Goal: Task Accomplishment & Management: Use online tool/utility

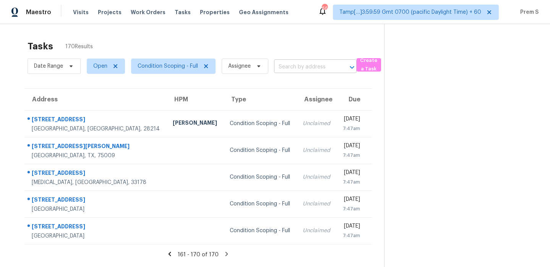
click at [307, 69] on input "text" at bounding box center [304, 67] width 61 height 12
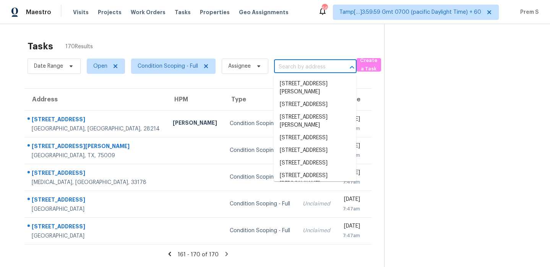
paste input "[STREET_ADDRESS][PERSON_NAME][PERSON_NAME]"
type input "[STREET_ADDRESS][PERSON_NAME][PERSON_NAME]"
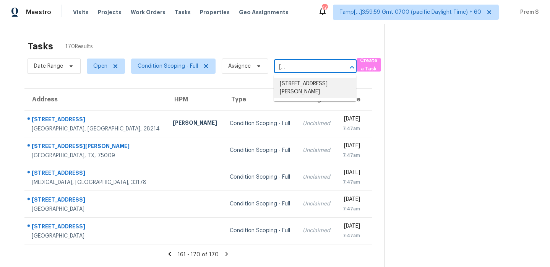
click at [307, 87] on li "[STREET_ADDRESS][PERSON_NAME]" at bounding box center [315, 88] width 83 height 21
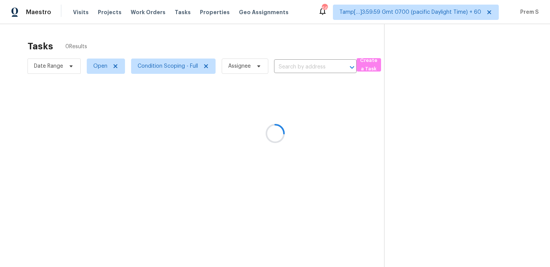
type input "[STREET_ADDRESS][PERSON_NAME]"
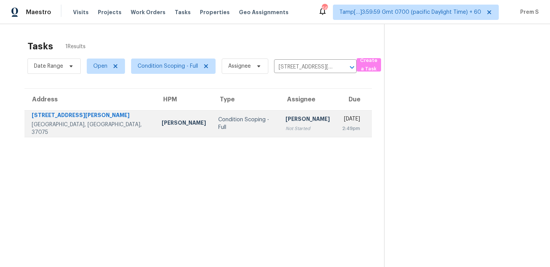
click at [286, 120] on div "[PERSON_NAME]" at bounding box center [308, 120] width 44 height 10
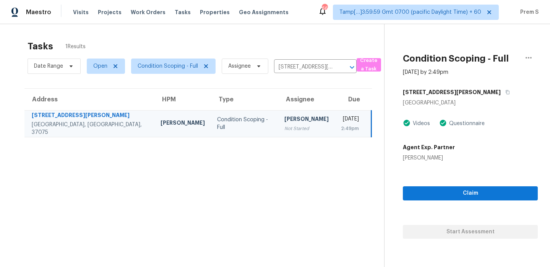
scroll to position [20, 0]
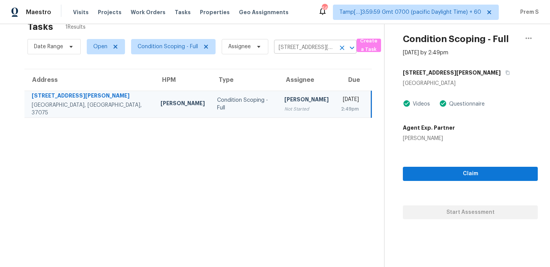
click at [342, 45] on icon "Clear" at bounding box center [342, 48] width 8 height 8
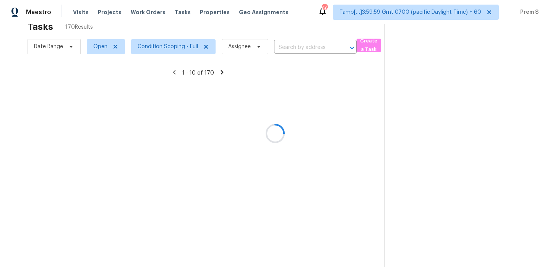
click at [302, 46] on div at bounding box center [275, 133] width 550 height 267
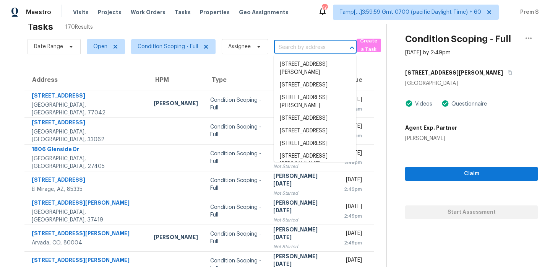
click at [302, 46] on input "text" at bounding box center [304, 48] width 61 height 12
paste input "[STREET_ADDRESS][PERSON_NAME]"
type input "[STREET_ADDRESS][PERSON_NAME]"
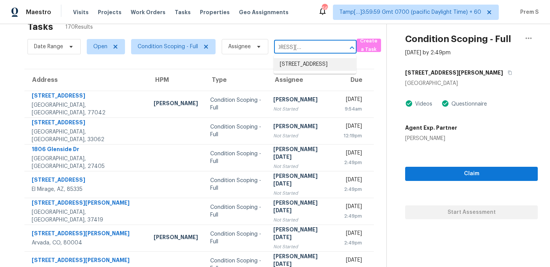
click at [304, 65] on li "[STREET_ADDRESS]" at bounding box center [315, 64] width 83 height 13
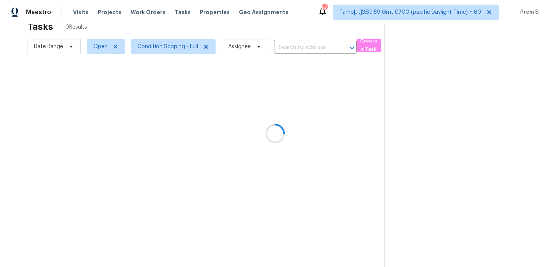
type input "[STREET_ADDRESS]"
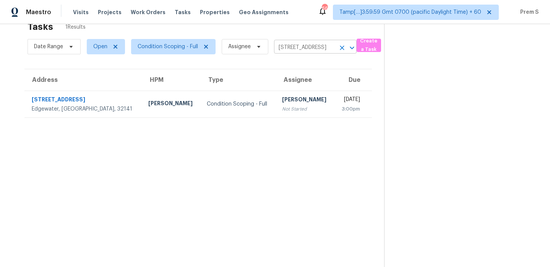
click at [341, 49] on icon "Clear" at bounding box center [342, 48] width 5 height 5
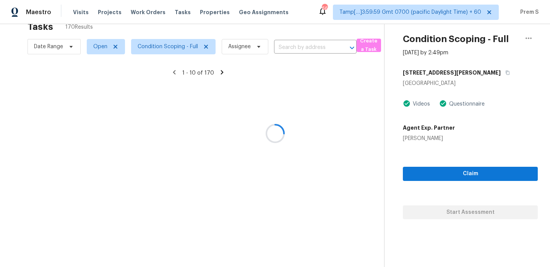
click at [315, 45] on div at bounding box center [275, 133] width 550 height 267
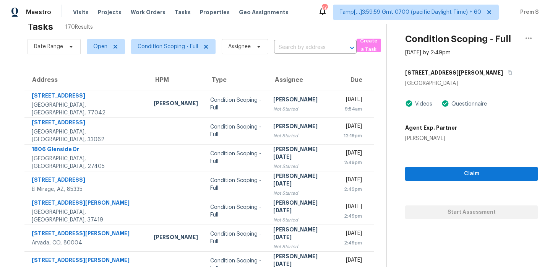
click at [315, 45] on input "text" at bounding box center [304, 48] width 61 height 12
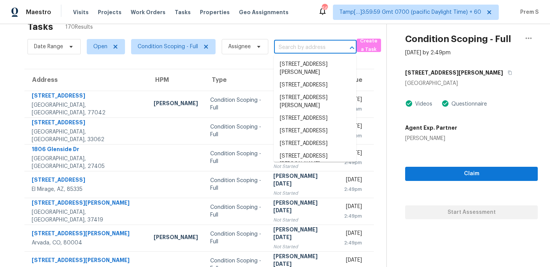
paste input "[STREET_ADDRESS][PERSON_NAME]"
type input "[STREET_ADDRESS][PERSON_NAME]"
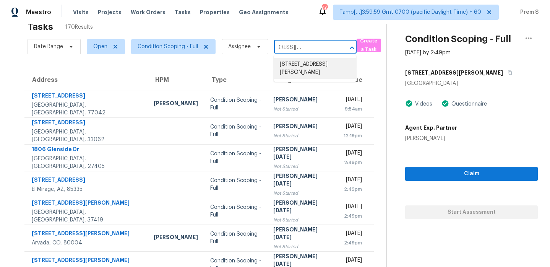
click at [309, 60] on li "[STREET_ADDRESS][PERSON_NAME]" at bounding box center [315, 68] width 83 height 21
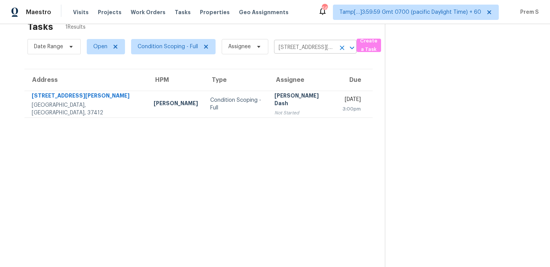
click at [342, 46] on icon "Clear" at bounding box center [342, 48] width 8 height 8
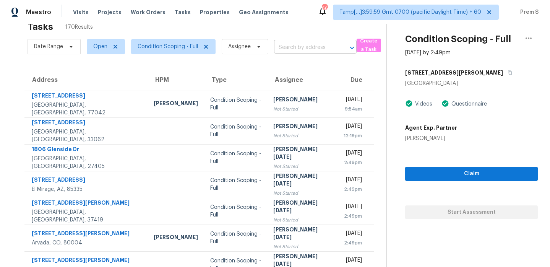
click at [306, 43] on input "text" at bounding box center [304, 48] width 61 height 12
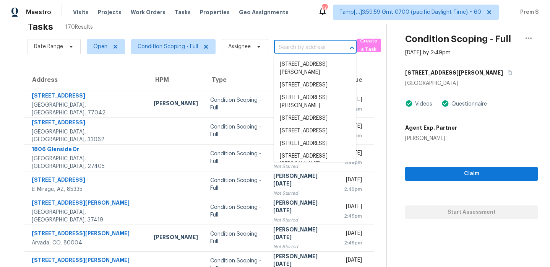
paste input "[STREET_ADDRESS][PERSON_NAME][PERSON_NAME]"
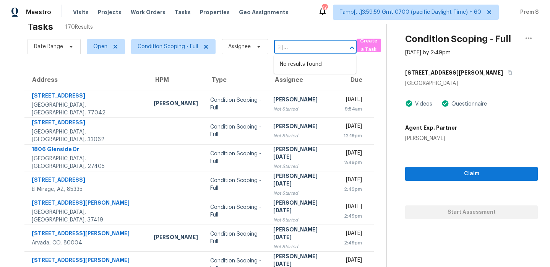
type input "[STREET_ADDRESS][PERSON_NAME][PERSON_NAME]"
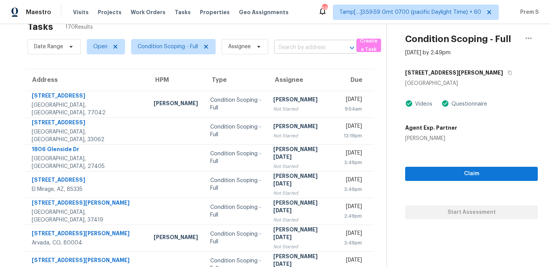
click at [288, 48] on input "text" at bounding box center [304, 48] width 61 height 12
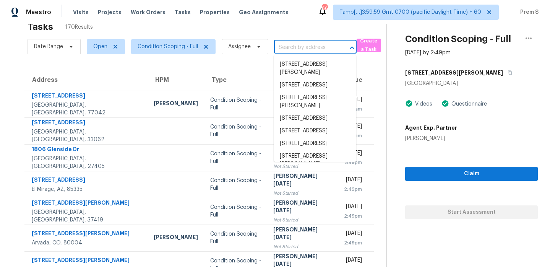
paste input "[STREET_ADDRESS][PERSON_NAME][PERSON_NAME]"
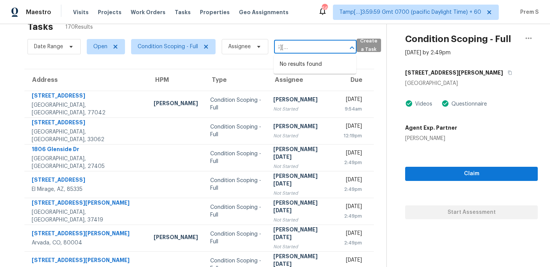
scroll to position [0, 45]
drag, startPoint x: 284, startPoint y: 48, endPoint x: 357, endPoint y: 48, distance: 73.4
click at [357, 48] on div "Date Range Open Condition Scoping - Full Assignee [STREET_ADDRESS][PERSON_NAME]…" at bounding box center [207, 47] width 359 height 20
type input "335 McFad"
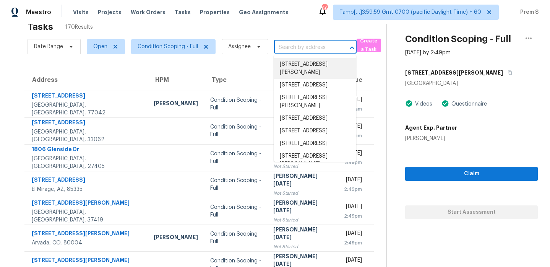
paste input "[STREET_ADDRESS][PERSON_NAME][PERSON_NAME]"
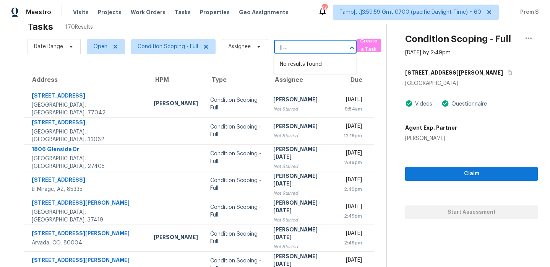
drag, startPoint x: 302, startPoint y: 47, endPoint x: 356, endPoint y: 47, distance: 53.5
click at [356, 47] on div "[STREET_ADDRESS][PERSON_NAME][PERSON_NAME] ​" at bounding box center [315, 48] width 83 height 12
type input "335 [PERSON_NAME] Dr"
click at [300, 68] on li "[STREET_ADDRESS][PERSON_NAME]" at bounding box center [315, 68] width 83 height 21
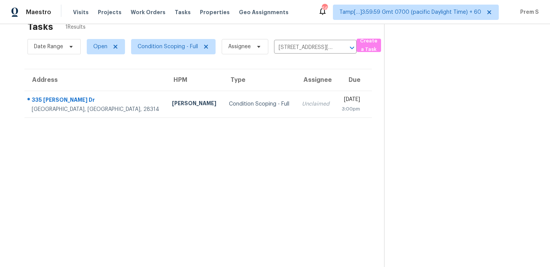
click at [336, 116] on td "[DATE] 3:00pm" at bounding box center [354, 104] width 36 height 27
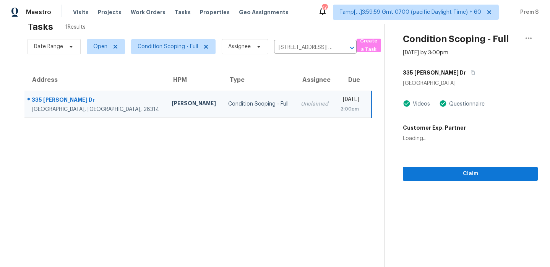
scroll to position [24, 0]
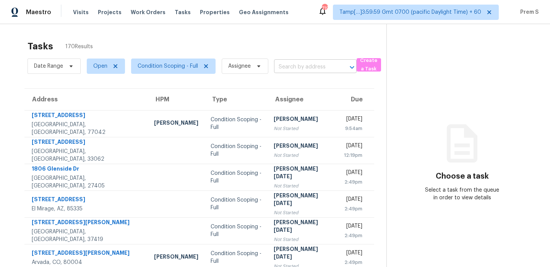
click at [324, 70] on input "text" at bounding box center [304, 67] width 61 height 12
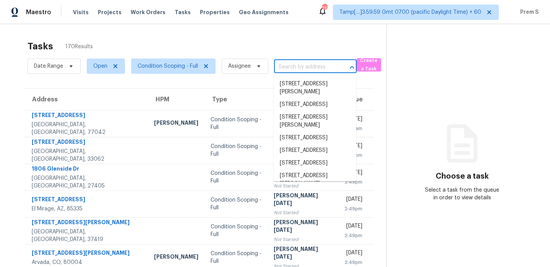
paste input "[STREET_ADDRESS][PERSON_NAME][PERSON_NAME]"
type input "[STREET_ADDRESS][PERSON_NAME][PERSON_NAME]"
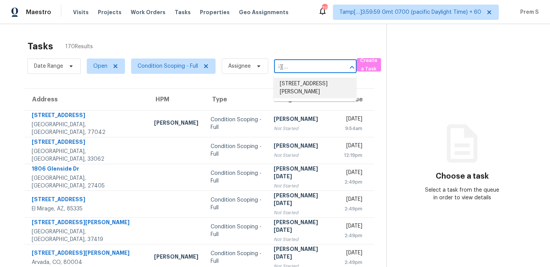
click at [307, 83] on li "[STREET_ADDRESS][PERSON_NAME]" at bounding box center [315, 88] width 83 height 21
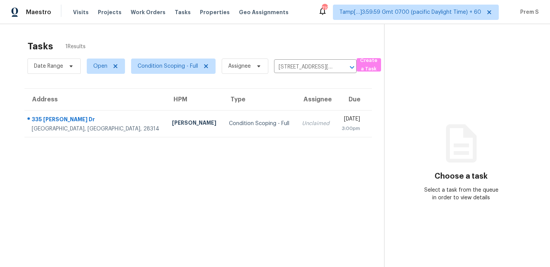
click at [342, 130] on div "3:00pm" at bounding box center [351, 129] width 18 height 8
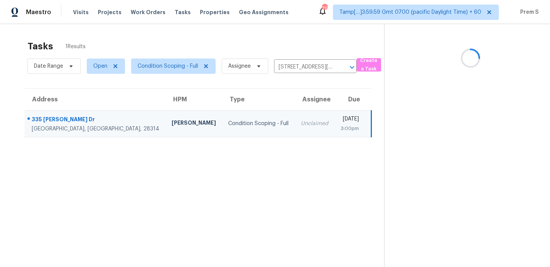
scroll to position [24, 0]
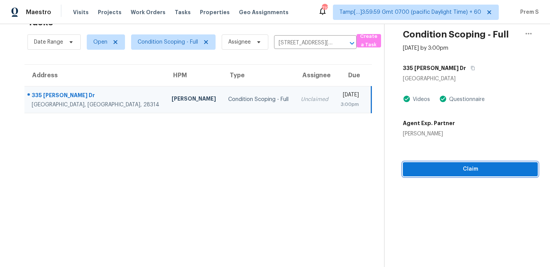
click at [465, 173] on span "Claim" at bounding box center [470, 169] width 123 height 10
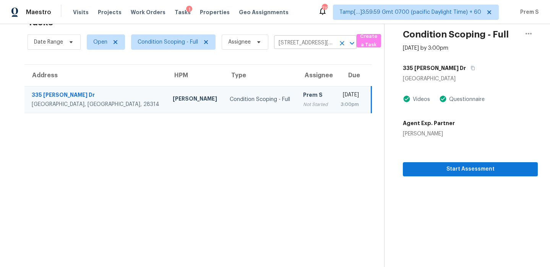
click at [341, 42] on icon "Clear" at bounding box center [342, 43] width 5 height 5
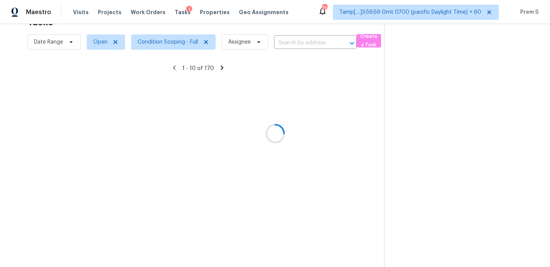
click at [307, 45] on div at bounding box center [275, 133] width 550 height 267
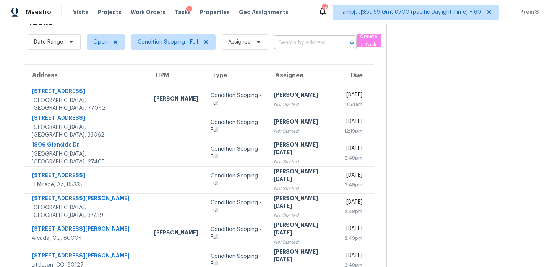
click at [302, 43] on input "text" at bounding box center [304, 43] width 61 height 12
paste input "104 Brennan Ct Durham, NC, 27703"
type input "104 Brennan Ct Durham, NC, 27703"
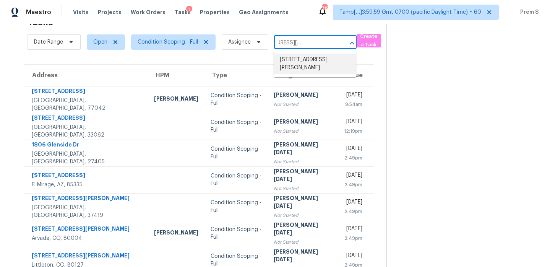
click at [308, 65] on li "104 Brennan Ct, Durham, NC 27703" at bounding box center [315, 64] width 83 height 21
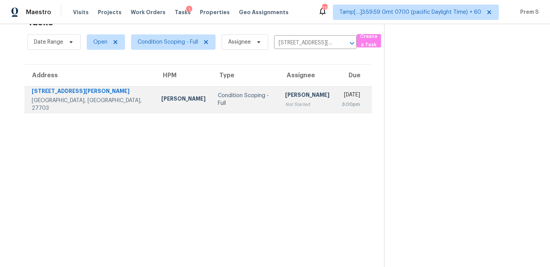
click at [342, 103] on div "3:00pm" at bounding box center [351, 105] width 18 height 8
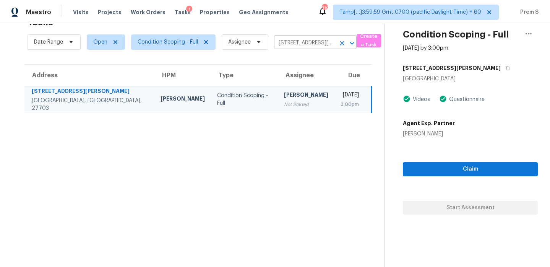
click at [338, 44] on button "Clear" at bounding box center [342, 43] width 11 height 11
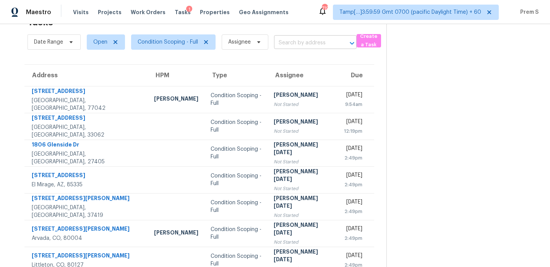
click at [317, 46] on input "text" at bounding box center [304, 43] width 61 height 12
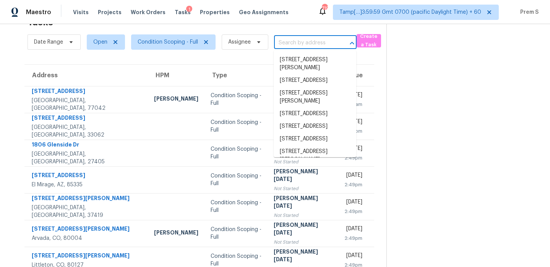
paste input "1308 Red Birch PlKannapolis, NC, 28081"
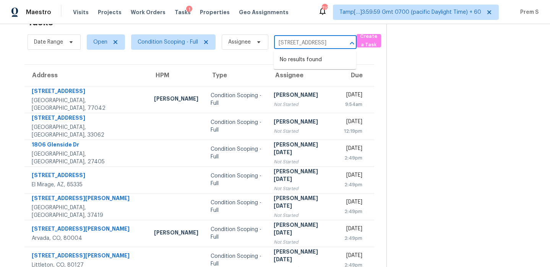
type input "1308 Red Birch PlKannapolis, NC, 28081"
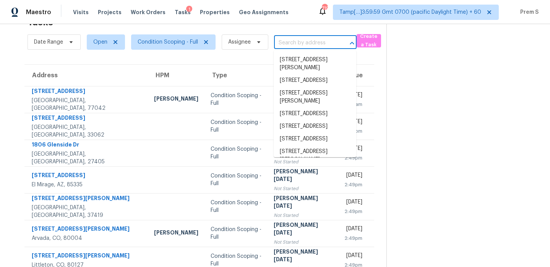
scroll to position [0, 0]
paste input "1308 Red Birch PlKannapolis, NC, 28081"
type input "1308 Red Birch PlKannapolis, NC, 28081"
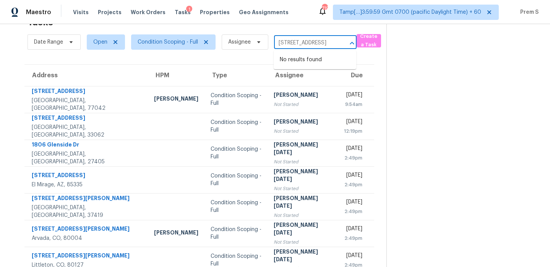
click at [281, 44] on input "1308 Red Birch PlKannapolis, NC, 28081" at bounding box center [304, 43] width 61 height 12
paste input "1308 Red Birch PlKannapolis, NC, 28081"
drag, startPoint x: 301, startPoint y: 43, endPoint x: 273, endPoint y: 43, distance: 27.5
click at [273, 43] on div "Date Range Open Condition Scoping - Full Assignee 1308 Red Birch PlKannapolis, …" at bounding box center [192, 42] width 329 height 20
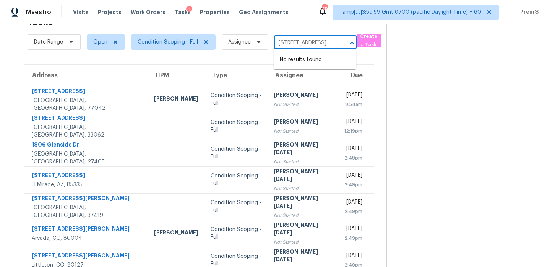
click at [323, 43] on input "1308 Red Birch PlKannapolis, NC, 28081" at bounding box center [304, 43] width 61 height 12
type input "1308 Red Birch Pl Kannapolis, NC, 28081"
click at [303, 59] on li "1308 Red Birch Pl, Kannapolis, NC 28081" at bounding box center [315, 60] width 83 height 13
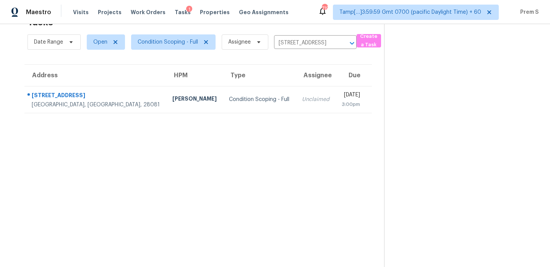
click at [336, 111] on td "[DATE] 3:00pm" at bounding box center [354, 99] width 36 height 27
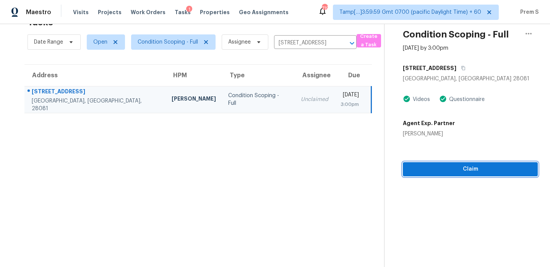
click at [516, 172] on span "Claim" at bounding box center [470, 169] width 123 height 10
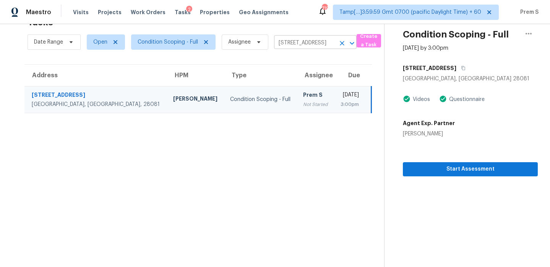
click at [343, 42] on icon "Clear" at bounding box center [342, 43] width 8 height 8
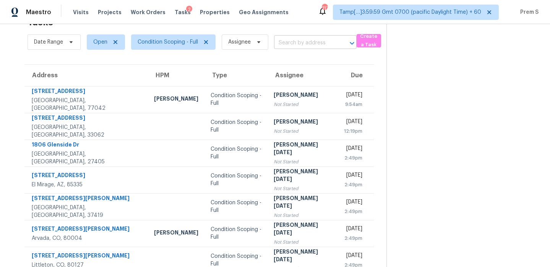
click at [326, 43] on input "text" at bounding box center [304, 43] width 61 height 12
paste input "9130 Village Brown San Antonio, TX, 78250"
type input "9130 Village Brown San Antonio, TX, 78250"
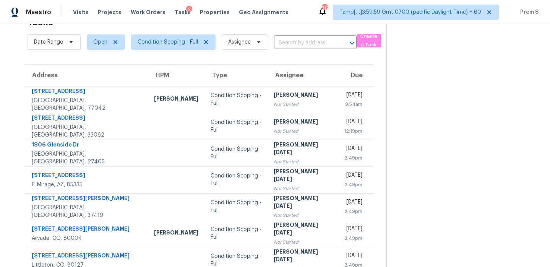
click at [302, 64] on div "Address HPM Type Assignee Due 3643 Burning Palms Ct Houston, TX, 77042 Maria Za…" at bounding box center [199, 209] width 350 height 290
click at [325, 47] on input "text" at bounding box center [304, 43] width 61 height 12
paste input "9130 Village Brown San Antonio, TX, 78250"
drag, startPoint x: 301, startPoint y: 45, endPoint x: 353, endPoint y: 45, distance: 52.4
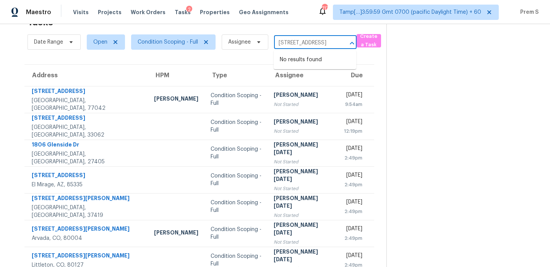
click at [347, 45] on div "9130 Village Brown San Antonio, TX, 78250 ​" at bounding box center [315, 43] width 83 height 12
type input "9130 Village Brown San Ant"
click at [314, 62] on li "9130 Village Brown, San Antonio, TX 78250" at bounding box center [315, 60] width 83 height 13
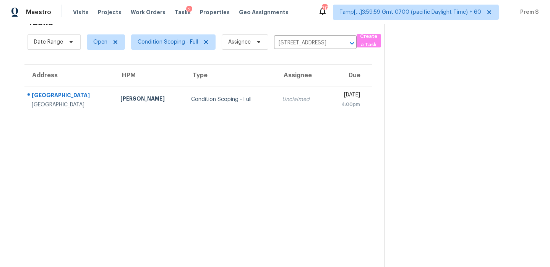
click at [332, 107] on div "4:00pm" at bounding box center [346, 105] width 28 height 8
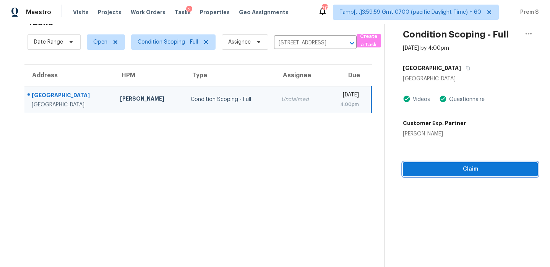
click at [465, 167] on span "Claim" at bounding box center [470, 169] width 123 height 10
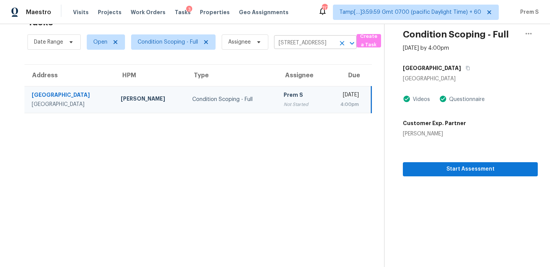
click at [343, 45] on icon "Clear" at bounding box center [342, 43] width 8 height 8
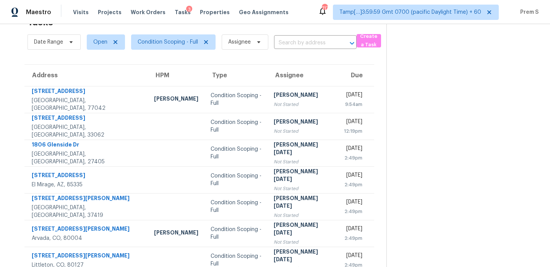
click at [311, 44] on input "text" at bounding box center [304, 43] width 61 height 12
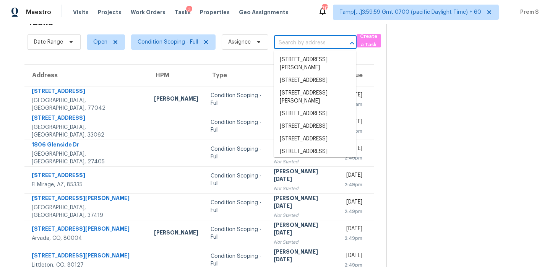
paste input "5550 Magnolia St Commerce City, CO, 80022"
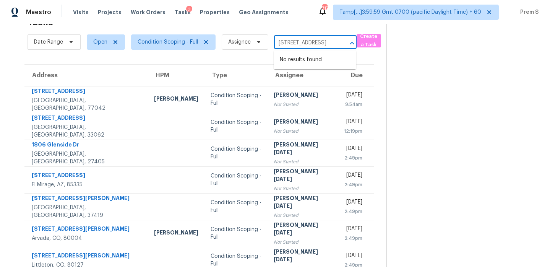
type input "5550 Magnolia St Commerce City, CO, 80022"
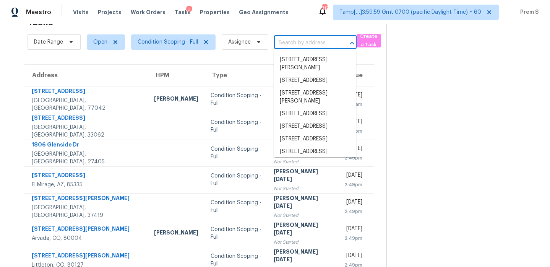
scroll to position [0, 0]
paste input "5550 Magnolia St Commerce City, CO, 80022"
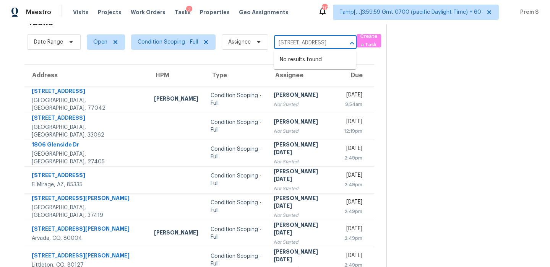
scroll to position [0, 58]
drag, startPoint x: 286, startPoint y: 43, endPoint x: 348, endPoint y: 42, distance: 62.0
click at [348, 43] on div "5550 Magnolia St Commerce City, CO, 80022 ​" at bounding box center [315, 43] width 83 height 12
type input "5550 Magnol"
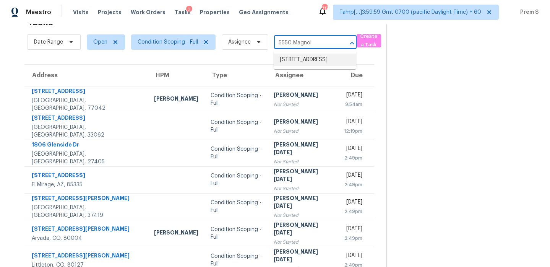
click at [298, 59] on li "5550 Magnolia St, Commerce City, CO 80022" at bounding box center [315, 60] width 83 height 13
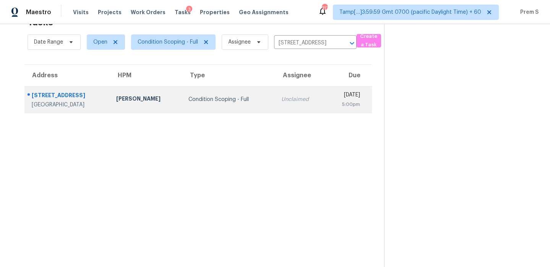
click at [281, 102] on div "Unclaimed" at bounding box center [300, 100] width 39 height 8
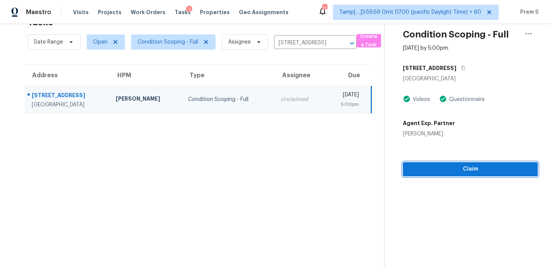
click at [495, 175] on button "Claim" at bounding box center [470, 169] width 135 height 14
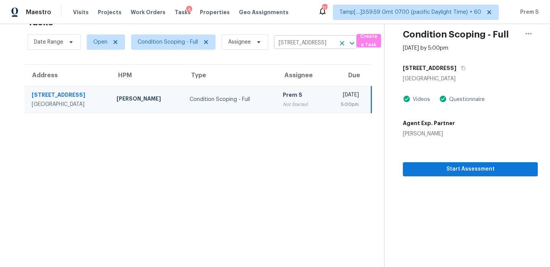
click at [342, 44] on icon "Clear" at bounding box center [342, 43] width 8 height 8
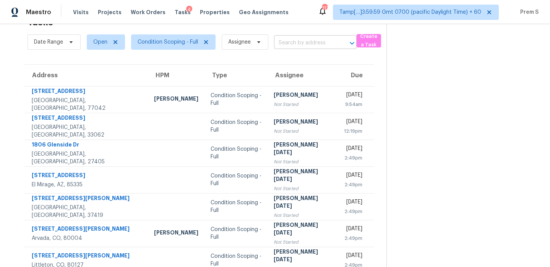
click at [296, 43] on input "text" at bounding box center [304, 43] width 61 height 12
paste input "11123 E Alameda Ave Unit 205 Aurora, CO, 80012"
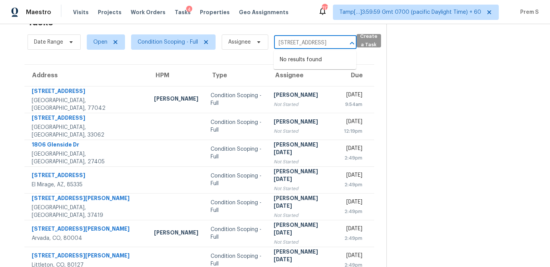
drag, startPoint x: 287, startPoint y: 46, endPoint x: 367, endPoint y: 49, distance: 80.0
click at [367, 49] on div "Date Range Open Condition Scoping - Full Assignee 11123 E Alameda Ave Unit 205 …" at bounding box center [207, 42] width 359 height 20
type input "11123 E Alameda A"
click at [315, 63] on li "11123 E Alameda Ave Unit 102, Aurora, CO 80012" at bounding box center [315, 60] width 83 height 13
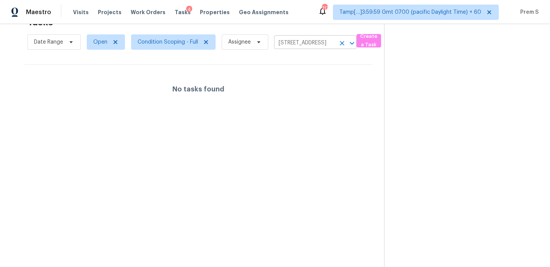
click at [344, 40] on icon "Clear" at bounding box center [342, 43] width 8 height 8
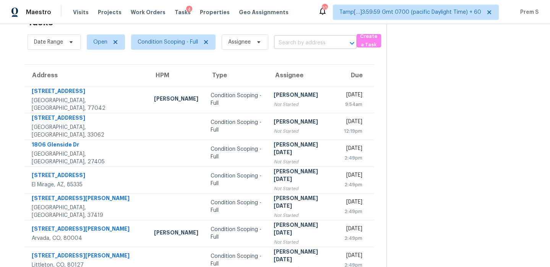
click at [337, 39] on div at bounding box center [347, 43] width 20 height 11
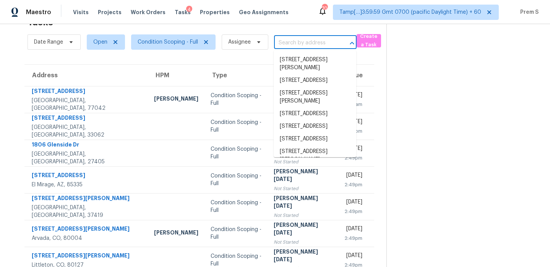
paste input "5550 Magnolia St Commerce City, CO, 80022"
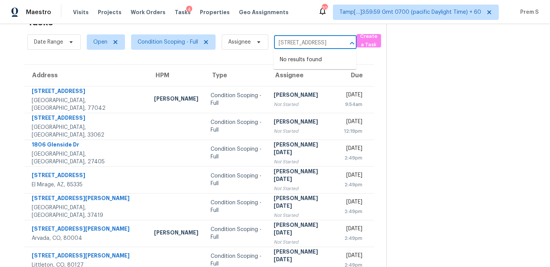
drag, startPoint x: 289, startPoint y: 44, endPoint x: 355, endPoint y: 43, distance: 65.0
click at [355, 43] on div "5550 Magnolia St Commerce City, CO, 80022 ​" at bounding box center [315, 43] width 83 height 12
type input "5550 Magnol"
click at [335, 66] on li "5550 Magnolia St, Commerce City, CO 80022" at bounding box center [315, 60] width 83 height 13
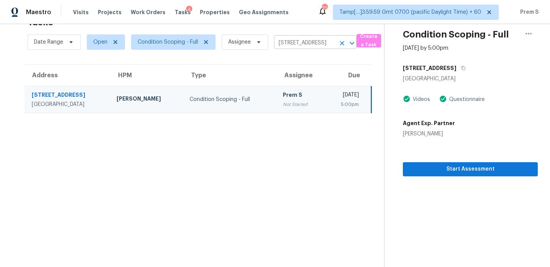
click at [344, 43] on icon "Clear" at bounding box center [342, 43] width 8 height 8
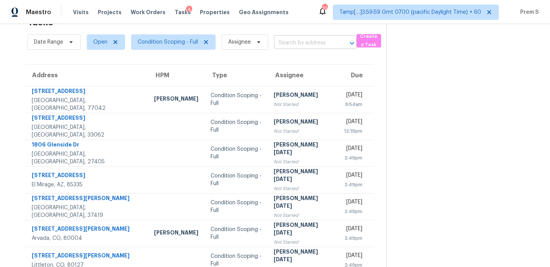
click at [330, 40] on input "text" at bounding box center [304, 43] width 61 height 12
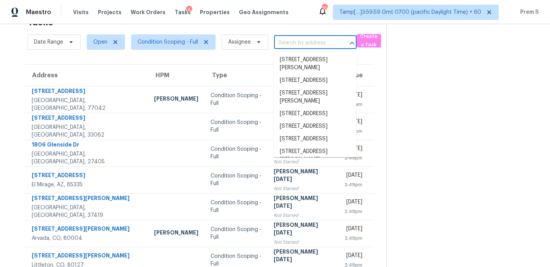
paste input "11123 E Alameda Ave Unit 205 Aurora, CO, 80012"
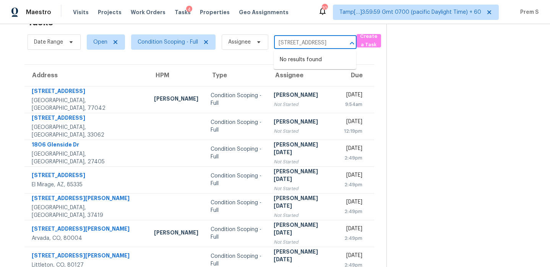
scroll to position [0, 65]
drag, startPoint x: 279, startPoint y: 44, endPoint x: 363, endPoint y: 43, distance: 83.4
click at [363, 43] on div "Date Range Open Condition Scoping - Full Assignee 11123 E Alameda Ave Unit 205 …" at bounding box center [207, 42] width 359 height 20
drag, startPoint x: 279, startPoint y: 42, endPoint x: 366, endPoint y: 44, distance: 86.9
click at [366, 44] on div "Date Range Open Condition Scoping - Full Assignee 11123 E Alameda Ave Unit 205 …" at bounding box center [207, 42] width 359 height 20
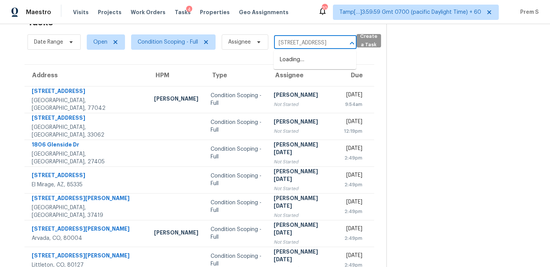
scroll to position [0, 0]
type input "11123 E Alam"
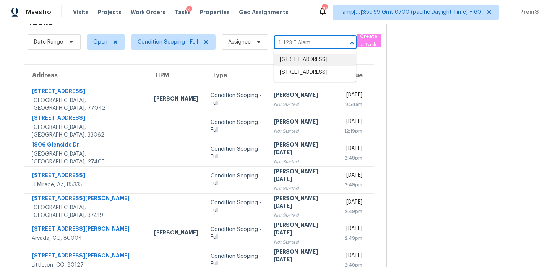
click at [318, 60] on li "11123 E Alameda Ave Unit 102, Aurora, CO 80012" at bounding box center [315, 60] width 83 height 13
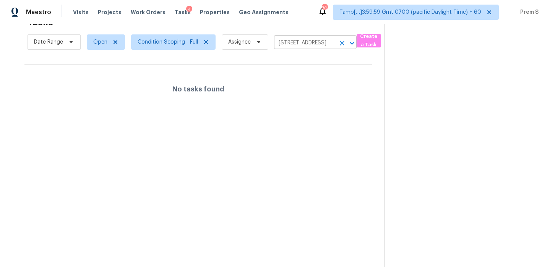
click at [343, 41] on icon "Clear" at bounding box center [342, 43] width 5 height 5
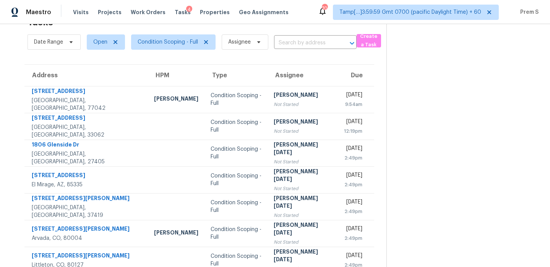
click at [306, 41] on input "text" at bounding box center [304, 43] width 61 height 12
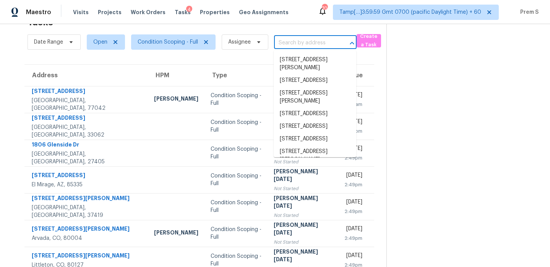
paste input "11123 E Alameda Ave Unit 205 Aurora, CO, 80012"
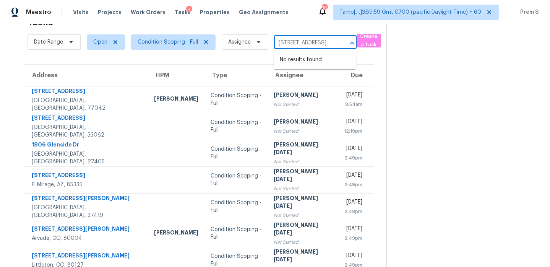
scroll to position [0, 65]
drag, startPoint x: 286, startPoint y: 43, endPoint x: 359, endPoint y: 47, distance: 72.4
click at [359, 47] on div "Date Range Open Condition Scoping - Full Assignee 11123 E Alameda Ave Unit 205 …" at bounding box center [207, 42] width 359 height 20
type input "11123 E Alameda"
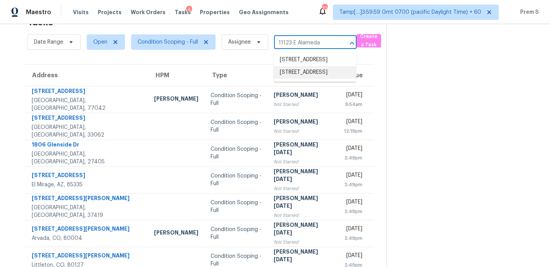
click at [306, 79] on li "11123 E Alameda Ave Unit 205, Aurora, CO 80012" at bounding box center [315, 72] width 83 height 13
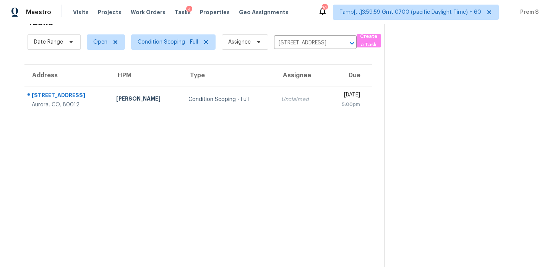
click at [332, 107] on div "5:00pm" at bounding box center [346, 105] width 28 height 8
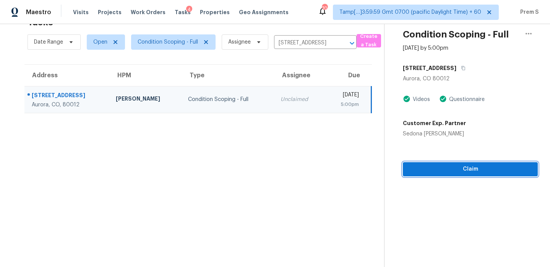
click at [475, 174] on button "Claim" at bounding box center [470, 169] width 135 height 14
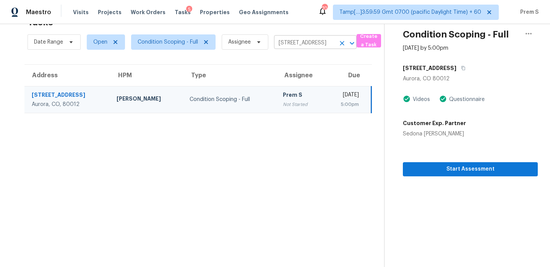
click at [343, 43] on icon "Clear" at bounding box center [342, 43] width 8 height 8
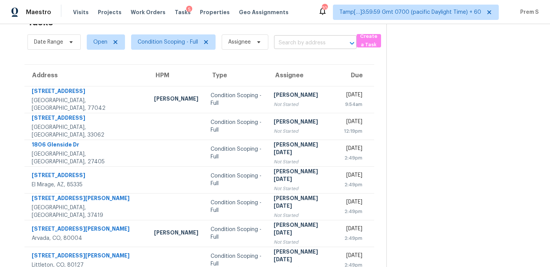
click at [325, 41] on input "text" at bounding box center [304, 43] width 61 height 12
paste input "9620 W Chatfield Ave Unit D Littleton, CO, 80128"
drag, startPoint x: 291, startPoint y: 44, endPoint x: 349, endPoint y: 43, distance: 57.4
click at [349, 43] on div "9620 W Chatfield Ave Unit D Littleton, CO, 80128 ​" at bounding box center [315, 43] width 83 height 12
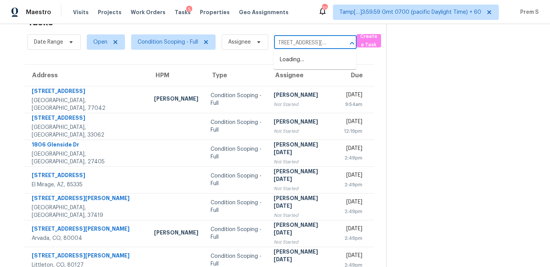
scroll to position [0, 0]
type input "9620 W Chatfield"
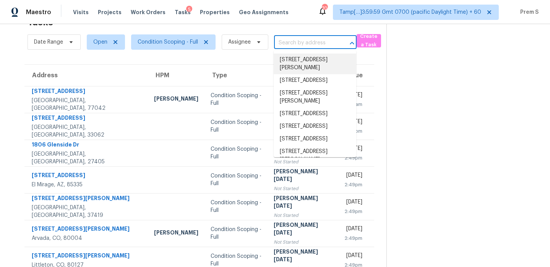
paste input "9620 W Chatfield Ave Unit D Littleton, CO, 80128"
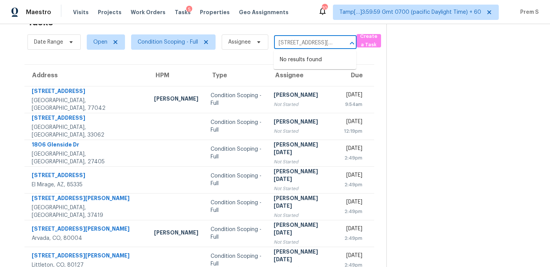
scroll to position [0, 65]
drag, startPoint x: 286, startPoint y: 45, endPoint x: 357, endPoint y: 45, distance: 70.7
click at [357, 45] on div "Date Range Open Condition Scoping - Full Assignee 9620 W Chatfield Ave Unit D L…" at bounding box center [207, 42] width 359 height 20
type input "9620 W Chatfield"
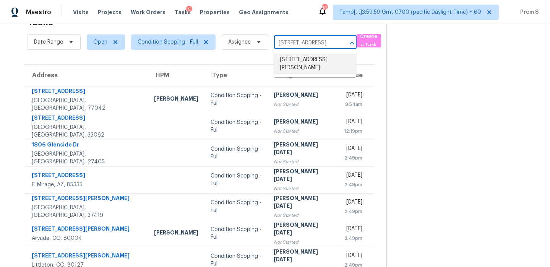
click at [315, 60] on li "9620 W Chatfield Ave Unit D, Littleton, CO 80128" at bounding box center [315, 64] width 83 height 21
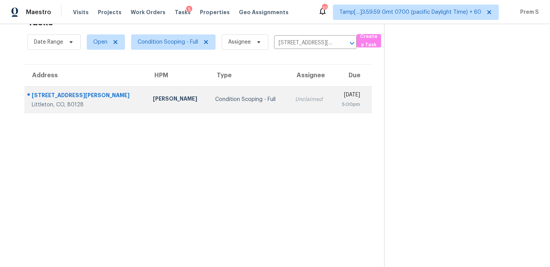
click at [289, 104] on td "Unclaimed" at bounding box center [311, 99] width 44 height 27
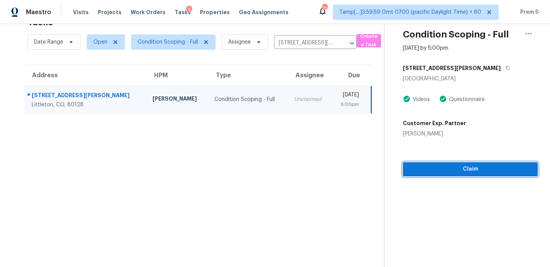
click at [487, 168] on span "Claim" at bounding box center [470, 169] width 123 height 10
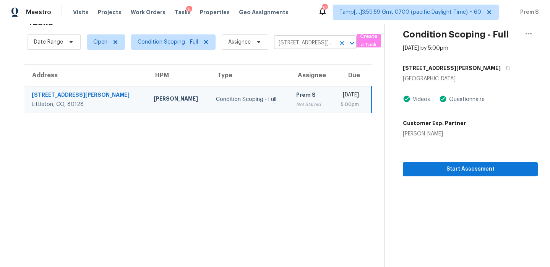
click at [339, 43] on icon "Clear" at bounding box center [342, 43] width 8 height 8
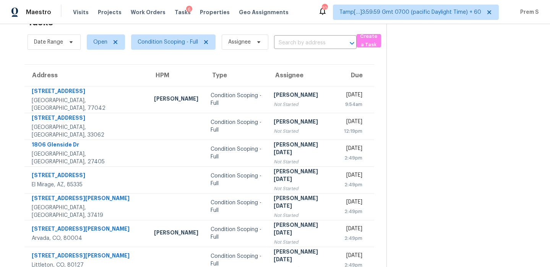
click at [312, 39] on input "text" at bounding box center [304, 43] width 61 height 12
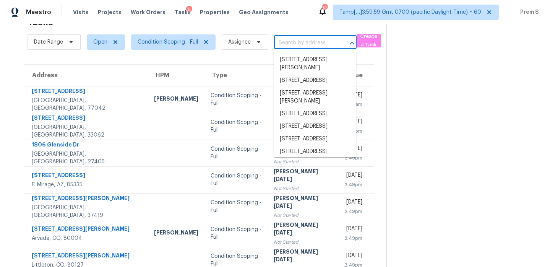
paste input "13064 Harrison Dr Thornton, CO, 80241"
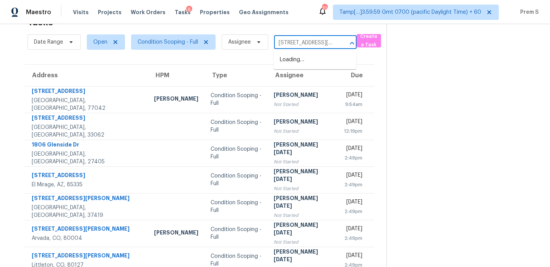
scroll to position [0, 42]
drag, startPoint x: 285, startPoint y: 40, endPoint x: 380, endPoint y: 39, distance: 95.6
click at [380, 39] on div "Date Range Open Condition Scoping - Full Assignee 13064 Harrison Dr Thornton, C…" at bounding box center [207, 42] width 359 height 20
type input "13064 Harrison Dr Thornton, CO, 80241"
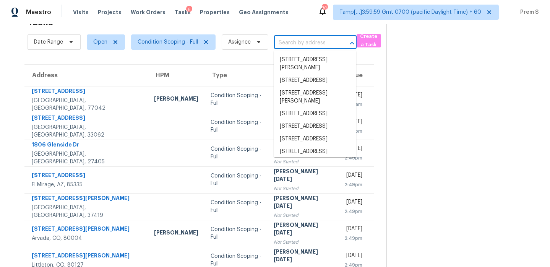
scroll to position [0, 0]
paste input "13064 Harrison Dr Thornton, CO, 80241"
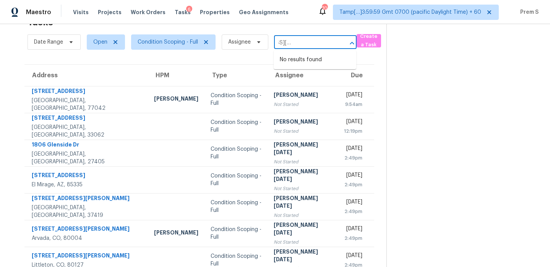
drag, startPoint x: 282, startPoint y: 44, endPoint x: 401, endPoint y: 44, distance: 118.9
click at [401, 44] on div "Tasks 170 Results Date Range Open Condition Scoping - Full Assignee 13064 Harri…" at bounding box center [275, 187] width 550 height 374
type input "13064 Harri"
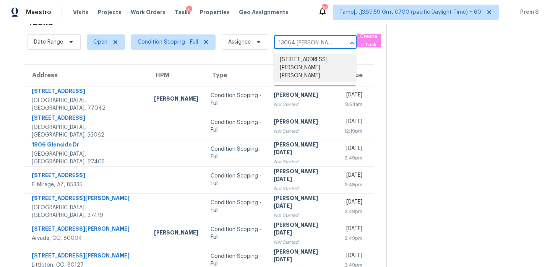
click at [332, 67] on li "13064 Harrison Dr, Thornton, CO 80241" at bounding box center [315, 68] width 83 height 29
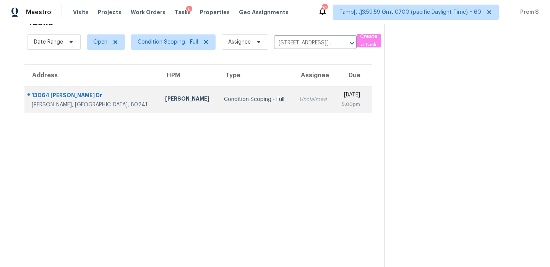
click at [299, 102] on div "Unclaimed" at bounding box center [313, 100] width 29 height 8
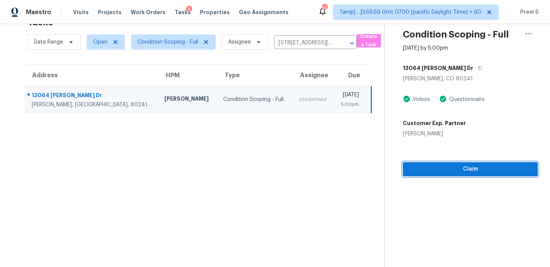
click at [463, 172] on span "Claim" at bounding box center [470, 169] width 123 height 10
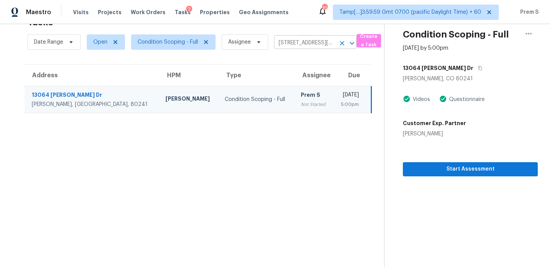
click at [341, 43] on icon "Clear" at bounding box center [342, 43] width 5 height 5
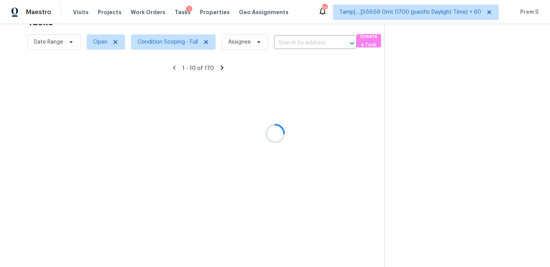
click at [293, 50] on div at bounding box center [275, 133] width 550 height 267
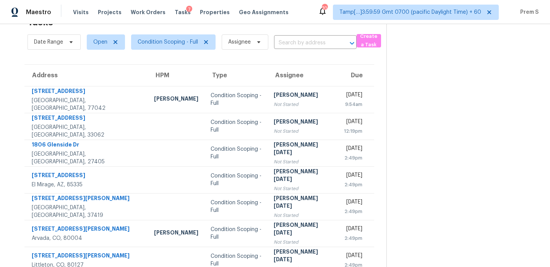
click at [298, 47] on input "text" at bounding box center [304, 43] width 61 height 12
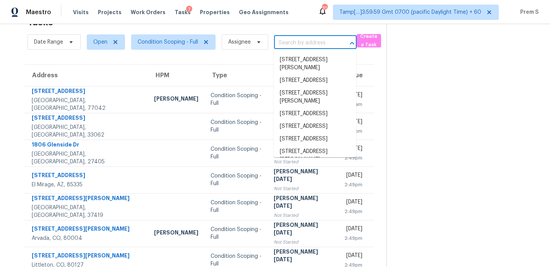
paste input "5989 Chaumont Dr San Diego, CA, 92114"
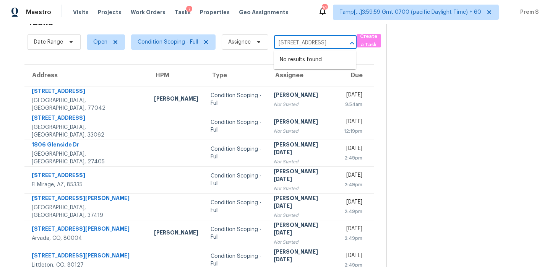
drag, startPoint x: 285, startPoint y: 46, endPoint x: 333, endPoint y: 46, distance: 47.8
click at [333, 46] on input "5989 Chaumont Dr San Diego, CA, 92114" at bounding box center [304, 43] width 61 height 12
type input "5989 Chaumon"
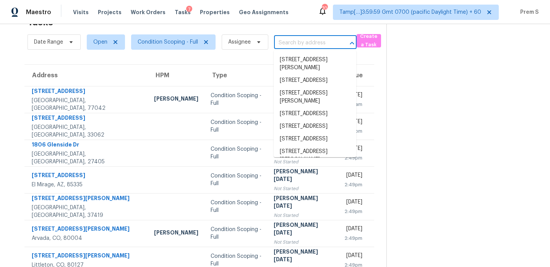
click at [303, 43] on input "text" at bounding box center [304, 43] width 61 height 12
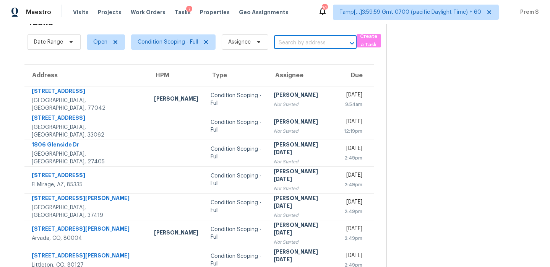
paste input "5989 Chaumont Dr San Diego, CA, 92114"
drag, startPoint x: 282, startPoint y: 42, endPoint x: 361, endPoint y: 42, distance: 79.2
click at [361, 42] on div "Date Range Open Condition Scoping - Full Assignee 5989 Chaumont Dr San Diego, C…" at bounding box center [207, 42] width 359 height 20
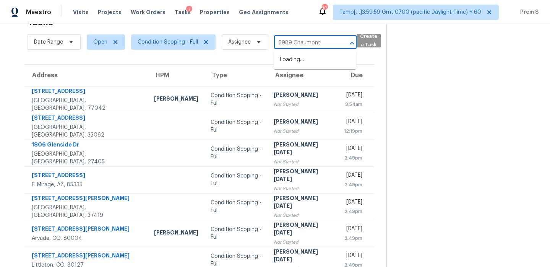
type input "5989 Chaumont"
click at [304, 60] on li "5989 Chaumont Dr, San Diego, CA 92114" at bounding box center [315, 60] width 83 height 13
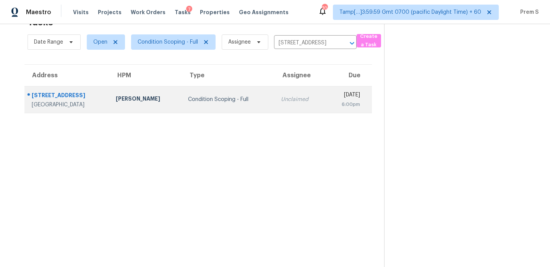
click at [332, 103] on div "6:00pm" at bounding box center [346, 105] width 28 height 8
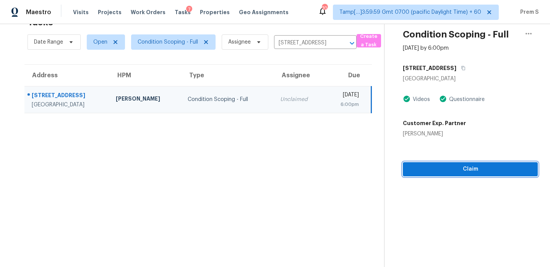
click at [483, 169] on span "Claim" at bounding box center [470, 169] width 123 height 10
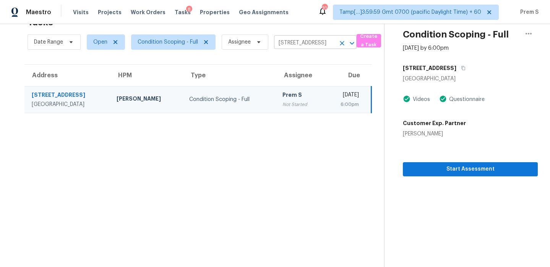
click at [341, 45] on icon "Clear" at bounding box center [342, 43] width 8 height 8
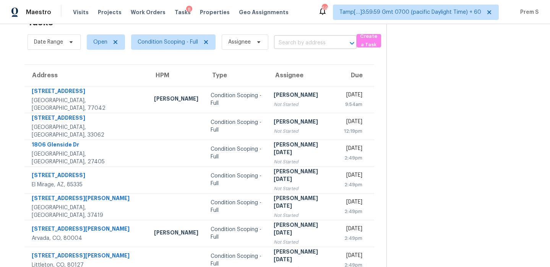
click at [303, 44] on input "text" at bounding box center [304, 43] width 61 height 12
paste input "1015 N Sierra Way San Bernardino, CA, 92410"
type input "1015 N Sierra Way San Bernardino, CA, 92410"
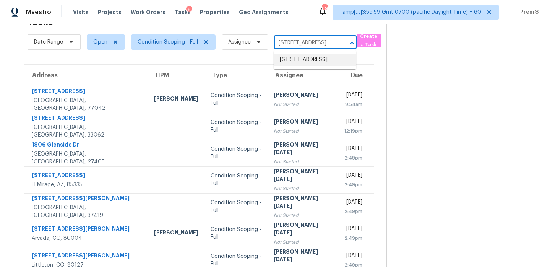
click at [314, 65] on li "1015 N Sierra Way, San Bernardino, CA 92410" at bounding box center [315, 60] width 83 height 13
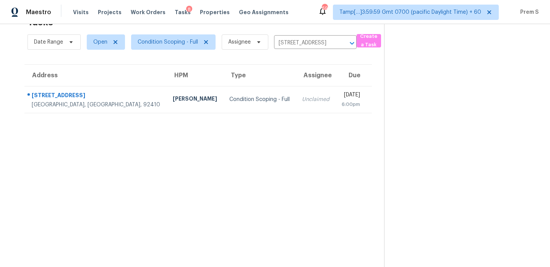
click at [336, 100] on td "Mon, Aug 11th 2025 6:00pm" at bounding box center [354, 99] width 36 height 27
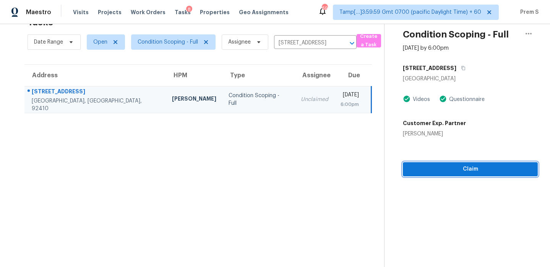
click at [459, 167] on span "Claim" at bounding box center [470, 169] width 123 height 10
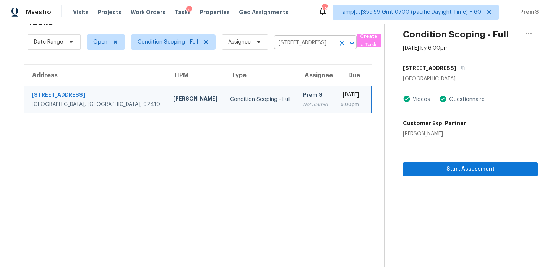
click at [343, 44] on icon "Clear" at bounding box center [342, 43] width 8 height 8
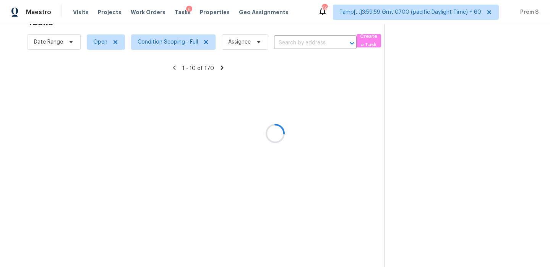
click at [319, 42] on div at bounding box center [275, 133] width 550 height 267
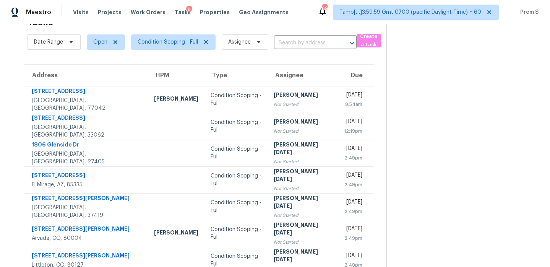
click at [319, 42] on input "text" at bounding box center [304, 43] width 61 height 12
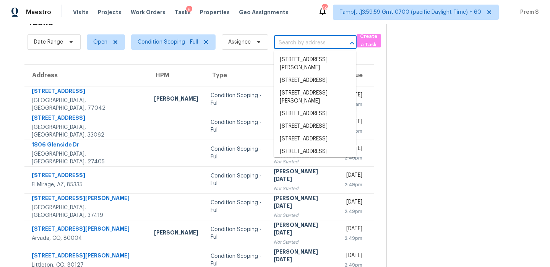
paste input "25742 N 141st Ln Surprise, AZ, 85387"
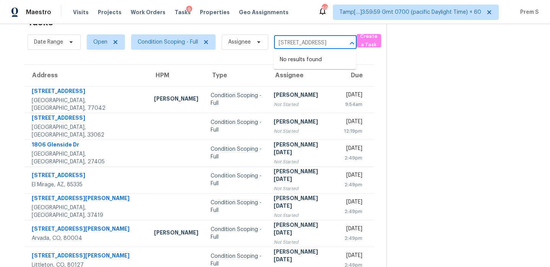
scroll to position [0, 34]
drag, startPoint x: 287, startPoint y: 45, endPoint x: 383, endPoint y: 44, distance: 96.0
click at [382, 44] on div "Date Range Open Condition Scoping - Full Assignee 25742 N 141st Ln Surprise, AZ…" at bounding box center [207, 42] width 359 height 20
type input "25742 N 14"
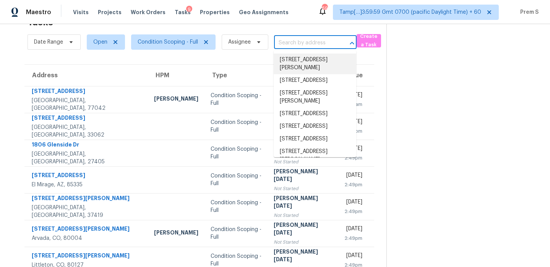
paste input "25742 N 141st Ln Surprise, AZ, 85387"
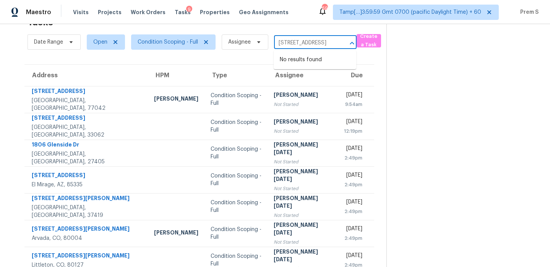
drag, startPoint x: 294, startPoint y: 43, endPoint x: 339, endPoint y: 43, distance: 45.1
click at [339, 43] on div "25742 N 141st Ln Surprise, AZ, 85387 ​" at bounding box center [315, 43] width 83 height 12
type input "25742 N 141st"
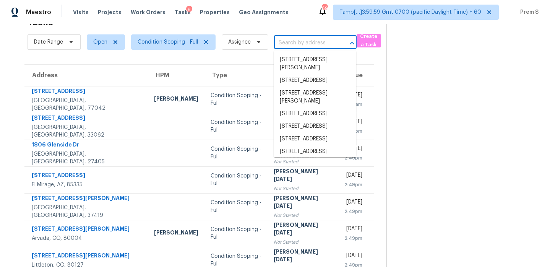
click at [298, 39] on input "text" at bounding box center [304, 43] width 61 height 12
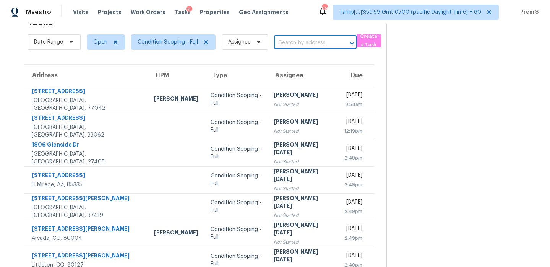
paste input "25742 N 141st Ln Surprise, AZ, 85387"
drag, startPoint x: 286, startPoint y: 43, endPoint x: 367, endPoint y: 43, distance: 80.7
click at [367, 43] on div "Date Range Open Condition Scoping - Full Assignee 25742 N 141st Ln Surprise, AZ…" at bounding box center [207, 42] width 359 height 20
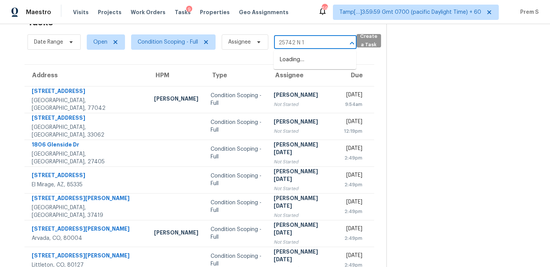
type input "25742 N"
click at [311, 66] on li "25742 N 141st Ln, Surprise, AZ 85387" at bounding box center [315, 60] width 83 height 13
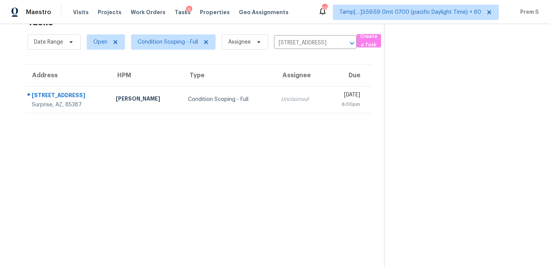
click at [326, 111] on td "Mon, Aug 11th 2025 6:00pm" at bounding box center [349, 99] width 46 height 27
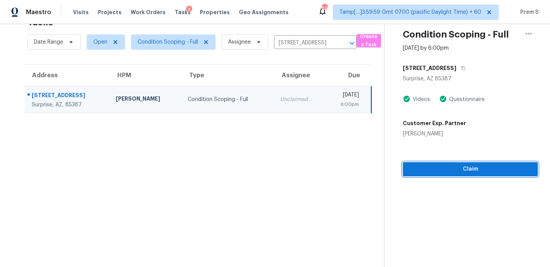
click at [487, 172] on span "Claim" at bounding box center [470, 169] width 123 height 10
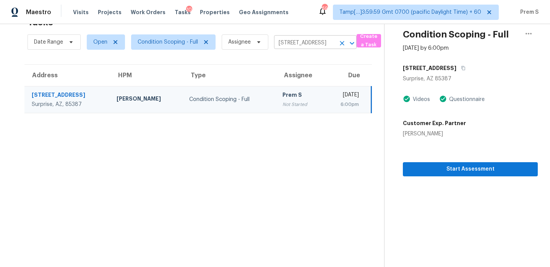
click at [344, 40] on icon "Clear" at bounding box center [342, 43] width 8 height 8
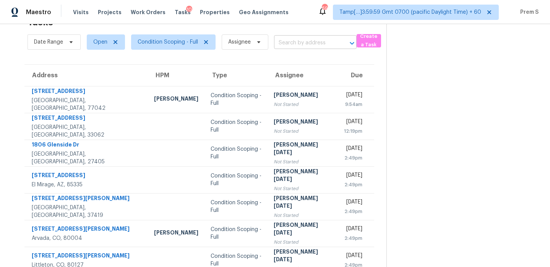
click at [311, 39] on input "text" at bounding box center [304, 43] width 61 height 12
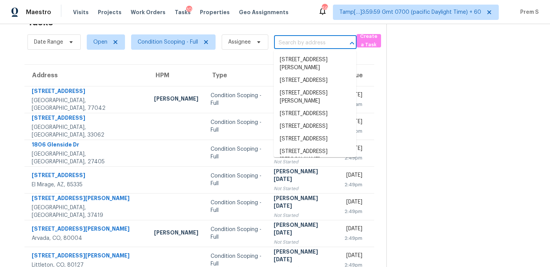
paste input "313 N Dearborn St Redlands, CA, 92374"
type input "313 N Dearborn St Redlands, CA, 92374"
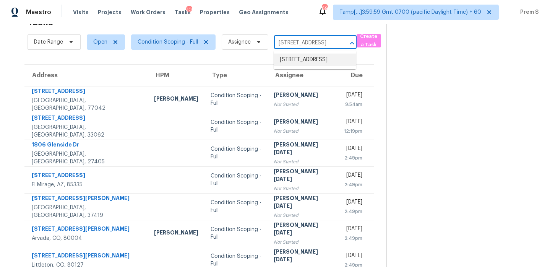
click at [294, 60] on li "313 N Dearborn St, Redlands, CA 92374" at bounding box center [315, 60] width 83 height 13
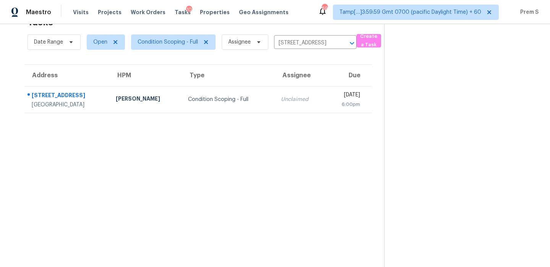
click at [275, 91] on td "Unclaimed" at bounding box center [300, 99] width 51 height 27
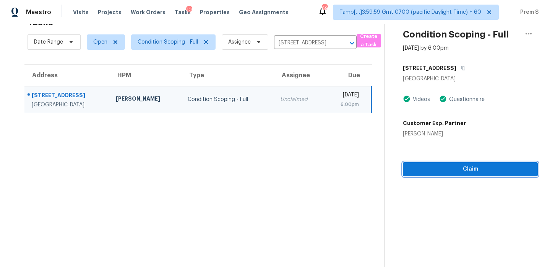
click at [486, 175] on button "Claim" at bounding box center [470, 169] width 135 height 14
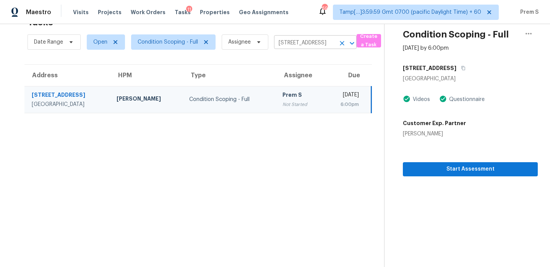
click at [342, 41] on icon "Clear" at bounding box center [342, 43] width 8 height 8
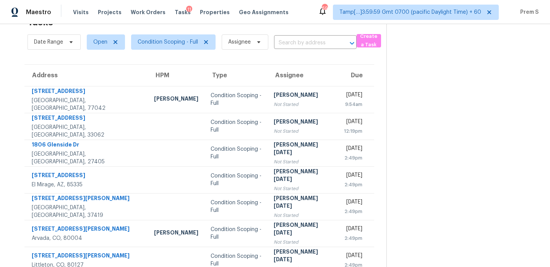
click at [324, 45] on input "text" at bounding box center [304, 43] width 61 height 12
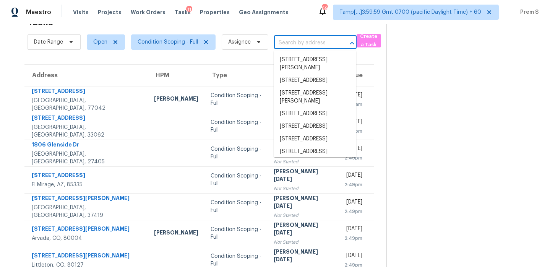
paste input "1308 W Starfish Dr Gilbert, AZ, 85233"
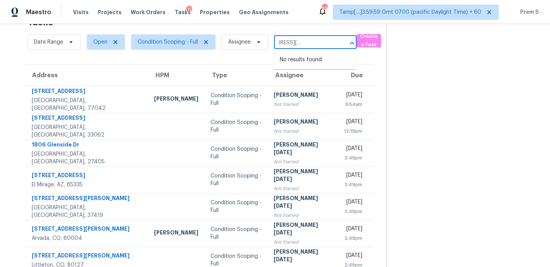
drag, startPoint x: 282, startPoint y: 42, endPoint x: 345, endPoint y: 42, distance: 62.7
click at [345, 42] on div "1308 W Starfish Dr Gilbert, AZ, 85233 ​" at bounding box center [315, 43] width 83 height 12
type input "1308 W Sta"
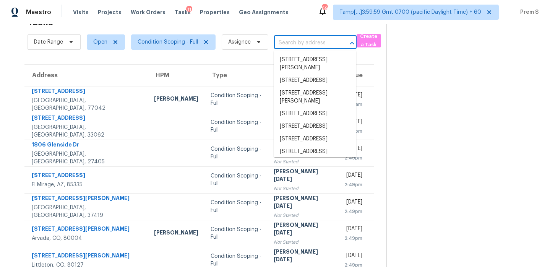
click at [317, 42] on input "text" at bounding box center [304, 43] width 61 height 12
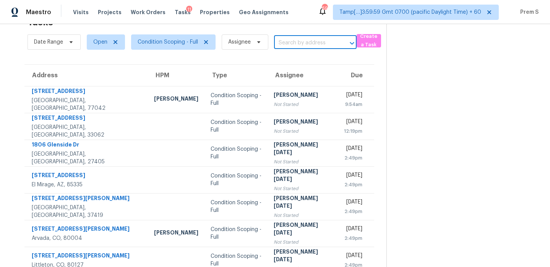
paste input "1308 W Starfish Dr Gilbert, AZ, 85233"
drag, startPoint x: 290, startPoint y: 43, endPoint x: 378, endPoint y: 43, distance: 88.0
click at [378, 43] on div "Date Range Open Condition Scoping - Full Assignee 1308 W Starfish Dr Gilbert, A…" at bounding box center [207, 42] width 359 height 20
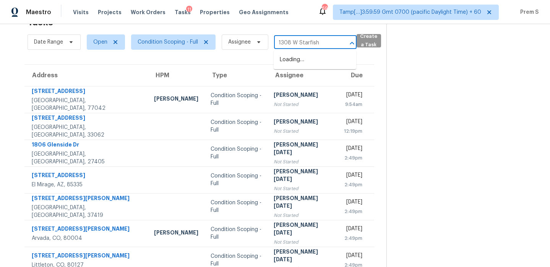
type input "1308 W Starfis"
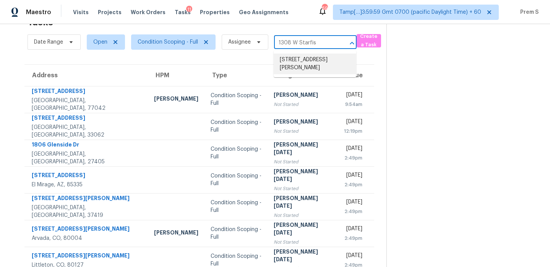
click at [304, 60] on li "1308 W Starfish Dr, Gilbert, AZ 85233" at bounding box center [315, 64] width 83 height 21
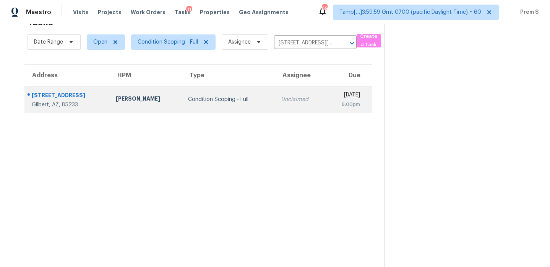
click at [326, 100] on td "Mon, Aug 11th 2025 6:00pm" at bounding box center [349, 99] width 46 height 27
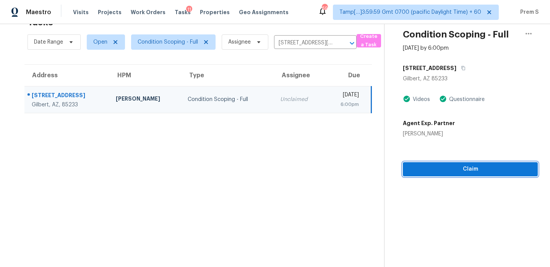
click at [499, 171] on span "Claim" at bounding box center [470, 169] width 123 height 10
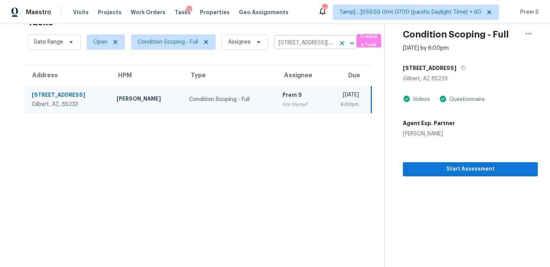
click at [343, 42] on icon "Clear" at bounding box center [342, 43] width 5 height 5
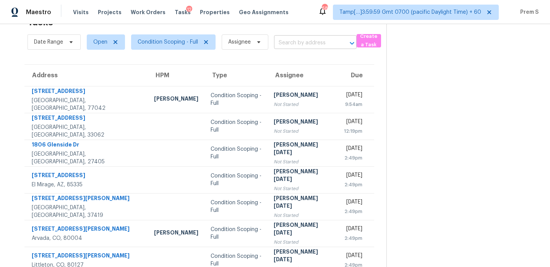
click at [318, 39] on input "text" at bounding box center [304, 43] width 61 height 12
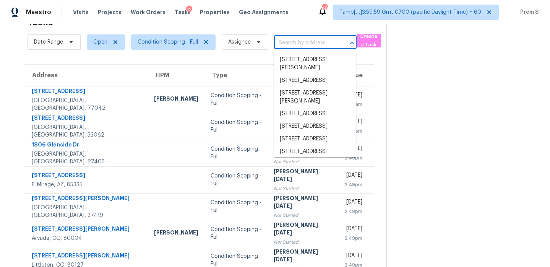
paste input "335 McFadyen Dr Fayetteville, NC, 28314"
type input "335 McFadyen Dr Fayetteville, NC, 28314"
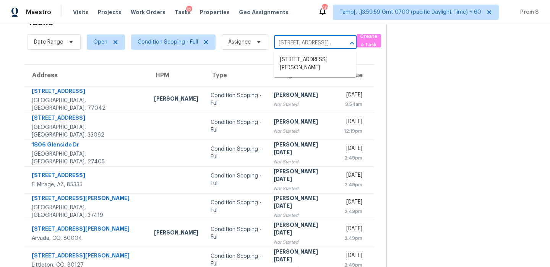
scroll to position [0, 45]
click at [306, 69] on li "335 McFadyen Dr, Fayetteville, NC 28314" at bounding box center [315, 64] width 83 height 21
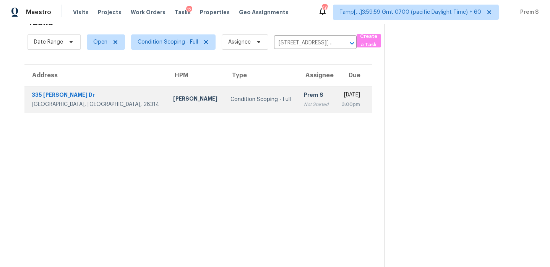
click at [342, 97] on div "Mon, Aug 11th 2025" at bounding box center [351, 96] width 19 height 10
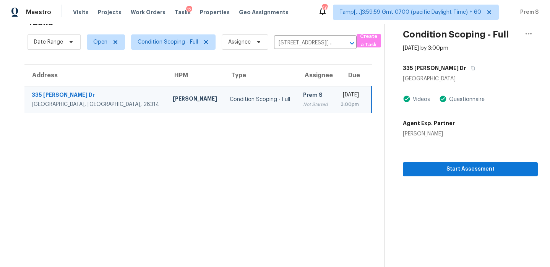
click at [340, 102] on div "3:00pm" at bounding box center [349, 105] width 19 height 8
click at [426, 171] on span "Start Assessment" at bounding box center [470, 169] width 123 height 10
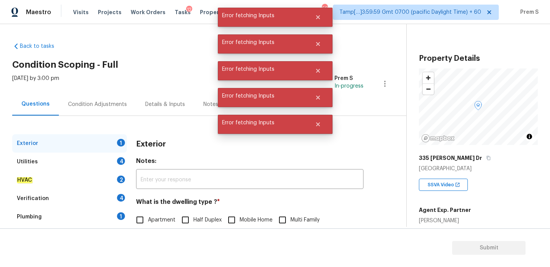
click at [115, 75] on div "Mon, Aug 11 2025 by 3:00 pm Prem S In-progress" at bounding box center [209, 84] width 394 height 18
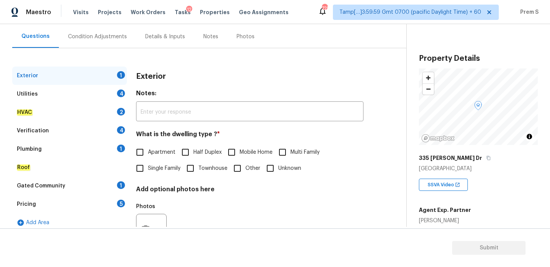
scroll to position [101, 0]
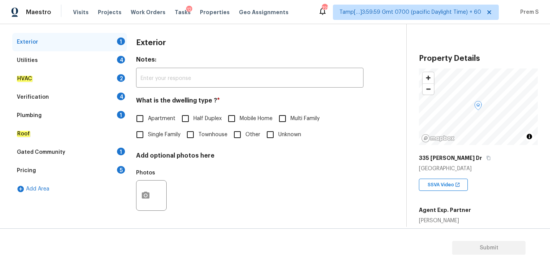
click at [141, 135] on input "Single Family" at bounding box center [140, 135] width 16 height 16
checkbox input "true"
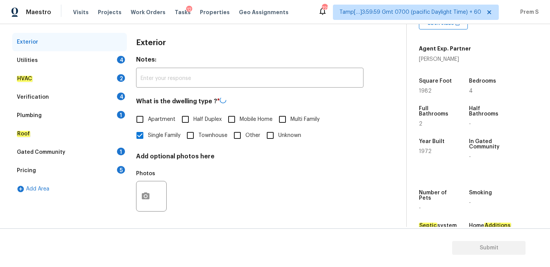
scroll to position [194, 0]
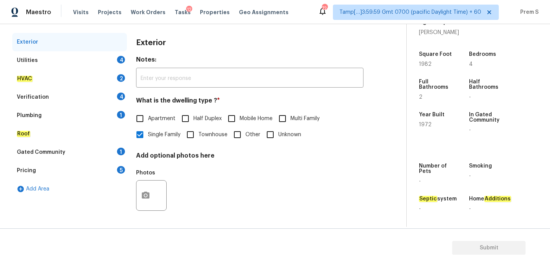
click at [119, 59] on div "4" at bounding box center [121, 60] width 8 height 8
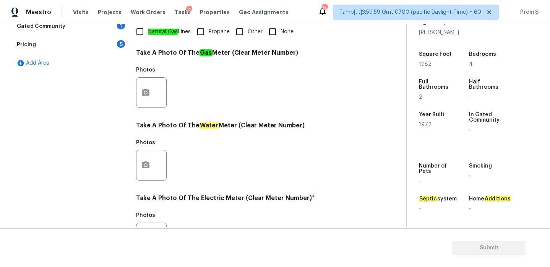
scroll to position [147, 0]
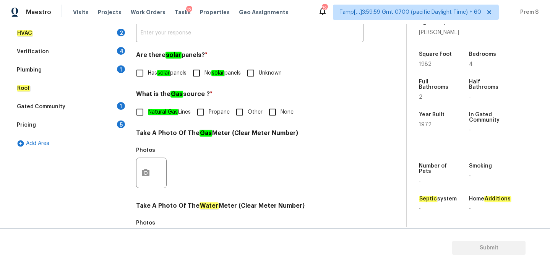
click at [204, 77] on input "No solar panels" at bounding box center [197, 73] width 16 height 16
checkbox input "true"
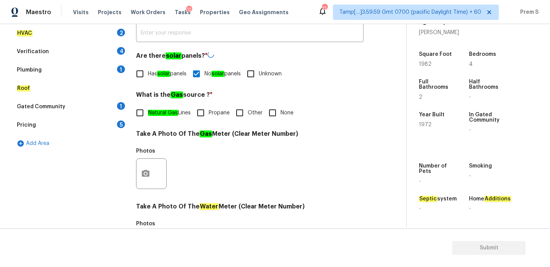
click at [250, 112] on span "Other" at bounding box center [255, 113] width 15 height 8
click at [248, 112] on input "Other" at bounding box center [240, 113] width 16 height 16
checkbox input "true"
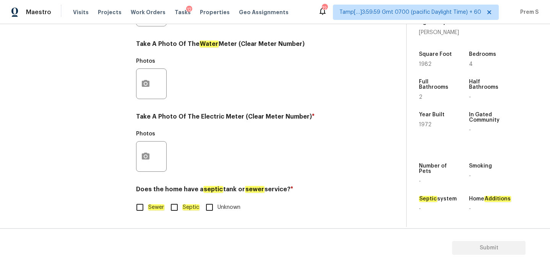
scroll to position [309, 0]
click at [143, 207] on input "Sewer" at bounding box center [140, 207] width 16 height 16
checkbox input "true"
click at [147, 159] on icon "button" at bounding box center [145, 156] width 9 height 9
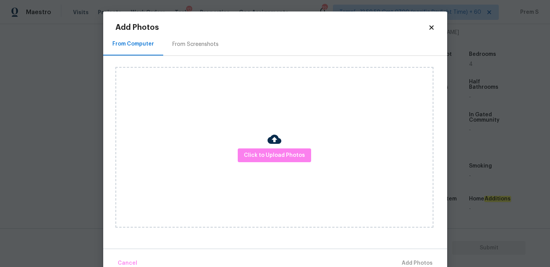
click at [283, 165] on div "Click to Upload Photos" at bounding box center [274, 147] width 318 height 161
click at [288, 158] on span "Click to Upload Photos" at bounding box center [274, 156] width 61 height 10
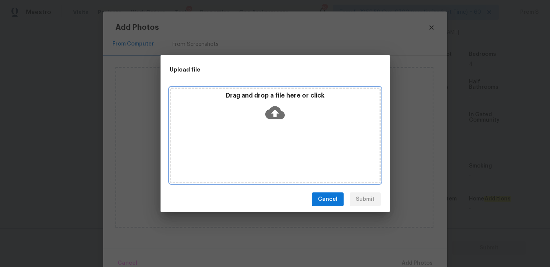
click at [275, 116] on icon at bounding box center [275, 113] width 20 height 20
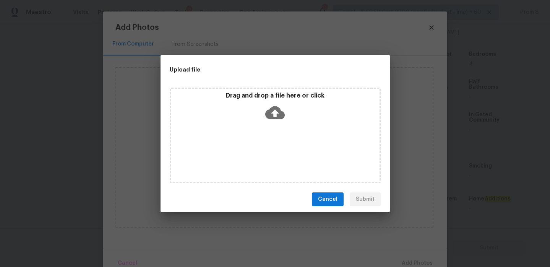
click at [429, 29] on div "Upload file Drag and drop a file here or click Cancel Submit" at bounding box center [275, 133] width 550 height 267
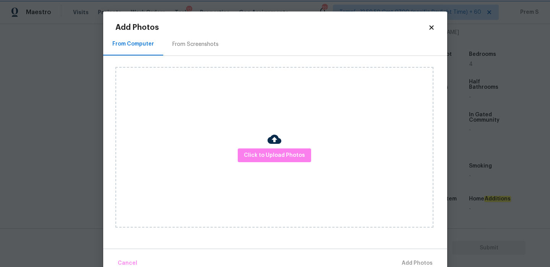
click at [429, 29] on div "Upload file Drag and drop a file here or click Cancel Submit" at bounding box center [275, 133] width 550 height 267
click at [429, 29] on icon at bounding box center [431, 27] width 4 height 4
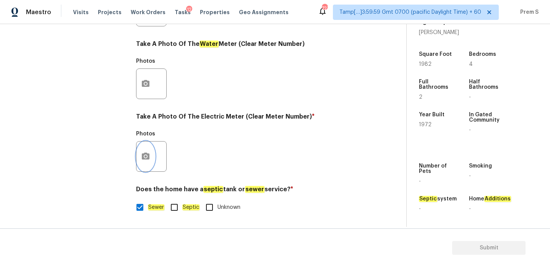
click at [150, 155] on icon "button" at bounding box center [145, 156] width 9 height 9
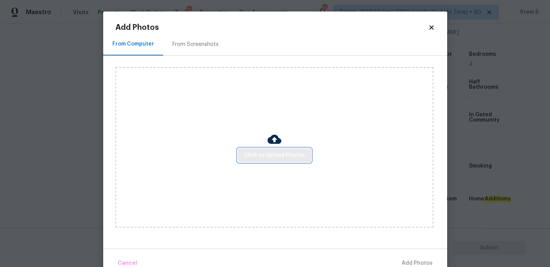
click at [284, 154] on span "Click to Upload Photos" at bounding box center [274, 156] width 61 height 10
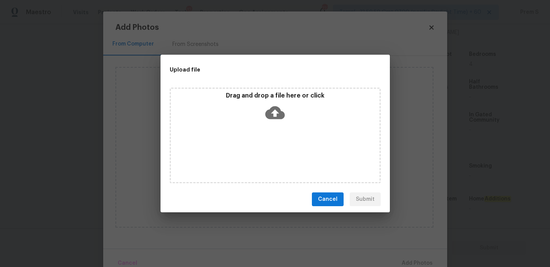
click at [279, 111] on icon at bounding box center [275, 112] width 20 height 13
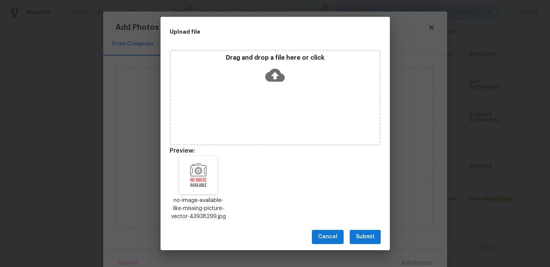
click at [365, 241] on span "Submit" at bounding box center [365, 237] width 19 height 10
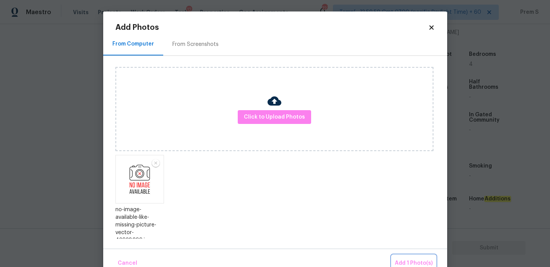
click at [408, 260] on span "Add 1 Photo(s)" at bounding box center [414, 264] width 38 height 10
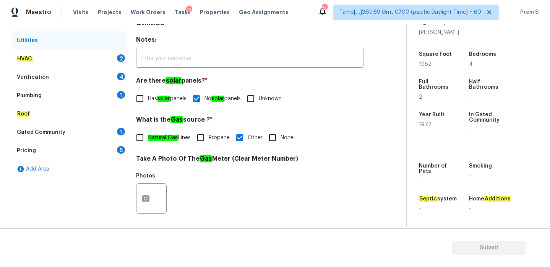
scroll to position [126, 0]
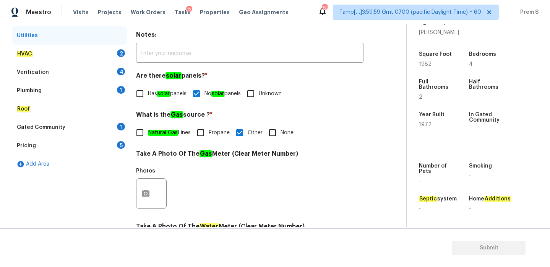
click at [111, 50] on div "HVAC 2" at bounding box center [69, 54] width 115 height 18
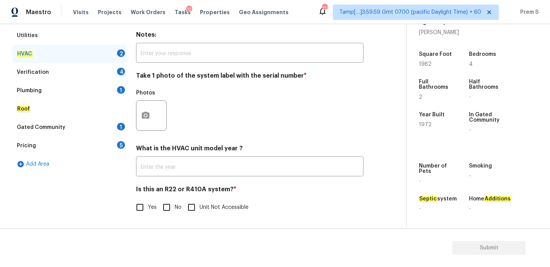
scroll to position [127, 0]
click at [169, 205] on input "No" at bounding box center [167, 207] width 16 height 16
checkbox input "true"
click at [143, 107] on button "button" at bounding box center [146, 115] width 18 height 30
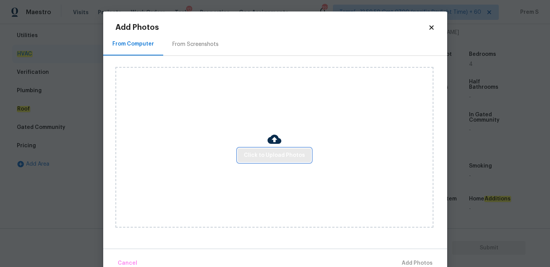
click at [262, 154] on span "Click to Upload Photos" at bounding box center [274, 156] width 61 height 10
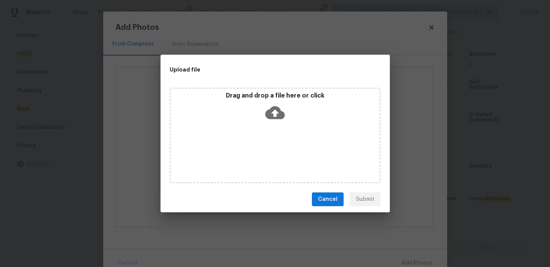
click at [276, 109] on icon at bounding box center [275, 112] width 20 height 13
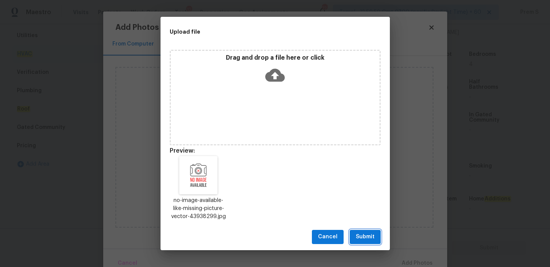
click at [368, 236] on span "Submit" at bounding box center [365, 237] width 19 height 10
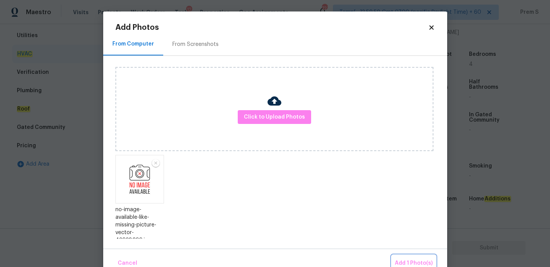
click at [416, 264] on span "Add 1 Photo(s)" at bounding box center [414, 264] width 38 height 10
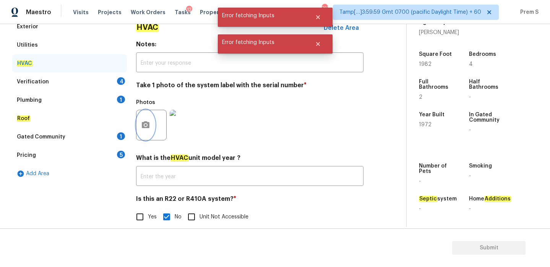
scroll to position [120, 0]
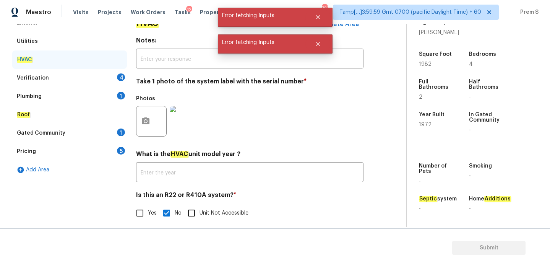
click at [117, 76] on div "4" at bounding box center [121, 77] width 8 height 8
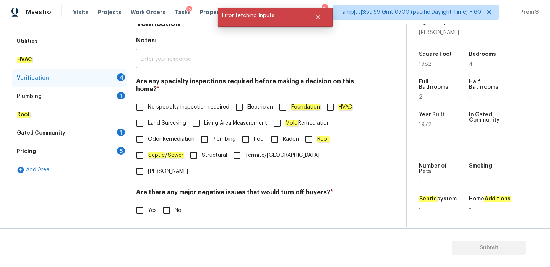
click at [150, 105] on span "No specialty inspection required" at bounding box center [188, 107] width 81 height 8
click at [148, 105] on input "No specialty inspection required" at bounding box center [140, 107] width 16 height 16
checkbox input "true"
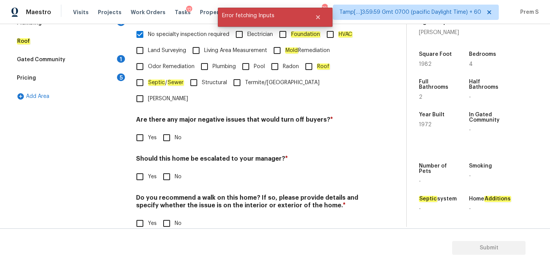
scroll to position [193, 0]
click at [165, 130] on input "No" at bounding box center [167, 138] width 16 height 16
checkbox input "true"
click at [144, 169] on input "Yes" at bounding box center [140, 177] width 16 height 16
checkbox input "true"
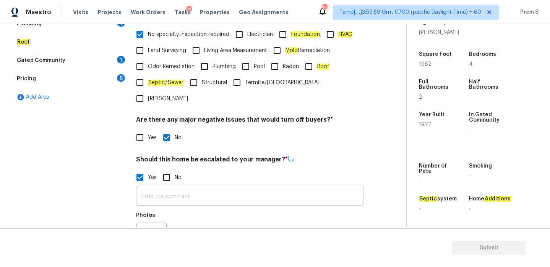
click at [172, 188] on input "text" at bounding box center [250, 197] width 228 height 18
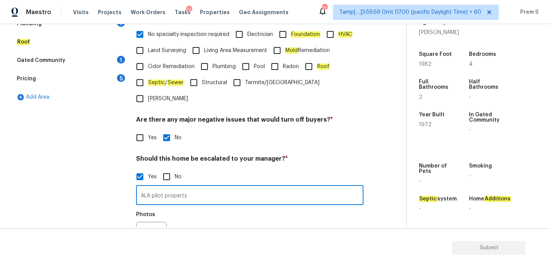
scroll to position [266, 0]
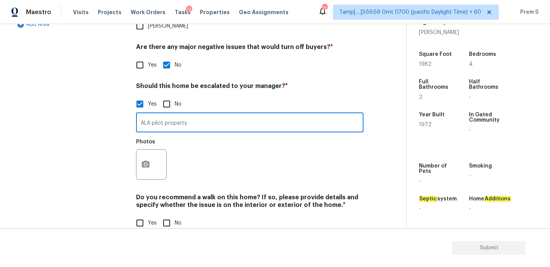
type input "ALA pilot property"
click at [146, 160] on icon "button" at bounding box center [145, 164] width 9 height 9
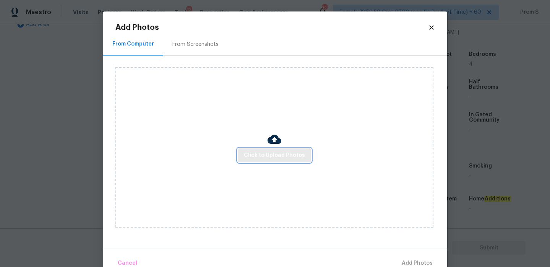
click at [275, 155] on span "Click to Upload Photos" at bounding box center [274, 156] width 61 height 10
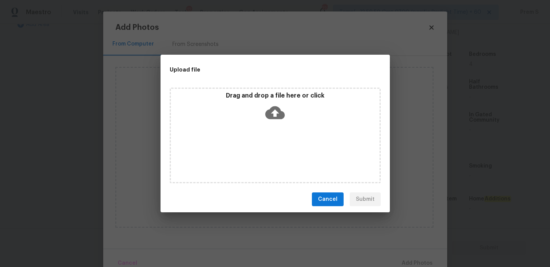
click at [275, 114] on icon at bounding box center [275, 113] width 20 height 20
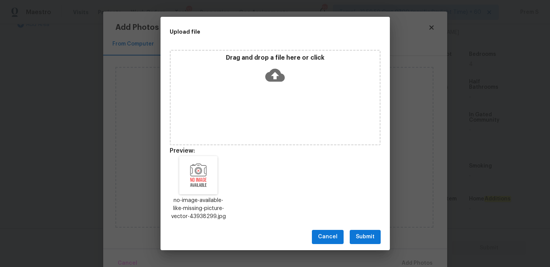
click at [377, 234] on button "Submit" at bounding box center [365, 237] width 31 height 14
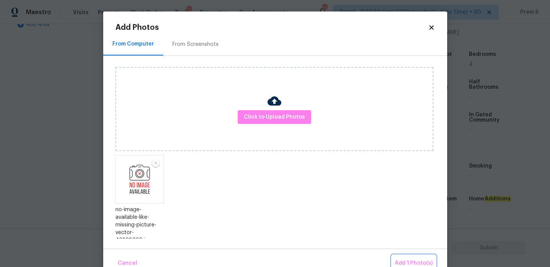
click at [407, 259] on span "Add 1 Photo(s)" at bounding box center [414, 264] width 38 height 10
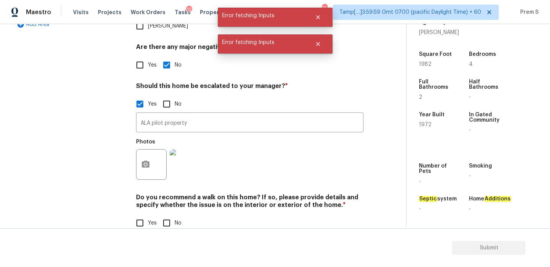
click at [169, 215] on input "No" at bounding box center [167, 223] width 16 height 16
checkbox input "true"
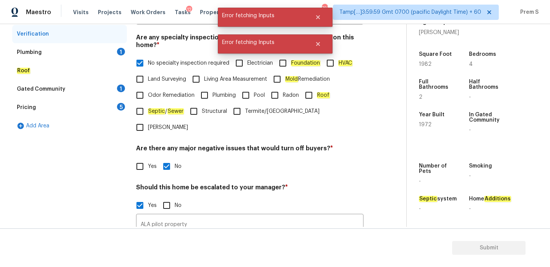
scroll to position [161, 0]
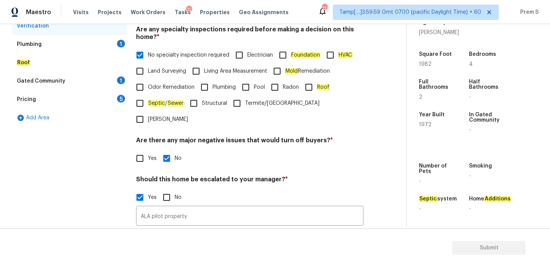
click at [115, 42] on div "Plumbing 1" at bounding box center [69, 44] width 115 height 18
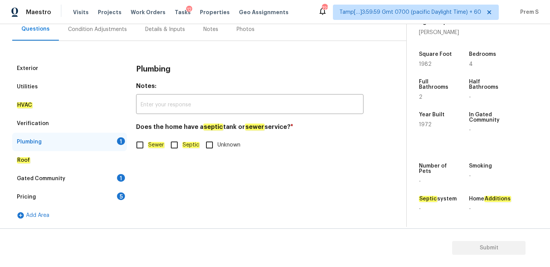
click at [151, 143] on em "Sewer" at bounding box center [156, 145] width 16 height 6
click at [148, 143] on input "Sewer" at bounding box center [140, 145] width 16 height 16
checkbox input "true"
click at [110, 179] on div "Gated Community 1" at bounding box center [69, 178] width 115 height 18
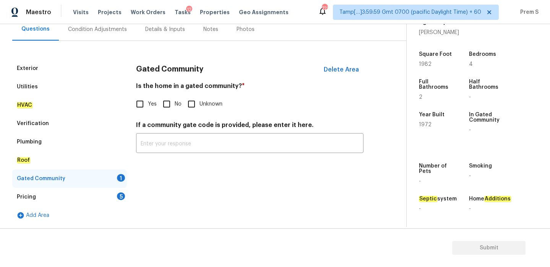
click at [167, 106] on input "No" at bounding box center [167, 104] width 16 height 16
checkbox input "true"
click at [116, 200] on div "Pricing 5" at bounding box center [69, 197] width 115 height 18
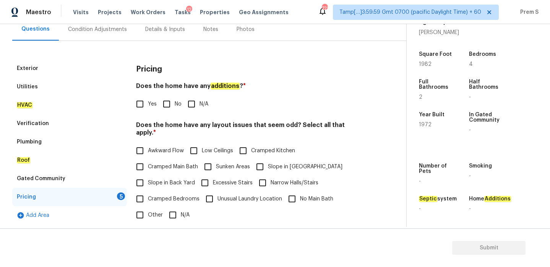
click at [161, 98] on input "No" at bounding box center [167, 104] width 16 height 16
checkbox input "true"
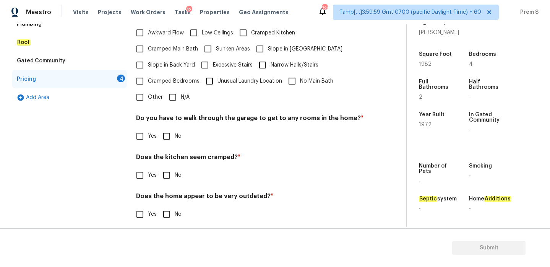
scroll to position [192, 0]
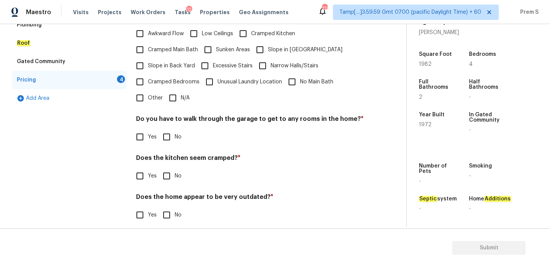
click at [172, 91] on input "N/A" at bounding box center [173, 98] width 16 height 16
checkbox input "true"
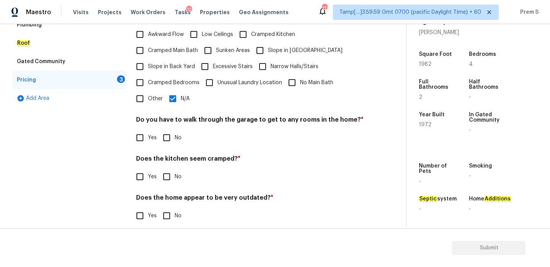
click at [159, 137] on input "No" at bounding box center [167, 138] width 16 height 16
checkbox input "true"
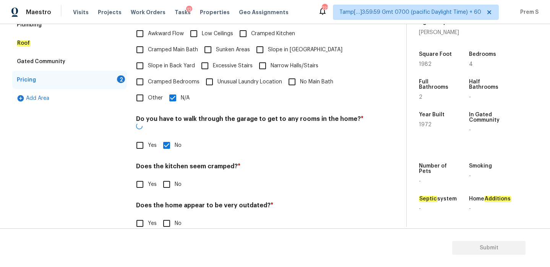
click at [169, 176] on input "No" at bounding box center [167, 184] width 16 height 16
checkbox input "true"
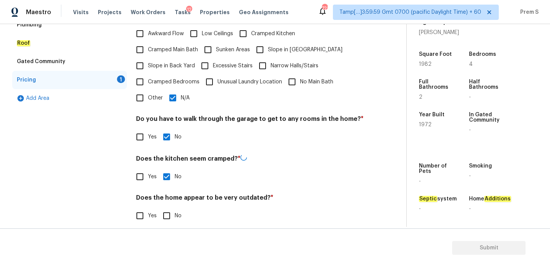
click at [166, 208] on input "No" at bounding box center [167, 216] width 16 height 16
checkbox input "true"
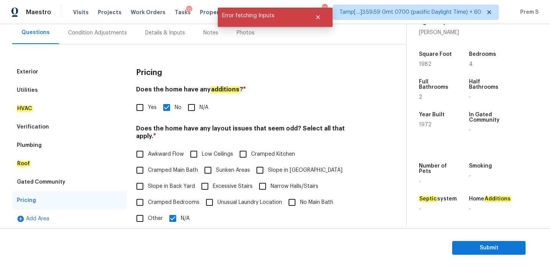
scroll to position [24, 0]
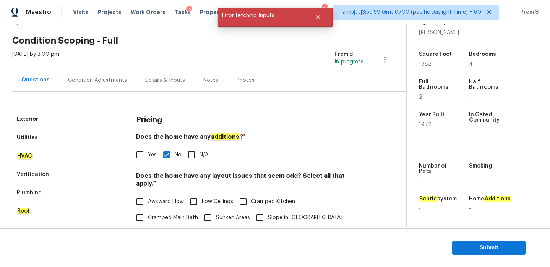
click at [120, 80] on div "Condition Adjustments" at bounding box center [97, 80] width 59 height 8
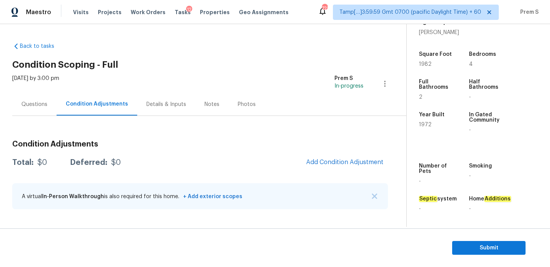
click at [329, 132] on div "Condition Adjustments Total: $0 Deferred: $0 Add Condition Adjustment A virtual…" at bounding box center [200, 166] width 376 height 100
click at [338, 164] on span "Add Condition Adjustment" at bounding box center [344, 162] width 77 height 7
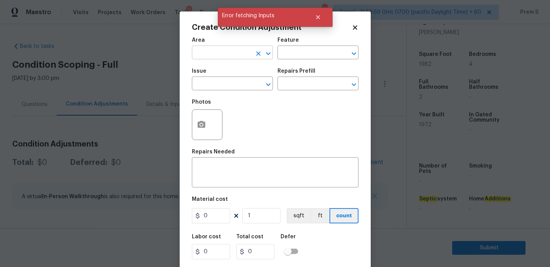
click at [237, 57] on input "text" at bounding box center [222, 53] width 60 height 12
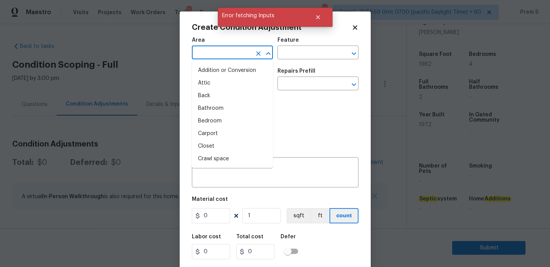
type input "i"
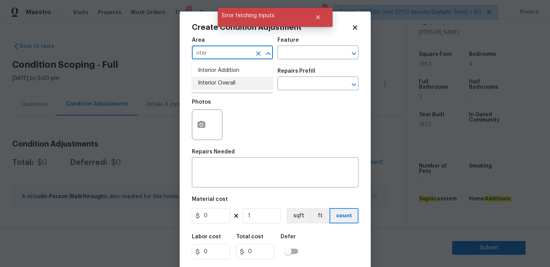
click at [247, 83] on li "Interior Overall" at bounding box center [232, 83] width 81 height 13
type input "Interior Overall"
click at [247, 83] on input "text" at bounding box center [222, 84] width 60 height 12
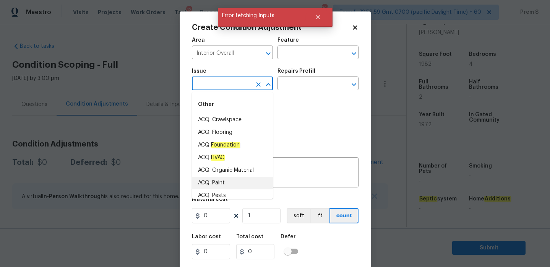
click at [231, 184] on li "ACQ: Paint" at bounding box center [232, 183] width 81 height 13
type input "ACQ: Paint"
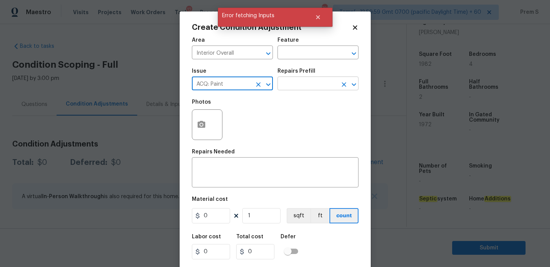
click at [317, 83] on input "text" at bounding box center [308, 84] width 60 height 12
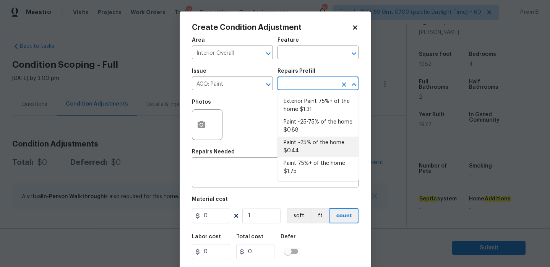
click at [310, 146] on li "Paint ~25% of the home $0.44" at bounding box center [318, 147] width 81 height 21
type input "Acquisition"
type textarea "Acquisition Scope: ~25% of the home needs interior paint"
type input "0.44"
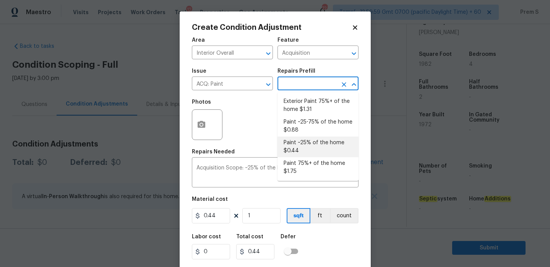
click at [311, 146] on li "Paint ~25% of the home $0.44" at bounding box center [318, 147] width 81 height 21
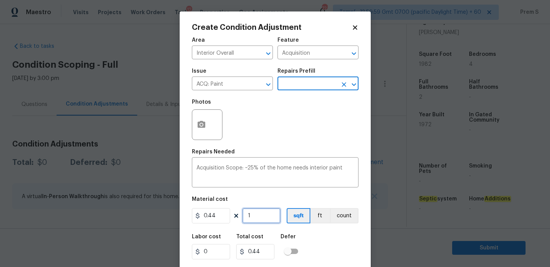
click at [258, 216] on input "1" at bounding box center [261, 215] width 38 height 15
type input "19"
type input "8.36"
type input "198"
type input "87.12"
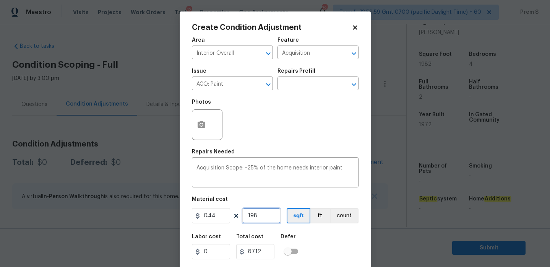
type input "1982"
type input "872.08"
type input "1982"
click at [304, 244] on div "Labor cost 0 Total cost 872.08 Defer" at bounding box center [275, 246] width 167 height 34
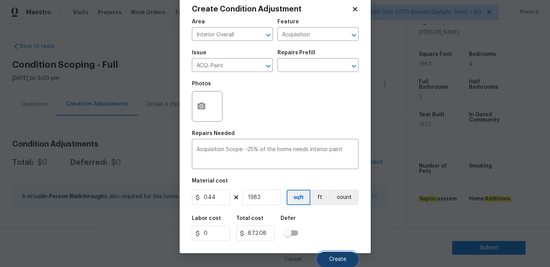
click at [343, 259] on span "Create" at bounding box center [337, 260] width 17 height 6
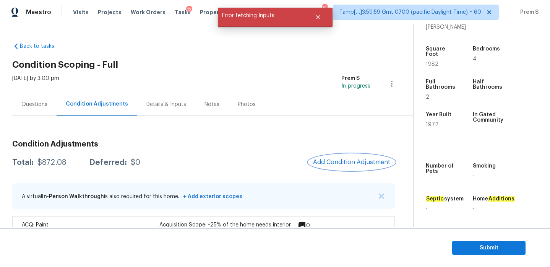
scroll to position [24, 0]
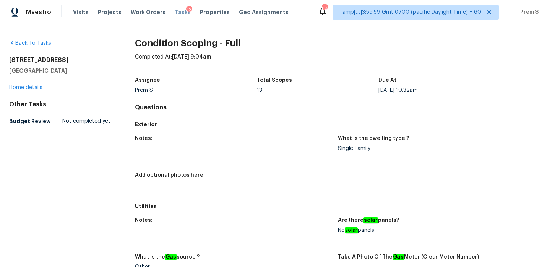
click at [176, 12] on span "Tasks" at bounding box center [183, 12] width 16 height 5
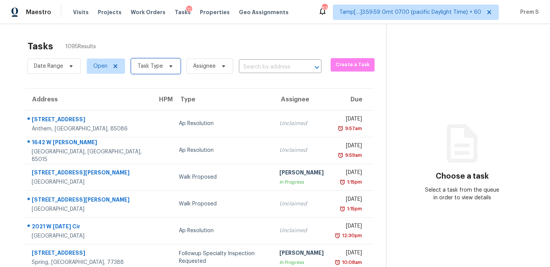
click at [160, 62] on span "Task Type" at bounding box center [150, 66] width 25 height 8
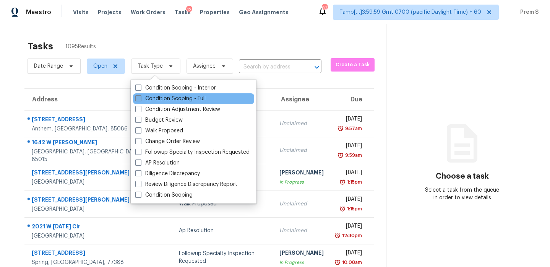
click at [158, 96] on label "Condition Scoping - Full" at bounding box center [170, 99] width 70 height 8
click at [140, 96] on input "Condition Scoping - Full" at bounding box center [137, 97] width 5 height 5
checkbox input "true"
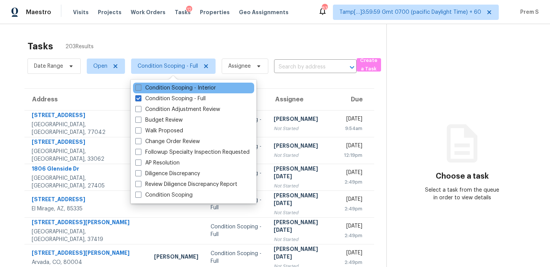
click at [211, 86] on label "Condition Scoping - Interior" at bounding box center [175, 88] width 81 height 8
click at [140, 86] on input "Condition Scoping - Interior" at bounding box center [137, 86] width 5 height 5
checkbox input "true"
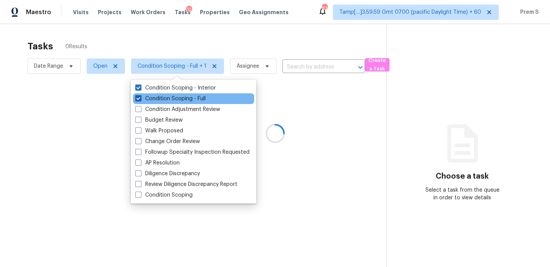
click at [192, 97] on label "Condition Scoping - Full" at bounding box center [170, 99] width 70 height 8
click at [140, 97] on input "Condition Scoping - Full" at bounding box center [137, 97] width 5 height 5
checkbox input "false"
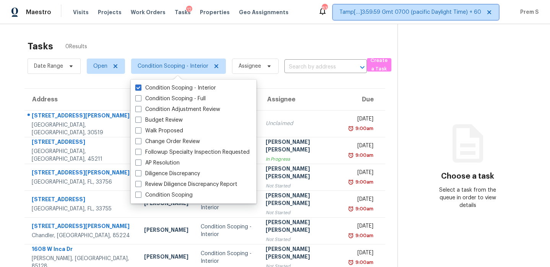
click at [455, 12] on span "Tamp[…]3:59:59 Gmt 0700 (pacific Daylight Time) + 60" at bounding box center [411, 12] width 142 height 8
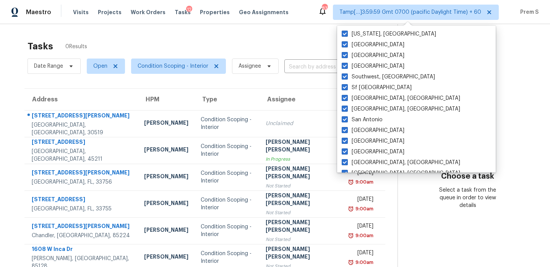
scroll to position [512, 0]
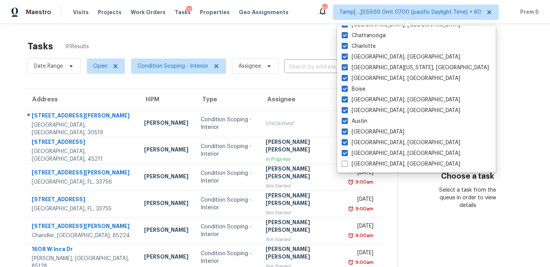
click at [432, 130] on section "Choose a task Select a task from the queue in order to view details" at bounding box center [468, 211] width 140 height 374
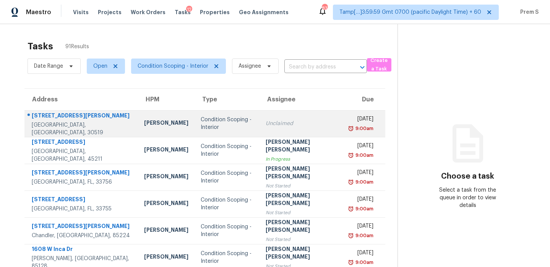
click at [303, 127] on td "Unclaimed" at bounding box center [302, 123] width 85 height 27
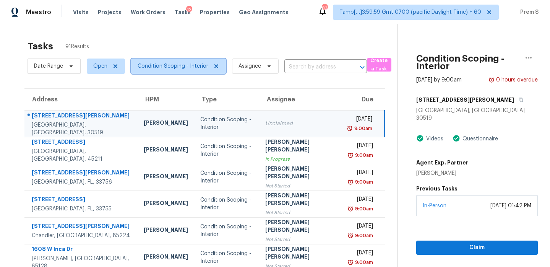
click at [186, 67] on span "Condition Scoping - Interior" at bounding box center [173, 66] width 71 height 8
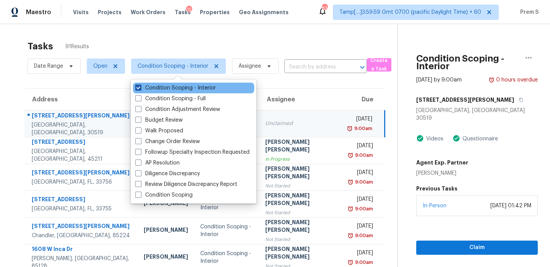
click at [175, 86] on label "Condition Scoping - Interior" at bounding box center [175, 88] width 81 height 8
click at [140, 86] on input "Condition Scoping - Interior" at bounding box center [137, 86] width 5 height 5
checkbox input "false"
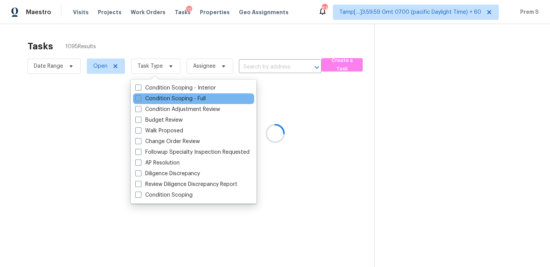
click at [171, 99] on label "Condition Scoping - Full" at bounding box center [170, 99] width 70 height 8
click at [140, 99] on input "Condition Scoping - Full" at bounding box center [137, 97] width 5 height 5
checkbox input "true"
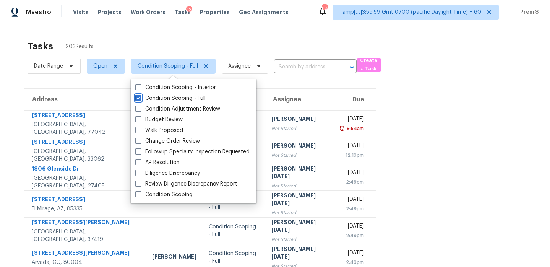
scroll to position [131, 0]
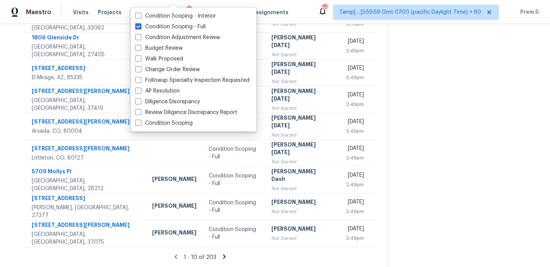
click at [223, 255] on icon at bounding box center [224, 256] width 7 height 7
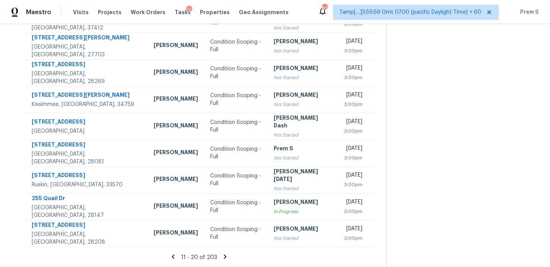
click at [224, 257] on icon at bounding box center [225, 256] width 3 height 4
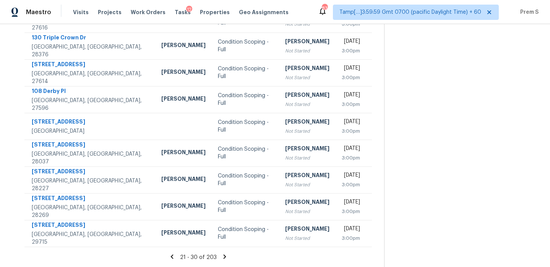
click at [223, 251] on section "Tasks 203 Results Date Range Open Condition Scoping - Full Assignee ​ Create a …" at bounding box center [198, 86] width 372 height 362
click at [224, 257] on icon at bounding box center [224, 256] width 7 height 7
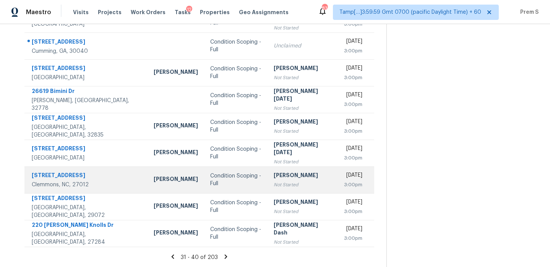
scroll to position [70, 0]
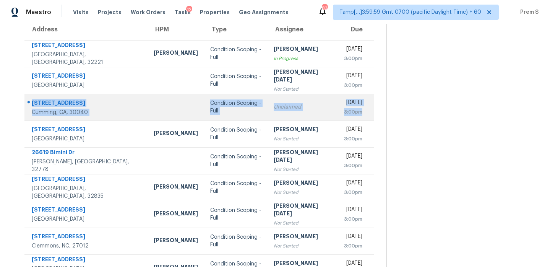
drag, startPoint x: 365, startPoint y: 115, endPoint x: 29, endPoint y: 104, distance: 335.9
click at [29, 104] on tr "4825 Silver Leaf Dr Cumming, GA, 30040 Condition Scoping - Full Unclaimed Mon, …" at bounding box center [199, 107] width 350 height 27
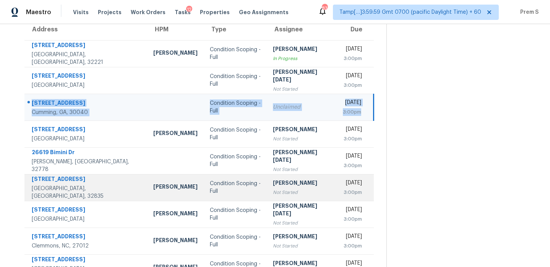
copy tr "4825 Silver Leaf Dr Cumming, GA, 30040 Condition Scoping - Full Unclaimed Mon, …"
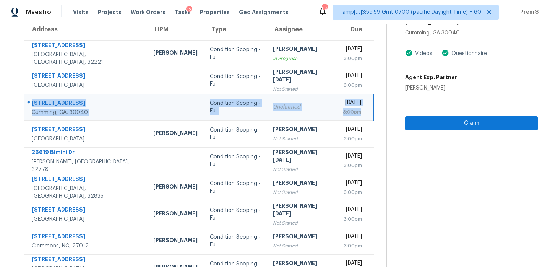
click at [106, 117] on td "4825 Silver Leaf Dr Cumming, GA, 30040" at bounding box center [85, 107] width 123 height 27
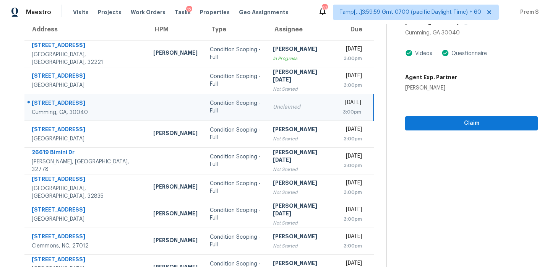
click at [91, 109] on div "Cumming, GA, 30040" at bounding box center [86, 113] width 109 height 8
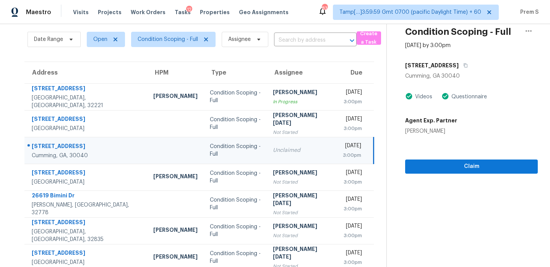
scroll to position [0, 0]
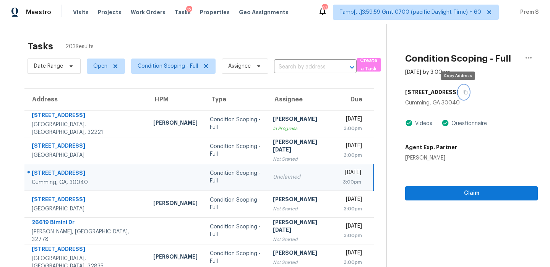
click at [464, 91] on icon "button" at bounding box center [466, 92] width 4 height 4
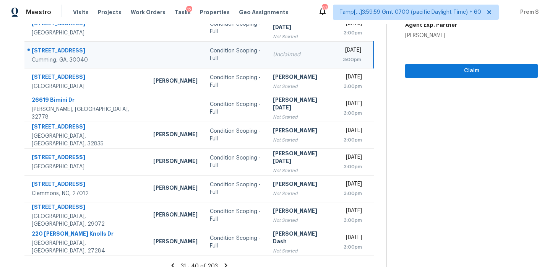
scroll to position [131, 0]
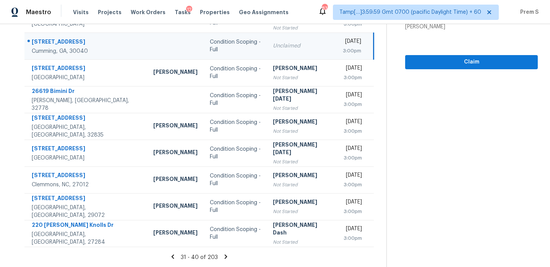
click at [223, 257] on icon at bounding box center [226, 256] width 7 height 7
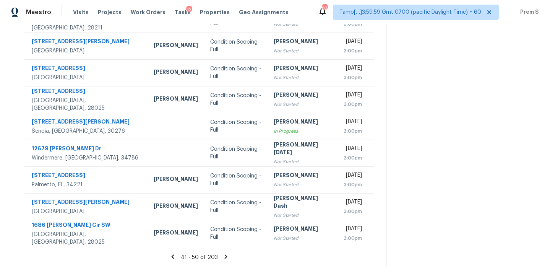
click at [226, 259] on icon at bounding box center [226, 256] width 7 height 7
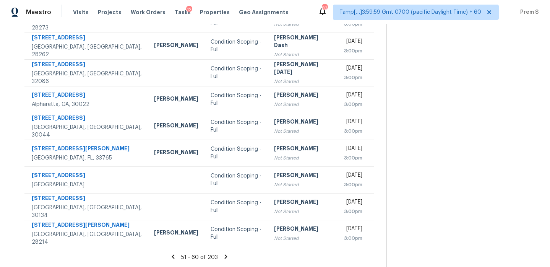
click at [224, 257] on icon at bounding box center [225, 256] width 3 height 4
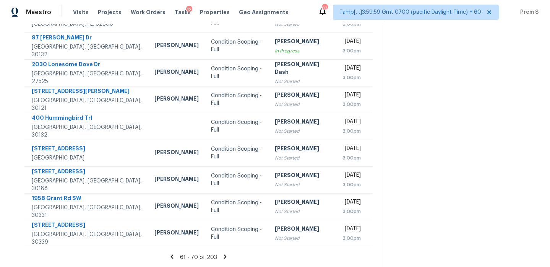
click at [225, 258] on icon at bounding box center [225, 256] width 7 height 7
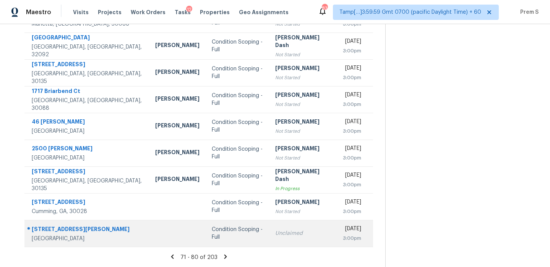
click at [106, 236] on div "South Chesterfield, VA, 23803" at bounding box center [87, 239] width 111 height 8
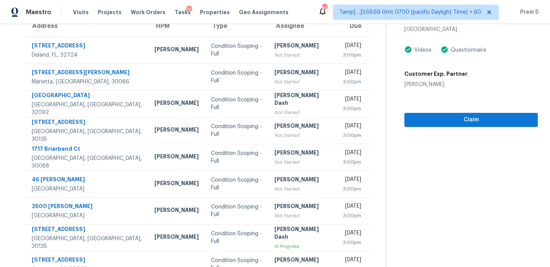
scroll to position [59, 0]
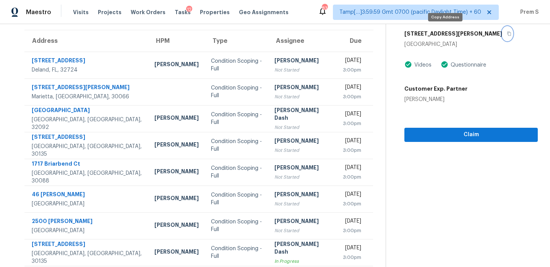
click at [507, 31] on icon "button" at bounding box center [509, 33] width 5 height 5
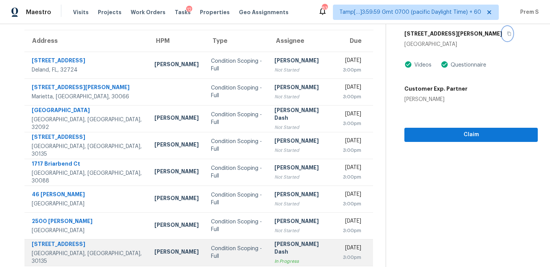
scroll to position [131, 0]
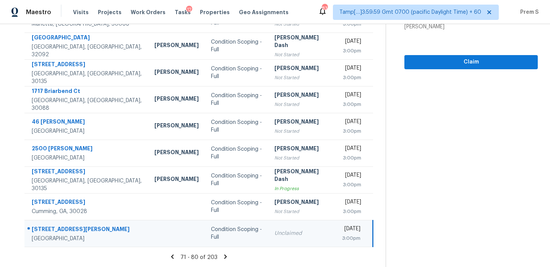
click at [222, 256] on icon at bounding box center [225, 256] width 7 height 7
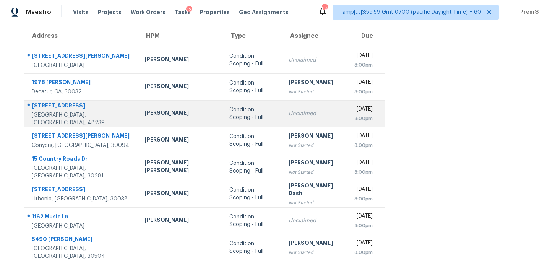
scroll to position [32, 0]
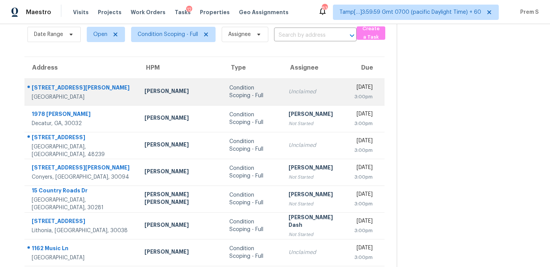
click at [364, 99] on div "[DATE] 3:00pm" at bounding box center [370, 91] width 30 height 17
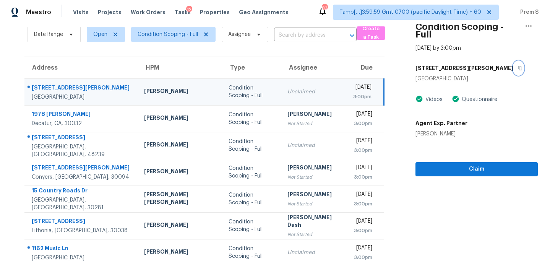
click at [518, 66] on icon "button" at bounding box center [520, 68] width 5 height 5
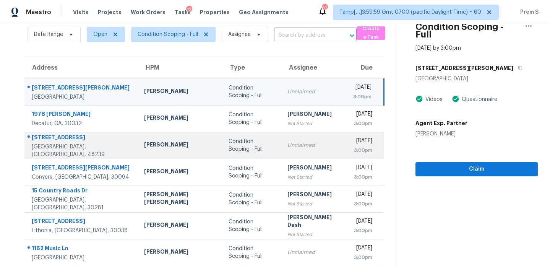
click at [291, 148] on div "Unclaimed" at bounding box center [315, 145] width 54 height 8
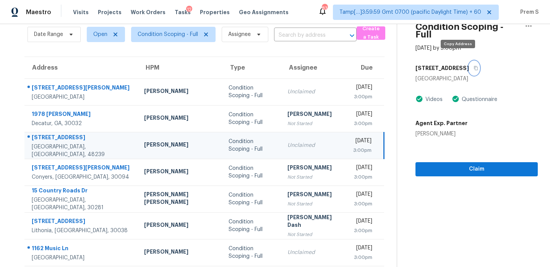
click at [474, 66] on icon "button" at bounding box center [476, 68] width 5 height 5
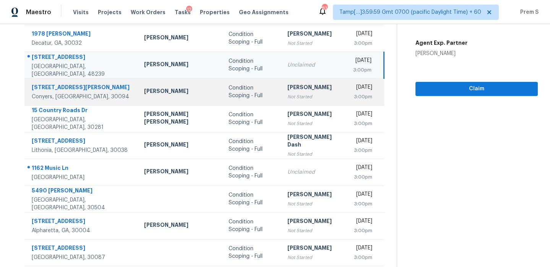
scroll to position [112, 0]
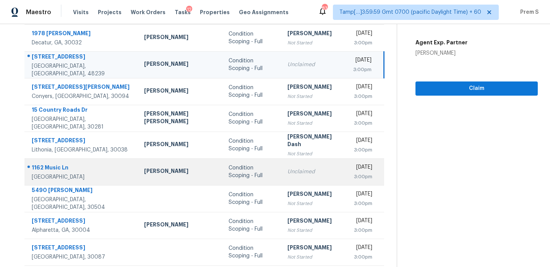
click at [289, 171] on div "Unclaimed" at bounding box center [315, 172] width 54 height 8
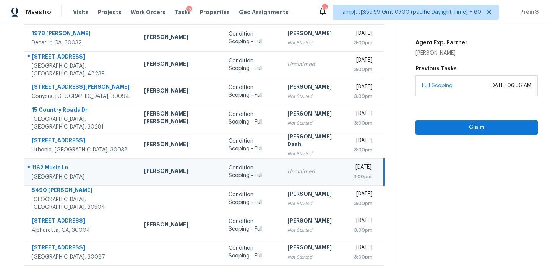
scroll to position [18, 0]
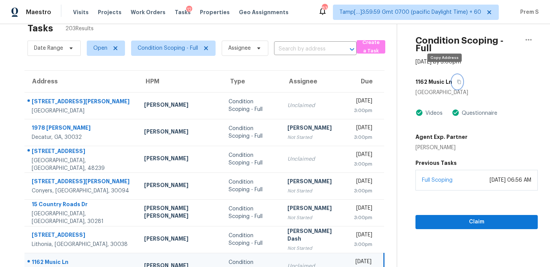
click at [457, 80] on icon "button" at bounding box center [459, 82] width 5 height 5
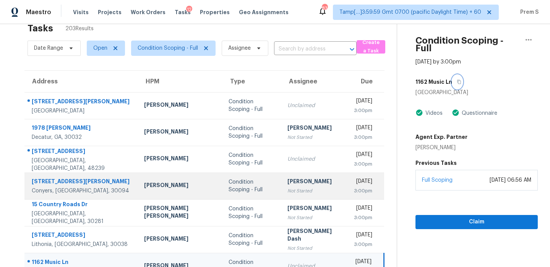
scroll to position [131, 0]
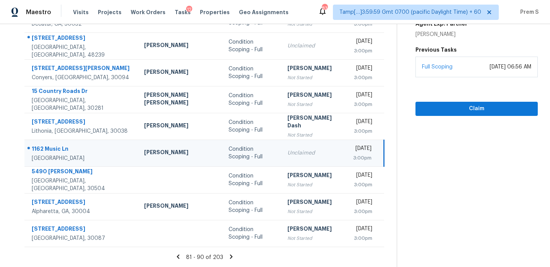
click at [230, 255] on icon at bounding box center [231, 256] width 3 height 4
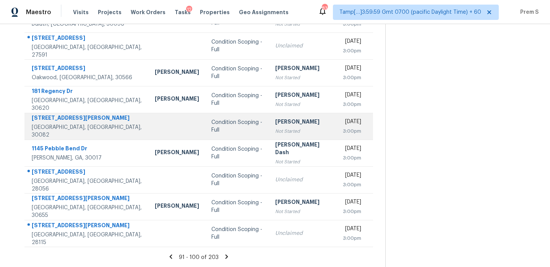
scroll to position [75, 0]
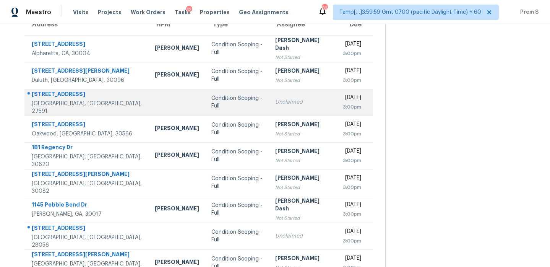
click at [273, 106] on td "Unclaimed" at bounding box center [303, 102] width 68 height 27
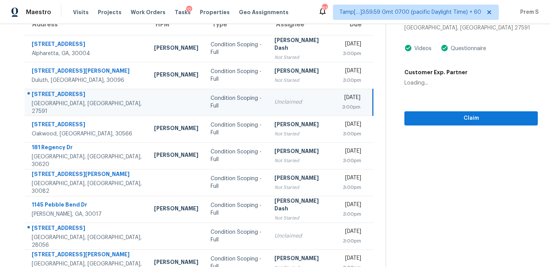
scroll to position [6, 0]
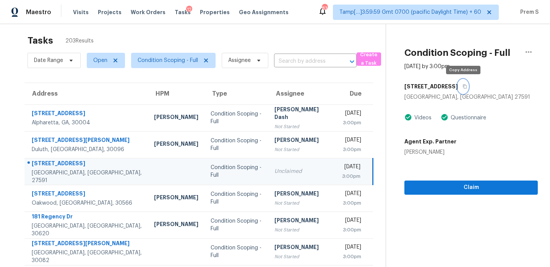
click at [466, 87] on icon "button" at bounding box center [465, 87] width 4 height 4
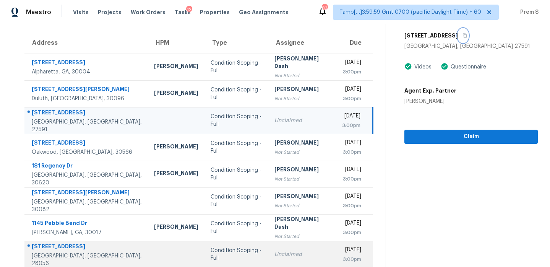
scroll to position [131, 0]
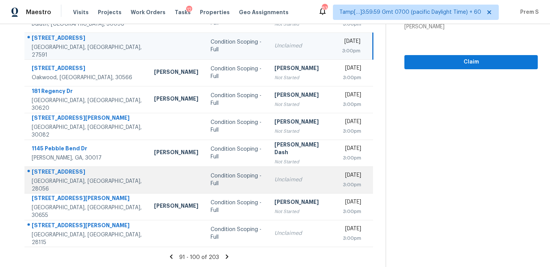
click at [274, 170] on td "Unclaimed" at bounding box center [302, 179] width 68 height 27
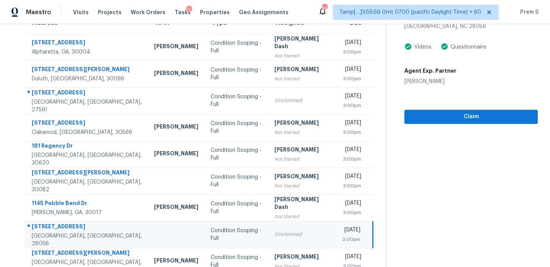
scroll to position [21, 0]
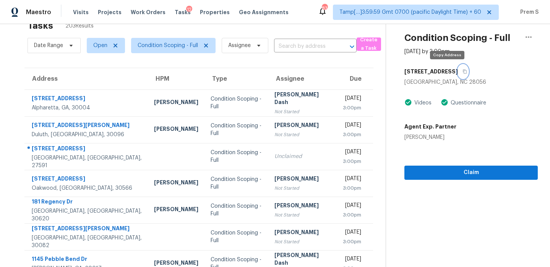
click at [463, 73] on icon "button" at bounding box center [465, 72] width 4 height 4
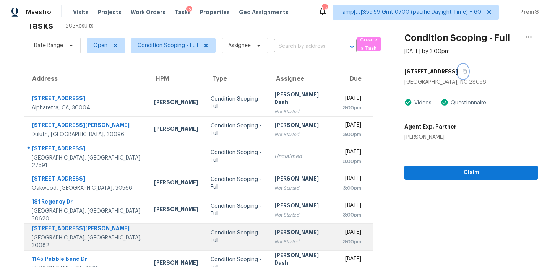
scroll to position [131, 0]
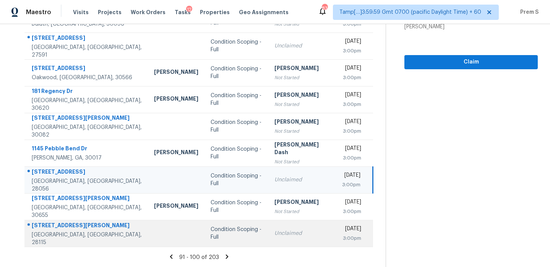
click at [275, 236] on div "Unclaimed" at bounding box center [302, 233] width 55 height 8
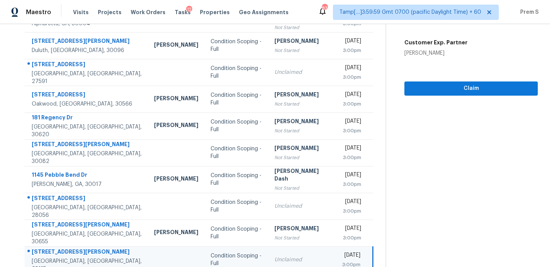
scroll to position [34, 0]
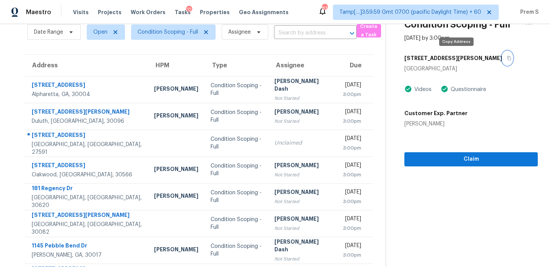
click at [507, 58] on icon "button" at bounding box center [509, 58] width 5 height 5
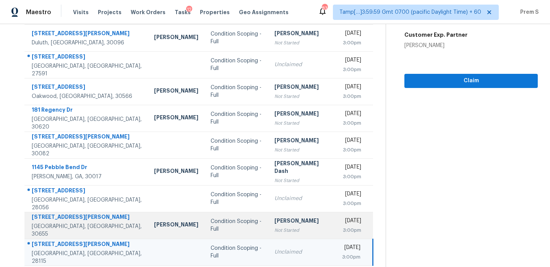
scroll to position [131, 0]
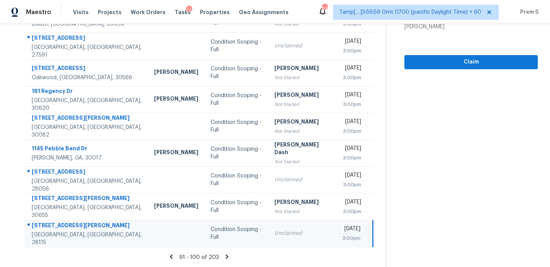
click at [226, 254] on icon at bounding box center [227, 256] width 7 height 7
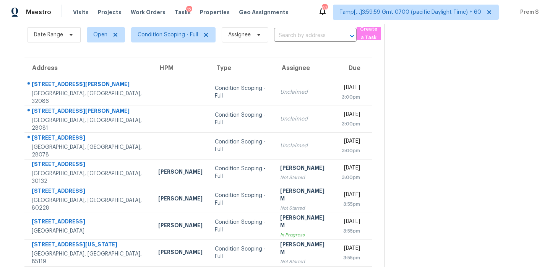
scroll to position [31, 0]
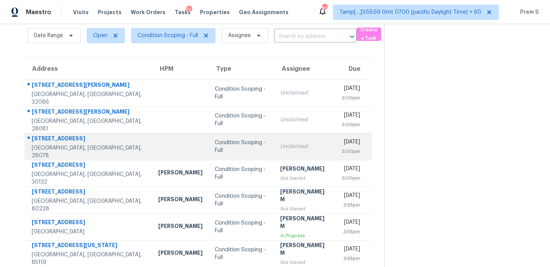
click at [342, 146] on div "[DATE]" at bounding box center [351, 143] width 19 height 10
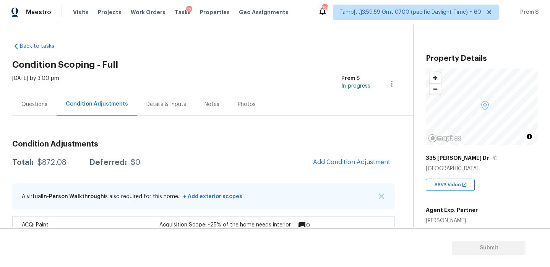
scroll to position [24, 0]
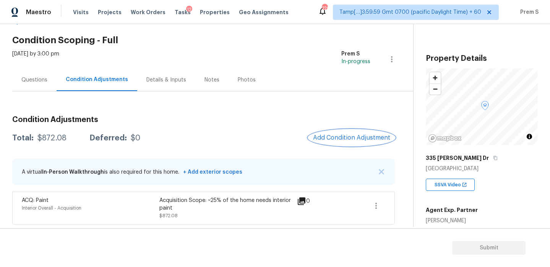
click at [361, 144] on button "Add Condition Adjustment" at bounding box center [352, 138] width 86 height 16
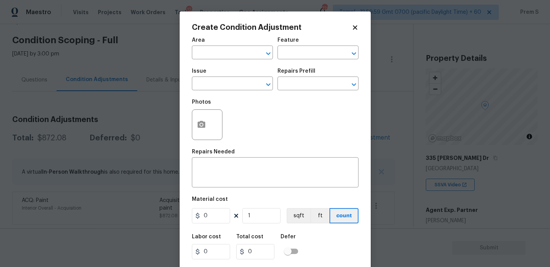
click at [447, 216] on body "Maestro Visits Projects Work Orders Tasks 12 Properties Geo Assignments 729 Tam…" at bounding box center [275, 133] width 550 height 267
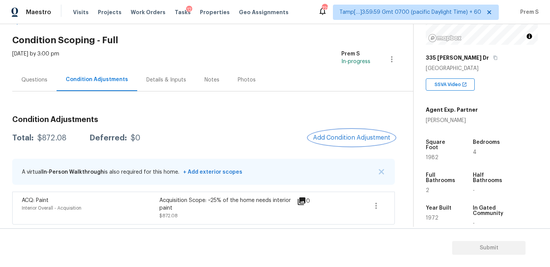
scroll to position [115, 0]
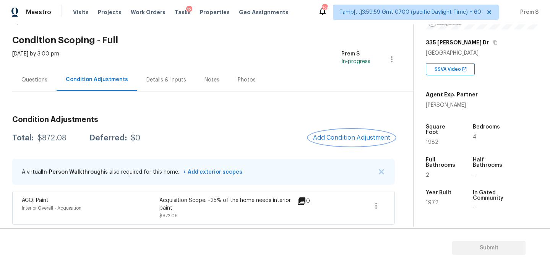
click at [337, 134] on span "Add Condition Adjustment" at bounding box center [351, 137] width 77 height 7
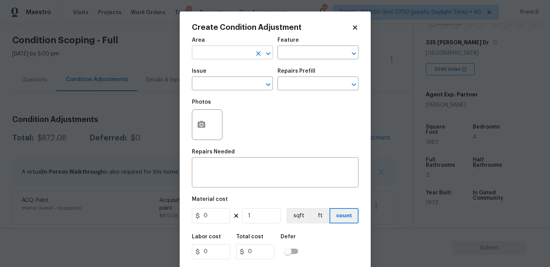
click at [216, 50] on input "text" at bounding box center [222, 53] width 60 height 12
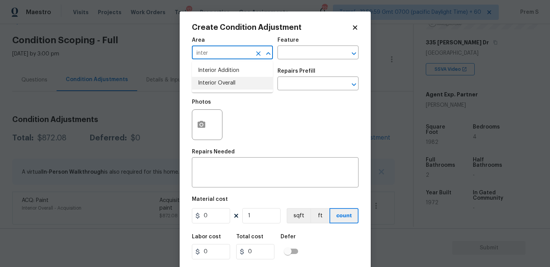
click at [228, 88] on li "Interior Overall" at bounding box center [232, 83] width 81 height 13
type input "Interior Overall"
click at [228, 88] on input "text" at bounding box center [222, 84] width 60 height 12
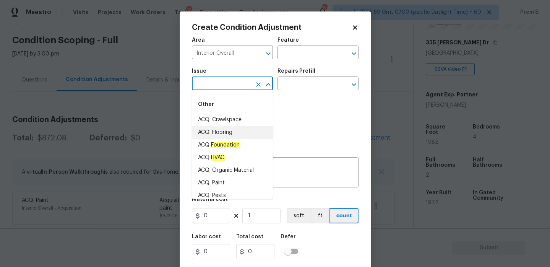
click at [242, 136] on li "ACQ: Flooring" at bounding box center [232, 132] width 81 height 13
type input "ACQ: Flooring"
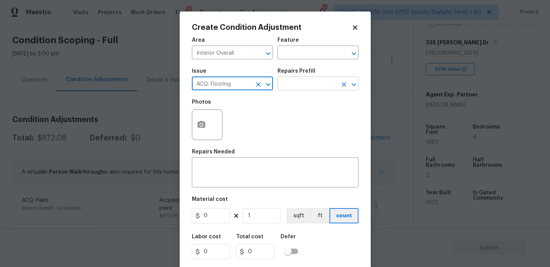
click at [326, 87] on input "text" at bounding box center [308, 84] width 60 height 12
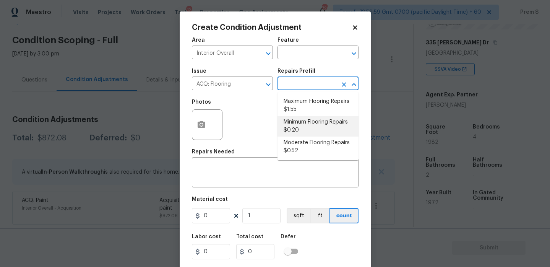
click at [300, 128] on li "Minimum Flooring Repairs $0.20" at bounding box center [318, 126] width 81 height 21
type input "Acquisition"
type textarea "Acquisition Scope: Minimum flooring repairs"
type input "0.2"
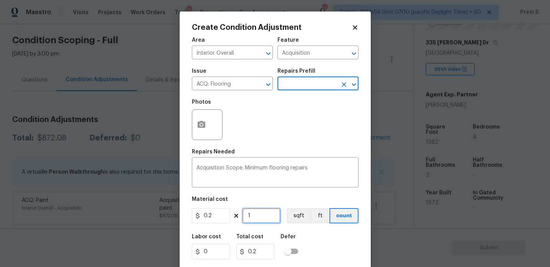
click at [253, 212] on input "1" at bounding box center [261, 215] width 38 height 15
type input "19"
type input "3.8"
type input "198"
type input "39.6"
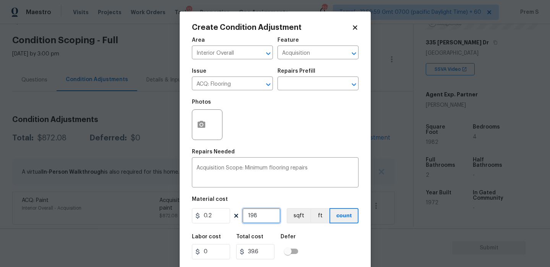
type input "1982"
type input "396.4"
type input "1982"
click at [325, 246] on div "Labor cost 0 Total cost 396.4 Defer" at bounding box center [275, 246] width 167 height 34
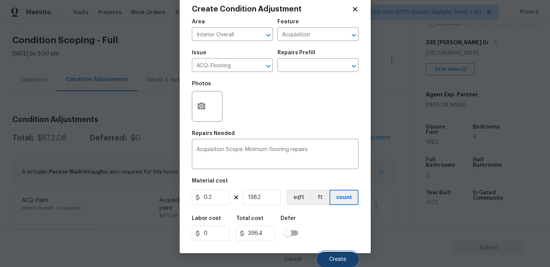
click at [339, 262] on button "Create" at bounding box center [338, 259] width 42 height 15
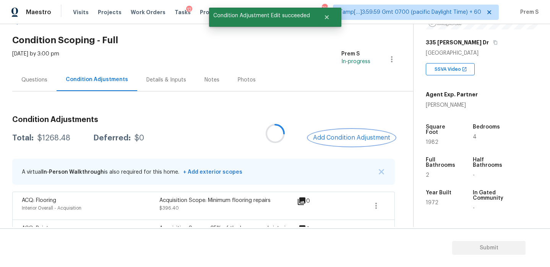
scroll to position [52, 0]
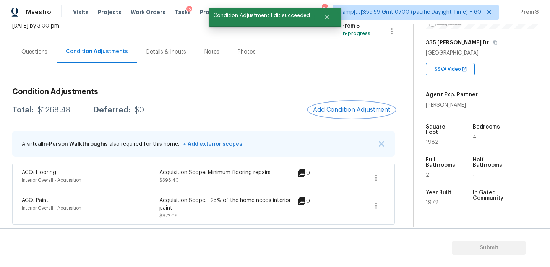
click at [350, 111] on span "Add Condition Adjustment" at bounding box center [351, 109] width 77 height 7
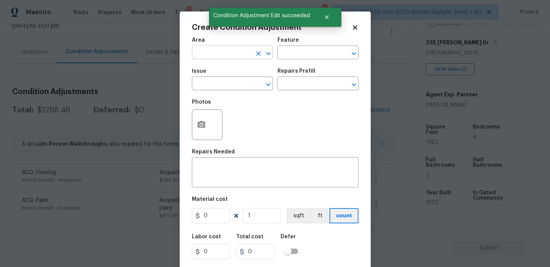
click at [229, 47] on input "text" at bounding box center [222, 53] width 60 height 12
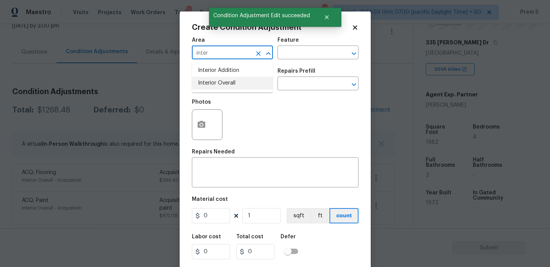
click at [225, 82] on li "Interior Overall" at bounding box center [232, 83] width 81 height 13
type input "Interior Overall"
click at [225, 82] on input "text" at bounding box center [222, 84] width 60 height 12
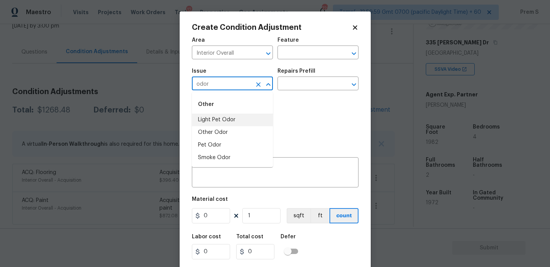
click at [226, 123] on li "Light Pet Odor" at bounding box center [232, 120] width 81 height 13
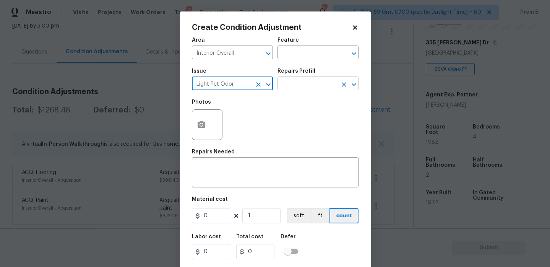
type input "Light Pet Odor"
click at [324, 85] on input "text" at bounding box center [308, 84] width 60 height 12
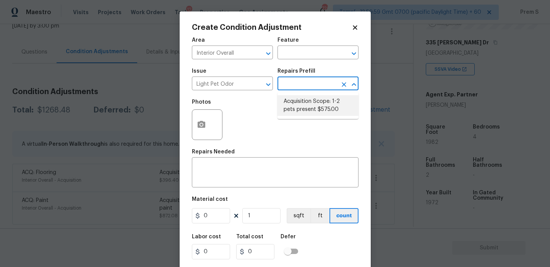
click at [324, 110] on li "Acquisition Scope: 1-2 pets present $575.00" at bounding box center [318, 105] width 81 height 21
type textarea "Acquisition Scope: 1-2 pets present"
type input "575"
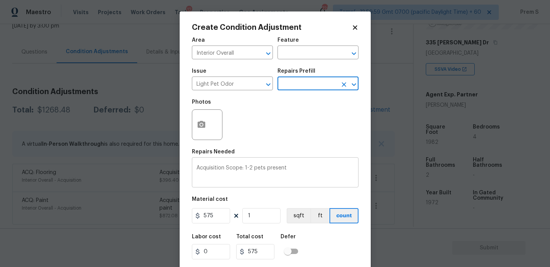
scroll to position [19, 0]
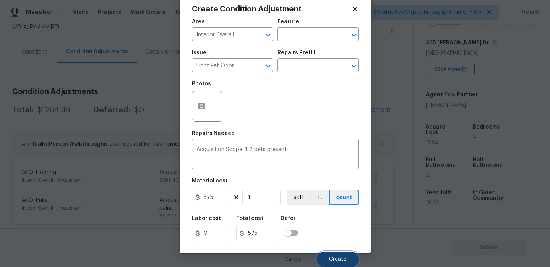
click at [342, 260] on span "Create" at bounding box center [337, 260] width 17 height 6
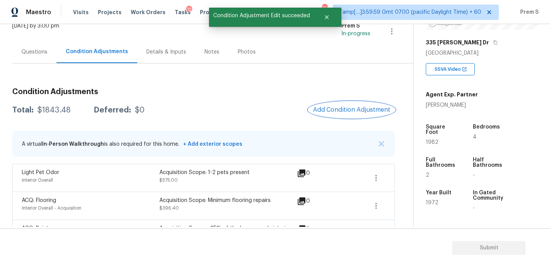
scroll to position [80, 0]
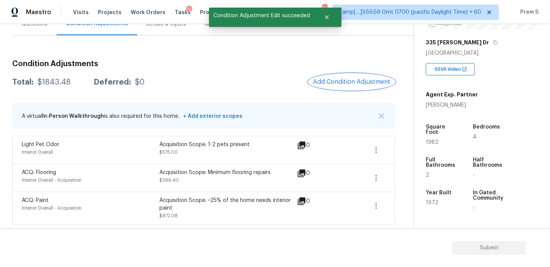
click at [347, 78] on span "Add Condition Adjustment" at bounding box center [351, 81] width 77 height 7
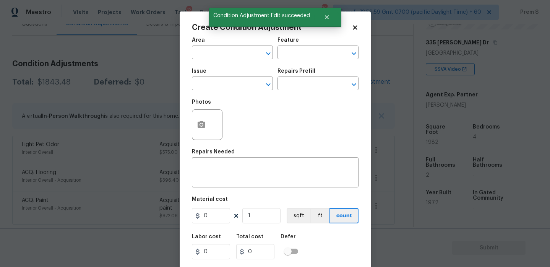
click at [225, 47] on div "Area" at bounding box center [232, 42] width 81 height 10
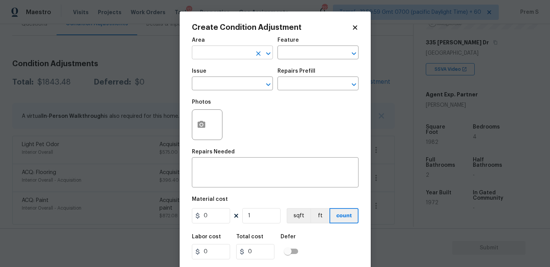
click at [237, 52] on input "text" at bounding box center [222, 53] width 60 height 12
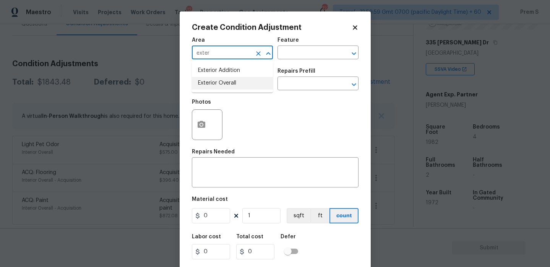
type input "exter"
click at [238, 82] on li "Exterior Overall" at bounding box center [232, 83] width 81 height 13
type input "Exterior Overall"
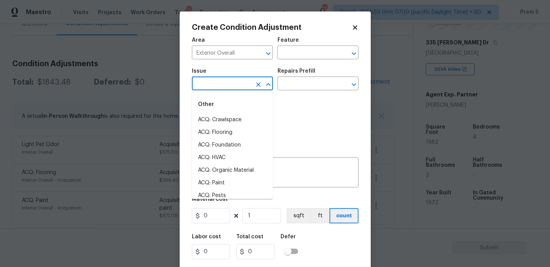
click at [238, 82] on input "text" at bounding box center [222, 84] width 60 height 12
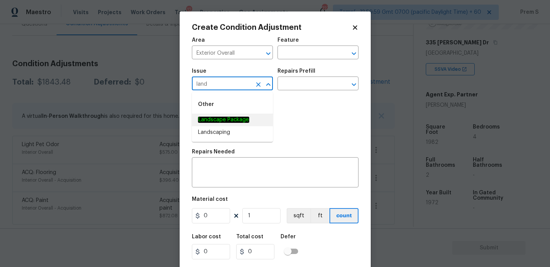
click at [242, 114] on li "Landscape Package" at bounding box center [232, 120] width 81 height 13
type input "Landscape Package"
click at [309, 86] on input "text" at bounding box center [308, 84] width 60 height 12
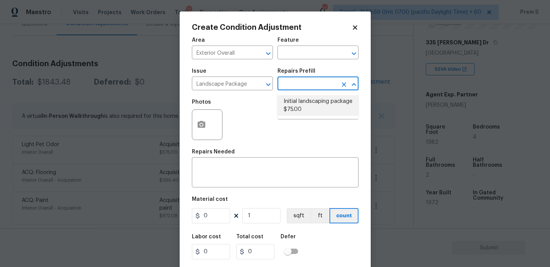
click at [308, 107] on li "Initial landscaping package $75.00" at bounding box center [318, 105] width 81 height 21
type input "Home Readiness Packages"
type textarea "Mowing of grass up to 6" in height. Mow, edge along driveways & sidewalks, trim…"
type input "75"
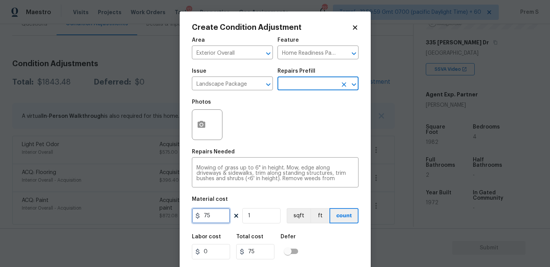
click at [218, 218] on input "75" at bounding box center [211, 215] width 38 height 15
type input "300"
click at [332, 236] on div "Labor cost 0 Total cost 300 Defer" at bounding box center [275, 246] width 167 height 34
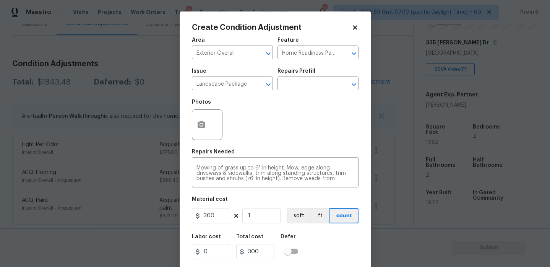
scroll to position [19, 0]
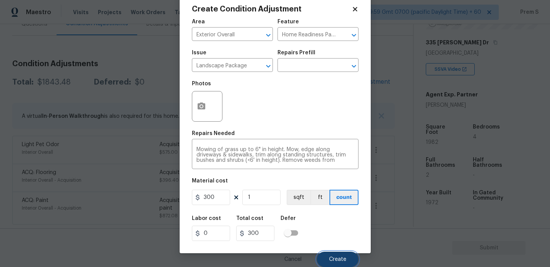
click at [339, 257] on span "Create" at bounding box center [337, 260] width 17 height 6
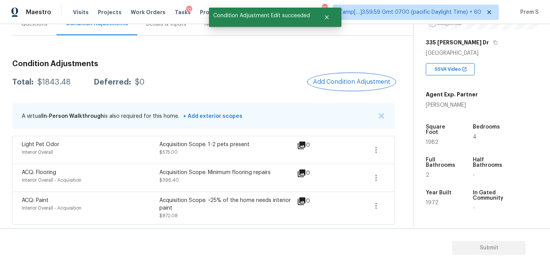
scroll to position [0, 0]
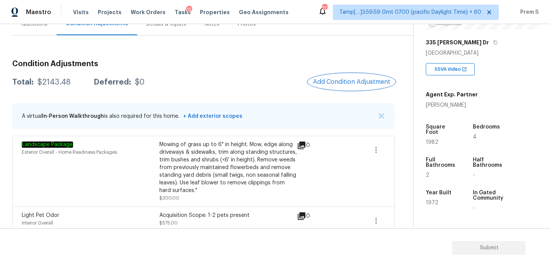
click at [339, 79] on span "Add Condition Adjustment" at bounding box center [351, 81] width 77 height 7
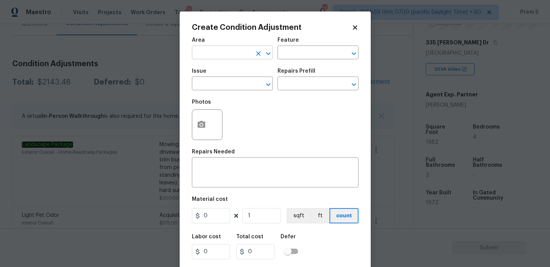
click at [229, 52] on input "text" at bounding box center [222, 53] width 60 height 12
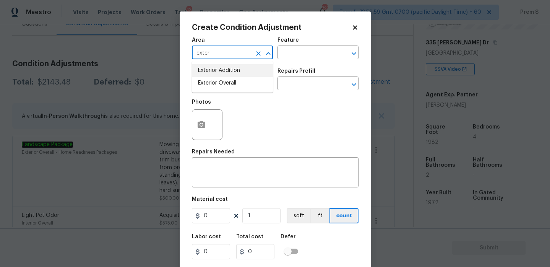
click at [230, 82] on li "Exterior Overall" at bounding box center [232, 83] width 81 height 13
type input "Exterior Overall"
click at [230, 82] on input "text" at bounding box center [222, 84] width 60 height 12
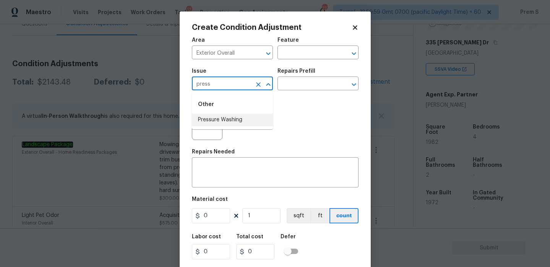
click at [250, 125] on li "Pressure Washing" at bounding box center [232, 120] width 81 height 13
type input "Pressure Washing"
click at [231, 178] on textarea at bounding box center [276, 173] width 158 height 16
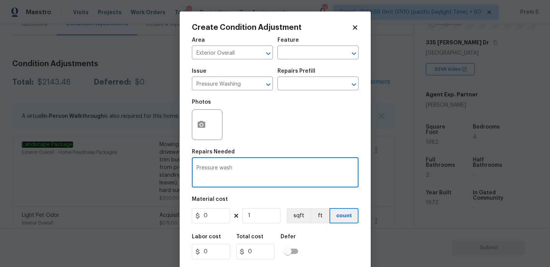
type textarea "Pressure wash"
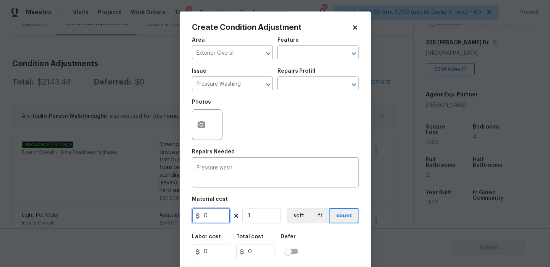
click at [224, 215] on input "0" at bounding box center [211, 215] width 38 height 15
type input "200"
click at [322, 249] on div "Labor cost 0 Total cost 200 Defer" at bounding box center [275, 246] width 167 height 34
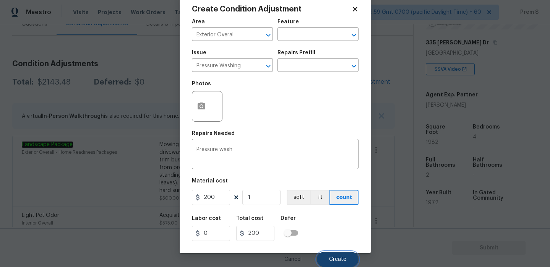
click at [337, 258] on span "Create" at bounding box center [337, 260] width 17 height 6
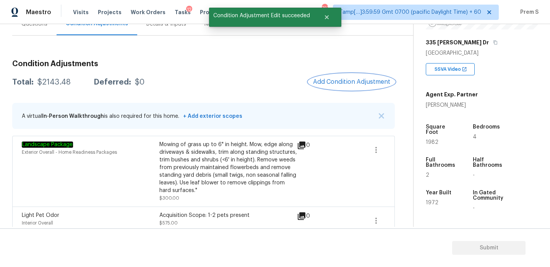
scroll to position [0, 0]
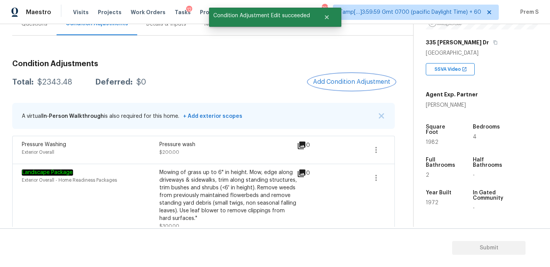
click at [342, 84] on span "Add Condition Adjustment" at bounding box center [351, 81] width 77 height 7
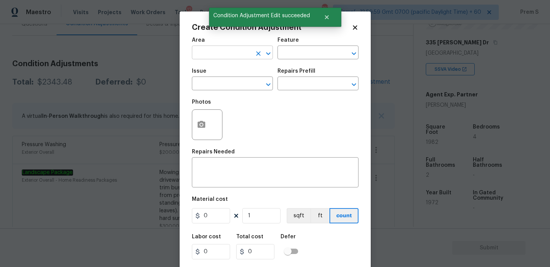
click at [240, 54] on input "text" at bounding box center [222, 53] width 60 height 12
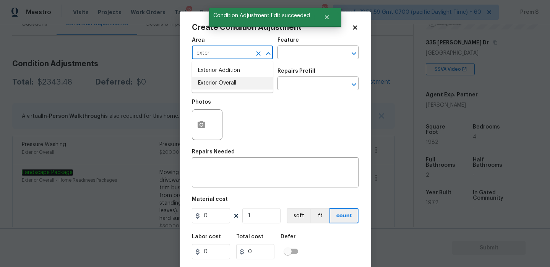
click at [234, 87] on li "Exterior Overall" at bounding box center [232, 83] width 81 height 13
type input "Exterior Overall"
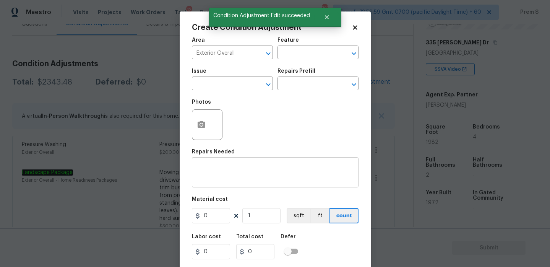
click at [216, 163] on div "x ​" at bounding box center [275, 173] width 167 height 28
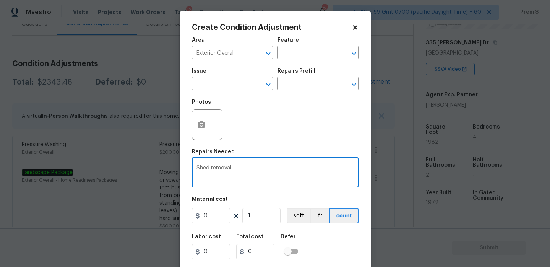
type textarea "Shed removal"
click at [206, 217] on input "0" at bounding box center [211, 215] width 38 height 15
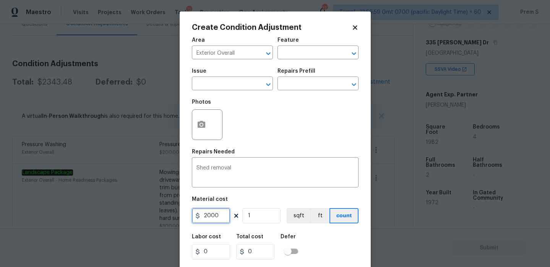
type input "2000"
click at [318, 228] on div "Area Exterior Overall ​ Feature ​ Issue ​ Repairs Prefill ​ Photos Repairs Need…" at bounding box center [275, 159] width 167 height 252
click at [198, 126] on icon "button" at bounding box center [202, 124] width 8 height 7
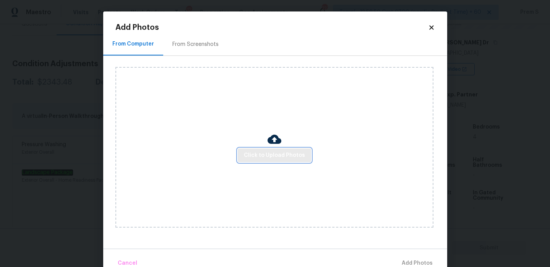
click at [276, 153] on span "Click to Upload Photos" at bounding box center [274, 156] width 61 height 10
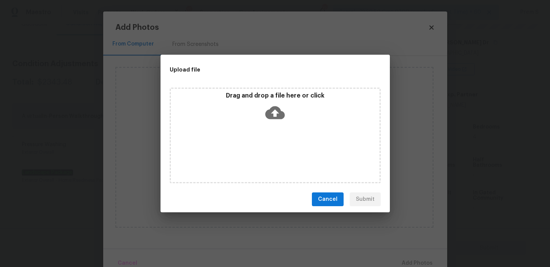
click at [285, 111] on icon at bounding box center [275, 113] width 20 height 20
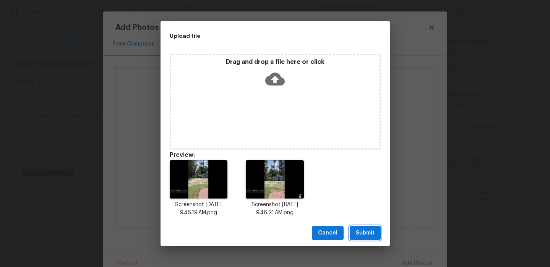
click at [369, 234] on span "Submit" at bounding box center [365, 233] width 19 height 10
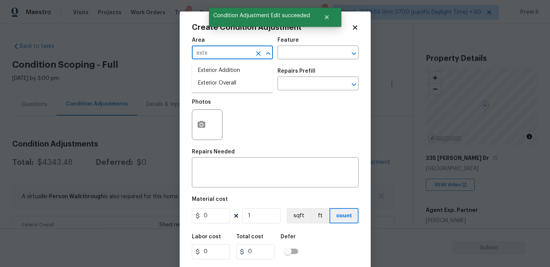
scroll to position [115, 0]
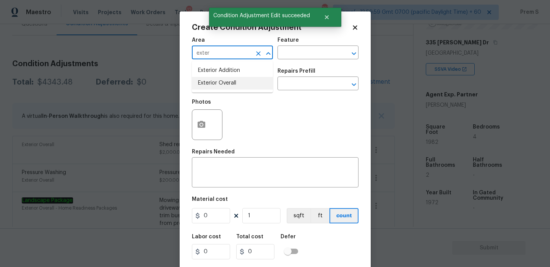
click at [209, 87] on li "Exterior Overall" at bounding box center [232, 83] width 81 height 13
type input "Exterior Overall"
click at [209, 87] on input "text" at bounding box center [222, 84] width 60 height 12
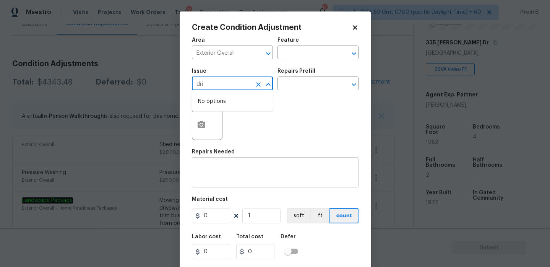
type input "dri"
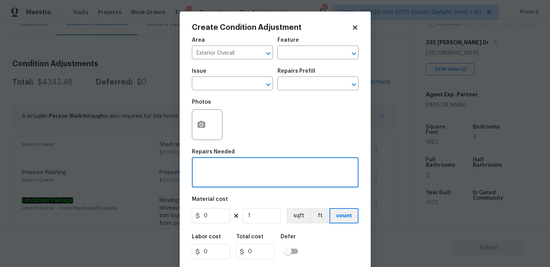
click at [252, 171] on textarea at bounding box center [276, 173] width 158 height 16
type textarea "Driveway crack repairs"
click at [217, 217] on input "0" at bounding box center [211, 215] width 38 height 15
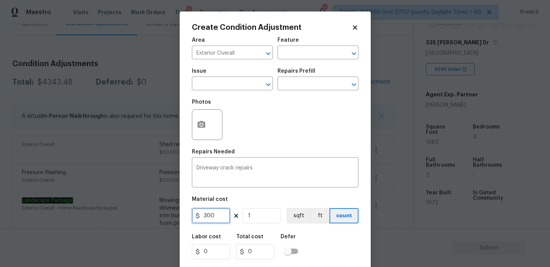
type input "300"
click at [346, 239] on div "Labor cost 0 Total cost 0 Defer" at bounding box center [275, 246] width 167 height 34
type input "300"
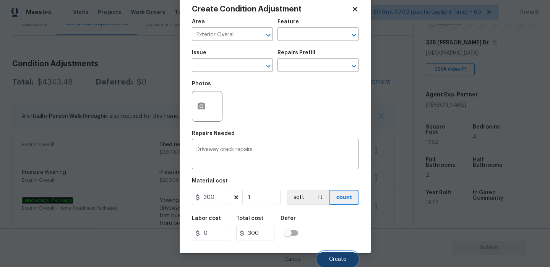
click at [329, 255] on button "Create" at bounding box center [338, 259] width 42 height 15
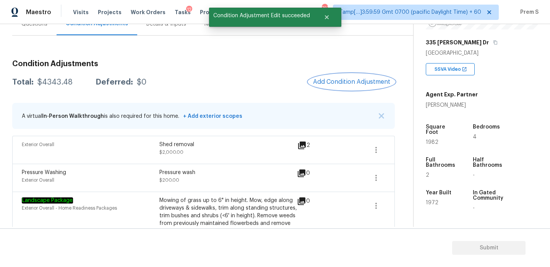
scroll to position [0, 0]
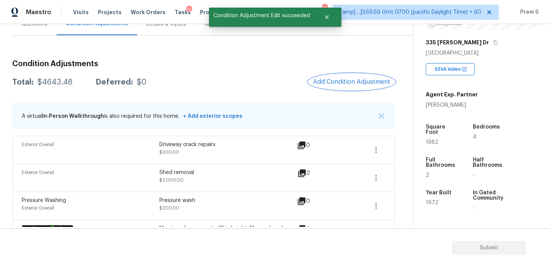
click at [359, 85] on span "Add Condition Adjustment" at bounding box center [351, 81] width 77 height 7
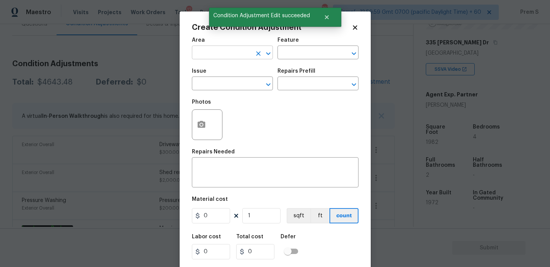
click at [226, 54] on input "text" at bounding box center [222, 53] width 60 height 12
click at [221, 70] on li "HVAC" at bounding box center [232, 70] width 81 height 13
type input "HVAC"
click at [212, 83] on input "text" at bounding box center [222, 84] width 60 height 12
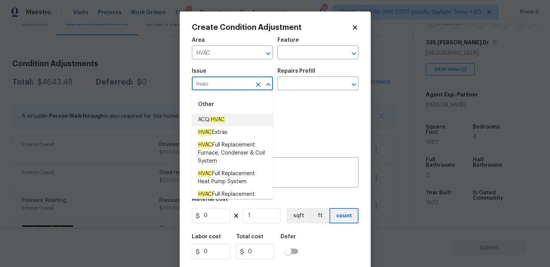
click at [225, 122] on em "HVAC" at bounding box center [218, 120] width 14 height 6
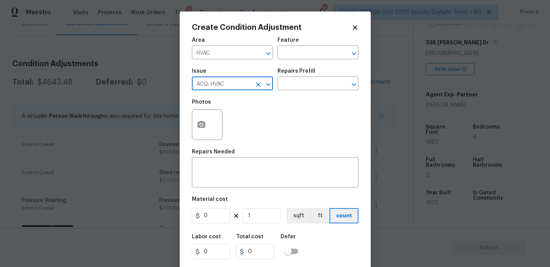
type input "ACQ: HVAC"
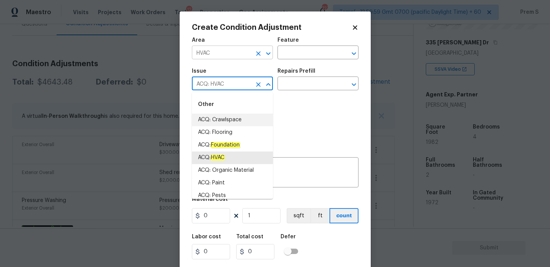
click at [257, 54] on icon "Clear" at bounding box center [258, 53] width 5 height 5
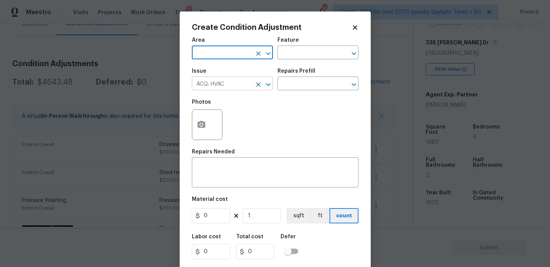
click at [257, 86] on icon "Clear" at bounding box center [258, 84] width 5 height 5
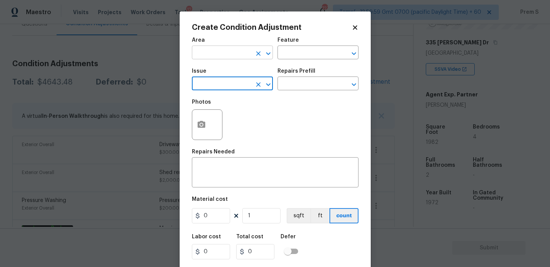
click at [216, 48] on input "text" at bounding box center [222, 53] width 60 height 12
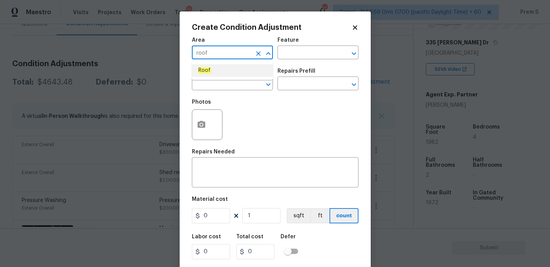
click at [219, 72] on li "Roof" at bounding box center [232, 70] width 81 height 13
type input "Roof"
click at [210, 83] on input "text" at bounding box center [222, 84] width 60 height 12
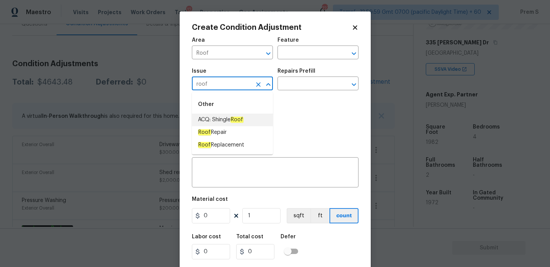
click at [244, 122] on em "Roof" at bounding box center [237, 120] width 13 height 6
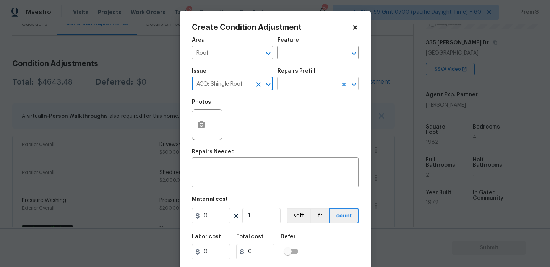
type input "ACQ: Shingle Roof"
click at [309, 87] on input "text" at bounding box center [308, 84] width 60 height 12
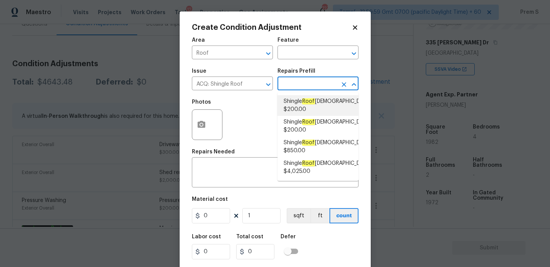
click at [319, 103] on span "Shingle Roof 0-10 Years Old $200.00" at bounding box center [328, 106] width 88 height 16
type input "Acquisition"
type textarea "Acquisition Scope: Shingle Roof 0-10 years in age maintenance."
type input "200"
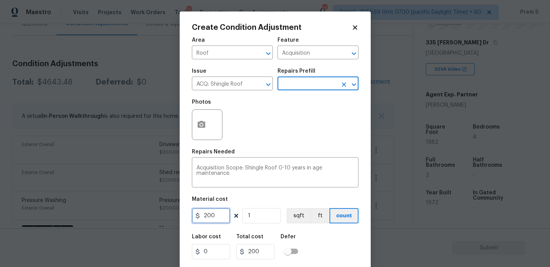
click at [212, 215] on input "200" at bounding box center [211, 215] width 38 height 15
type input "288"
click at [350, 258] on div "Labor cost 0 Total cost 200 Defer" at bounding box center [275, 246] width 167 height 34
type input "288"
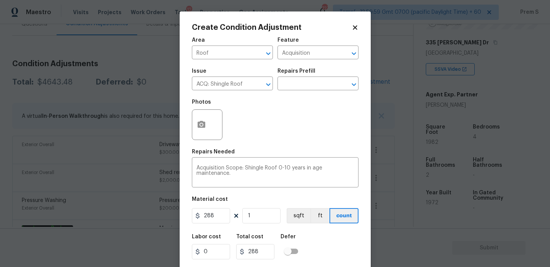
scroll to position [19, 0]
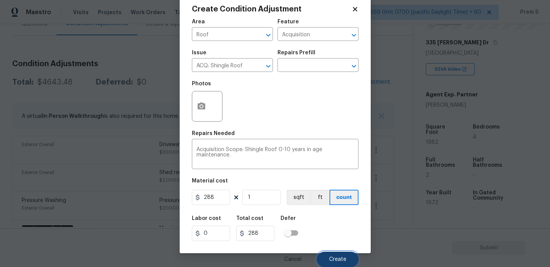
click at [342, 262] on button "Create" at bounding box center [338, 259] width 42 height 15
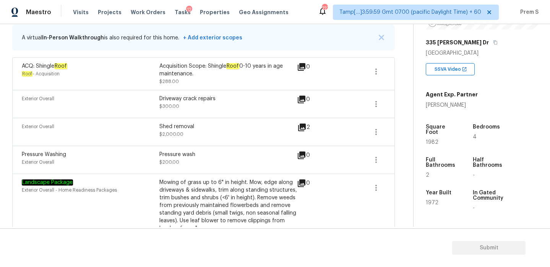
scroll to position [71, 0]
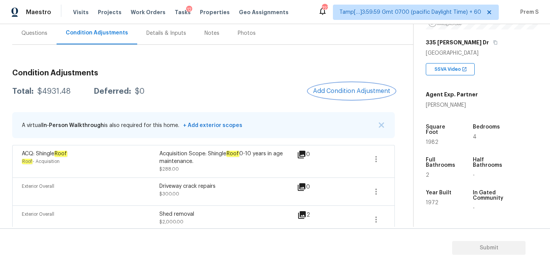
click at [340, 94] on span "Add Condition Adjustment" at bounding box center [351, 91] width 77 height 7
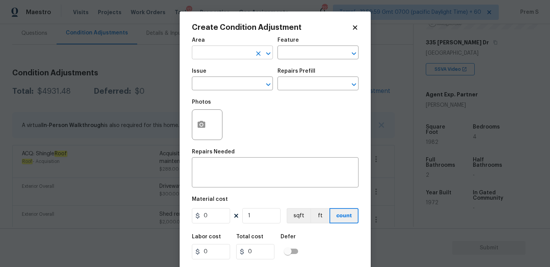
click at [233, 51] on input "text" at bounding box center [222, 53] width 60 height 12
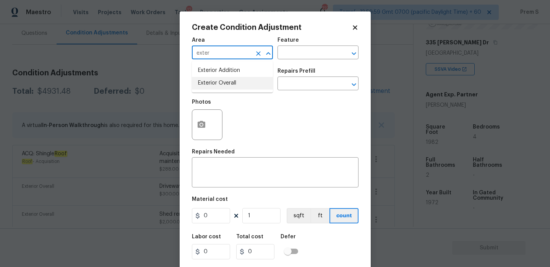
click at [232, 85] on li "Exterior Overall" at bounding box center [232, 83] width 81 height 13
type input "Exterior Overall"
click at [232, 85] on input "text" at bounding box center [222, 84] width 60 height 12
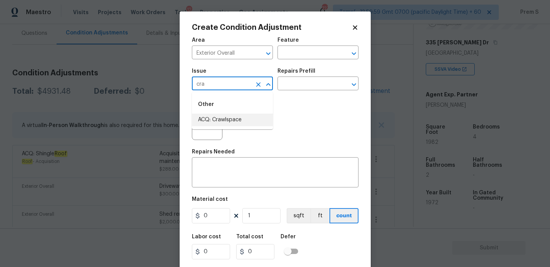
click at [232, 121] on li "ACQ: Crawlspace" at bounding box center [232, 120] width 81 height 13
type input "ACQ: Crawlspace"
click at [305, 81] on input "text" at bounding box center [308, 84] width 60 height 12
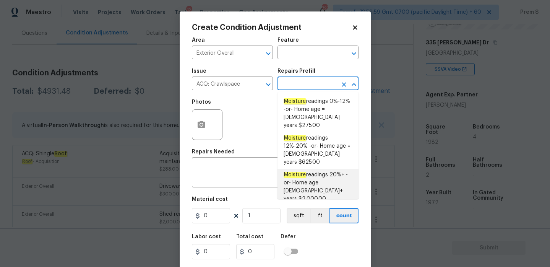
click at [317, 171] on span "Moisture readings 20%+ -or- Home age = 20+ years $2,000.00" at bounding box center [318, 187] width 69 height 32
type input "Acquisition"
type textarea "Moisture readings 20%+ -or- Home age = 20+ years"
type input "2000"
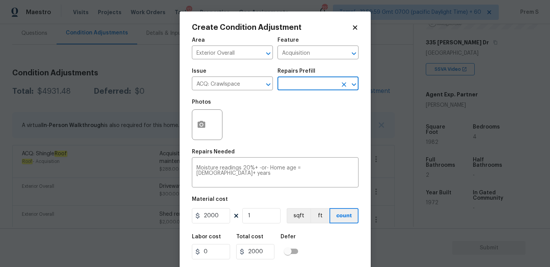
scroll to position [19, 0]
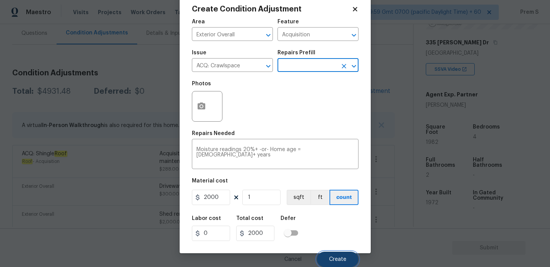
click at [335, 258] on span "Create" at bounding box center [337, 260] width 17 height 6
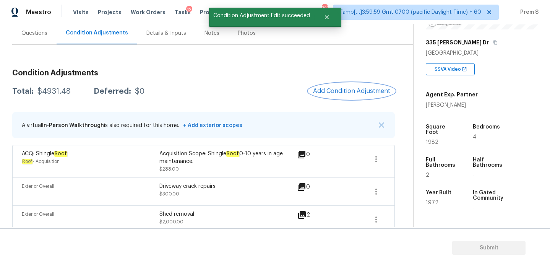
scroll to position [0, 0]
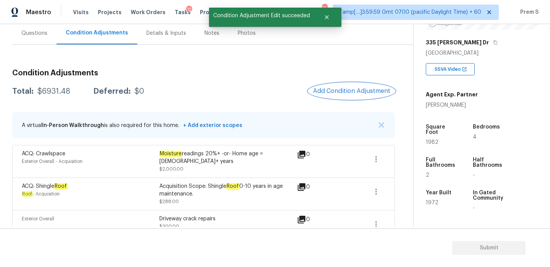
click at [352, 90] on span "Add Condition Adjustment" at bounding box center [351, 91] width 77 height 7
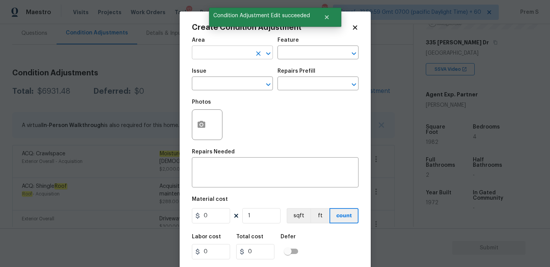
click at [224, 55] on input "text" at bounding box center [222, 53] width 60 height 12
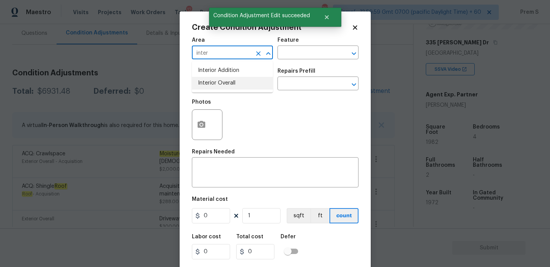
click at [228, 81] on li "Interior Overall" at bounding box center [232, 83] width 81 height 13
type input "Interior Overall"
click at [228, 81] on input "text" at bounding box center [222, 84] width 60 height 12
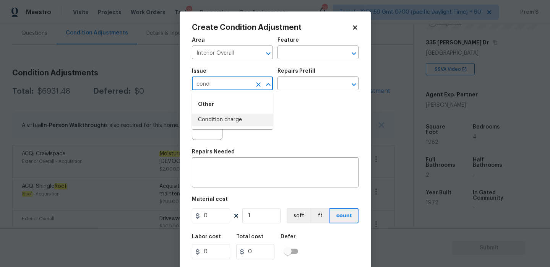
click at [225, 119] on li "Condition charge" at bounding box center [232, 120] width 81 height 13
type input "Condition charge"
click at [310, 85] on input "text" at bounding box center [308, 84] width 60 height 12
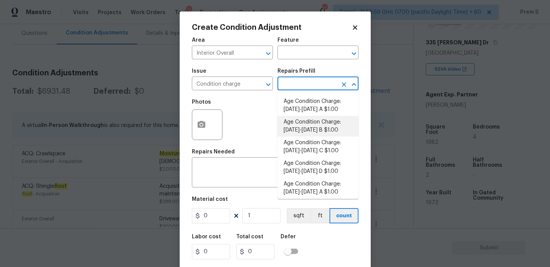
click at [342, 129] on li "Age Condition Charge: 1922-1978 B $1.00" at bounding box center [318, 126] width 81 height 21
type input "Home Readiness Packages"
type textarea "Age Condition Charge: 1922-1978 B"
type input "1"
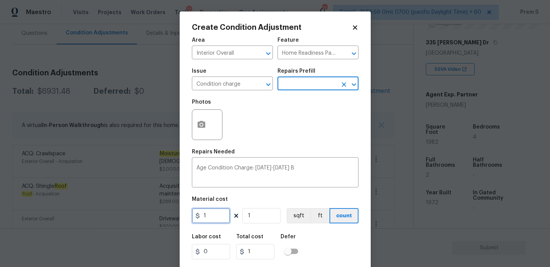
click at [223, 220] on input "1" at bounding box center [211, 215] width 38 height 15
type input "2000"
click at [338, 246] on div "Labor cost 0 Total cost 1 Defer" at bounding box center [275, 246] width 167 height 34
type input "2000"
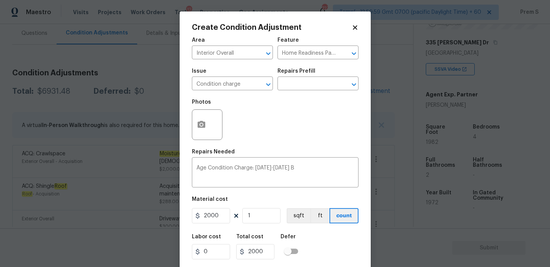
scroll to position [19, 0]
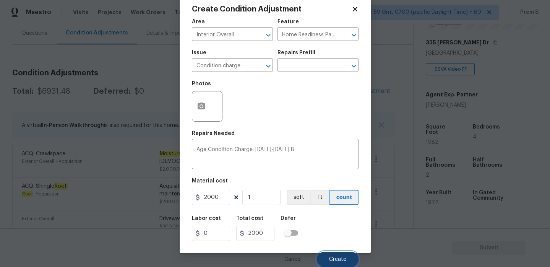
click at [346, 254] on button "Create" at bounding box center [338, 259] width 42 height 15
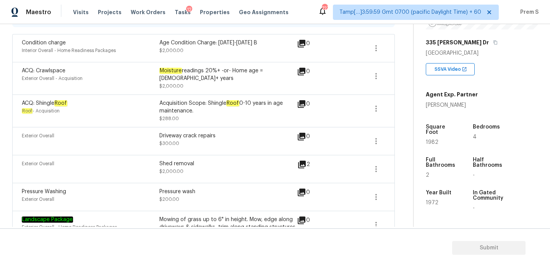
scroll to position [70, 0]
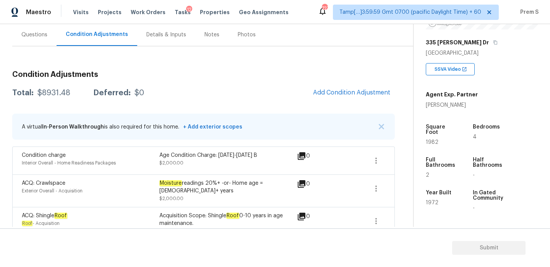
click at [39, 39] on div "Questions" at bounding box center [34, 34] width 44 height 23
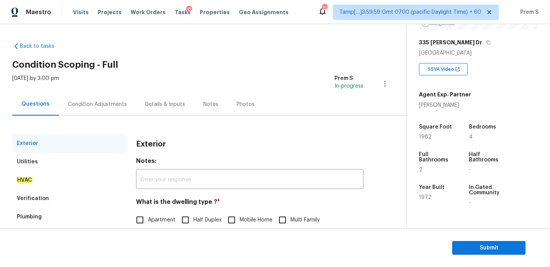
scroll to position [31, 0]
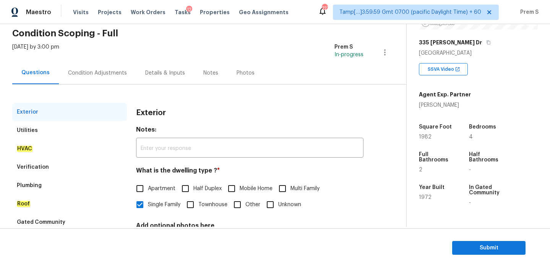
click at [81, 165] on div "Verification" at bounding box center [69, 167] width 115 height 18
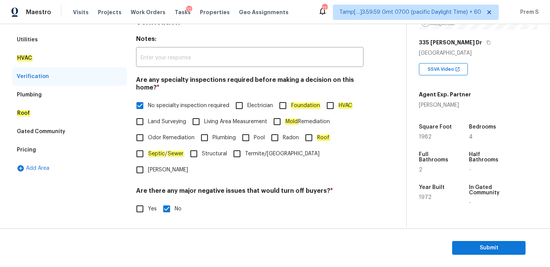
scroll to position [210, 0]
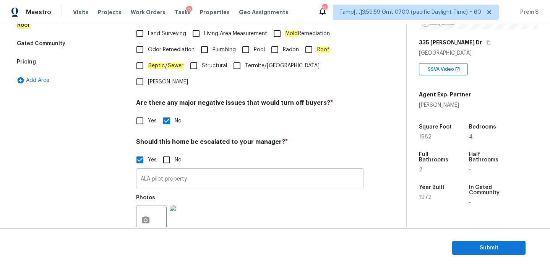
click at [195, 170] on input "ALA pilot property" at bounding box center [250, 179] width 228 height 18
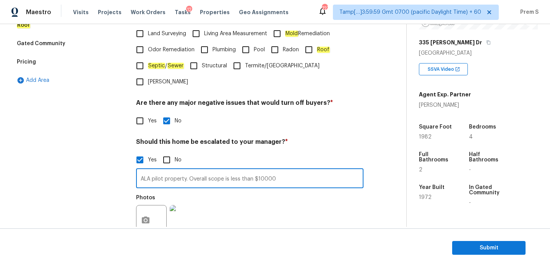
type input "ALA pilot property. Overall scope is less than $10000"
click at [246, 194] on div "Photos" at bounding box center [250, 215] width 228 height 50
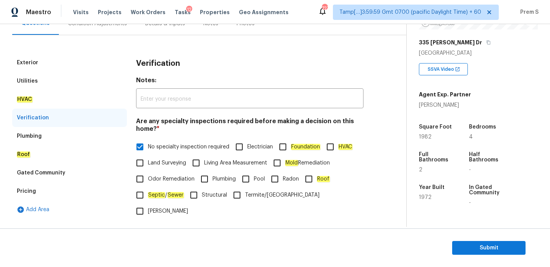
click at [111, 25] on div "Condition Adjustments" at bounding box center [97, 24] width 59 height 8
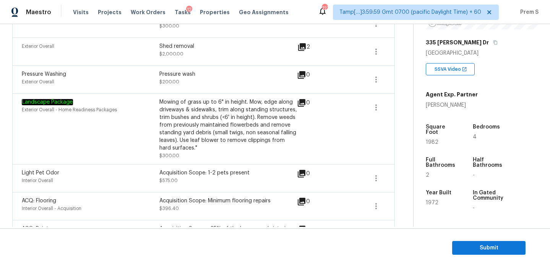
scroll to position [324, 0]
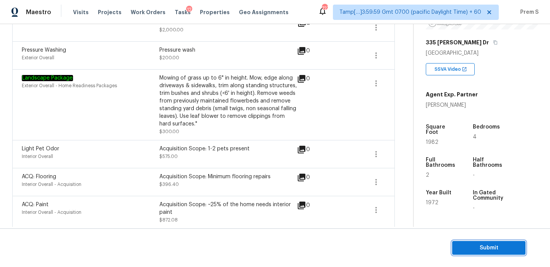
click at [470, 250] on span "Submit" at bounding box center [489, 248] width 61 height 10
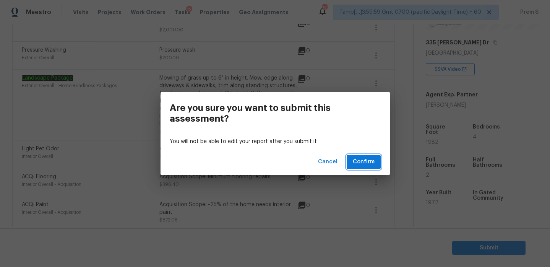
click at [366, 159] on span "Confirm" at bounding box center [364, 162] width 22 height 10
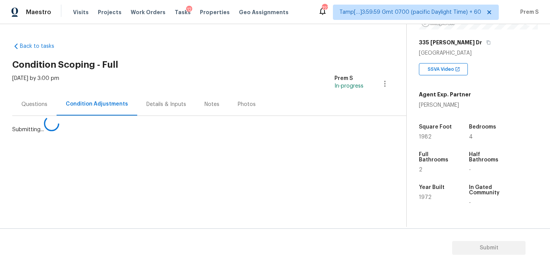
scroll to position [0, 0]
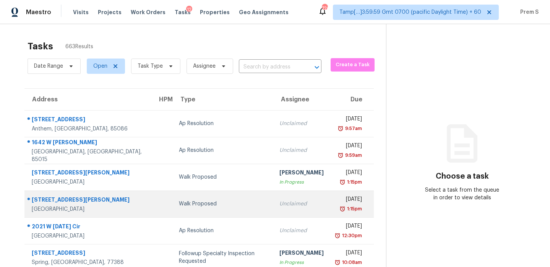
scroll to position [1, 0]
